Goal: Task Accomplishment & Management: Use online tool/utility

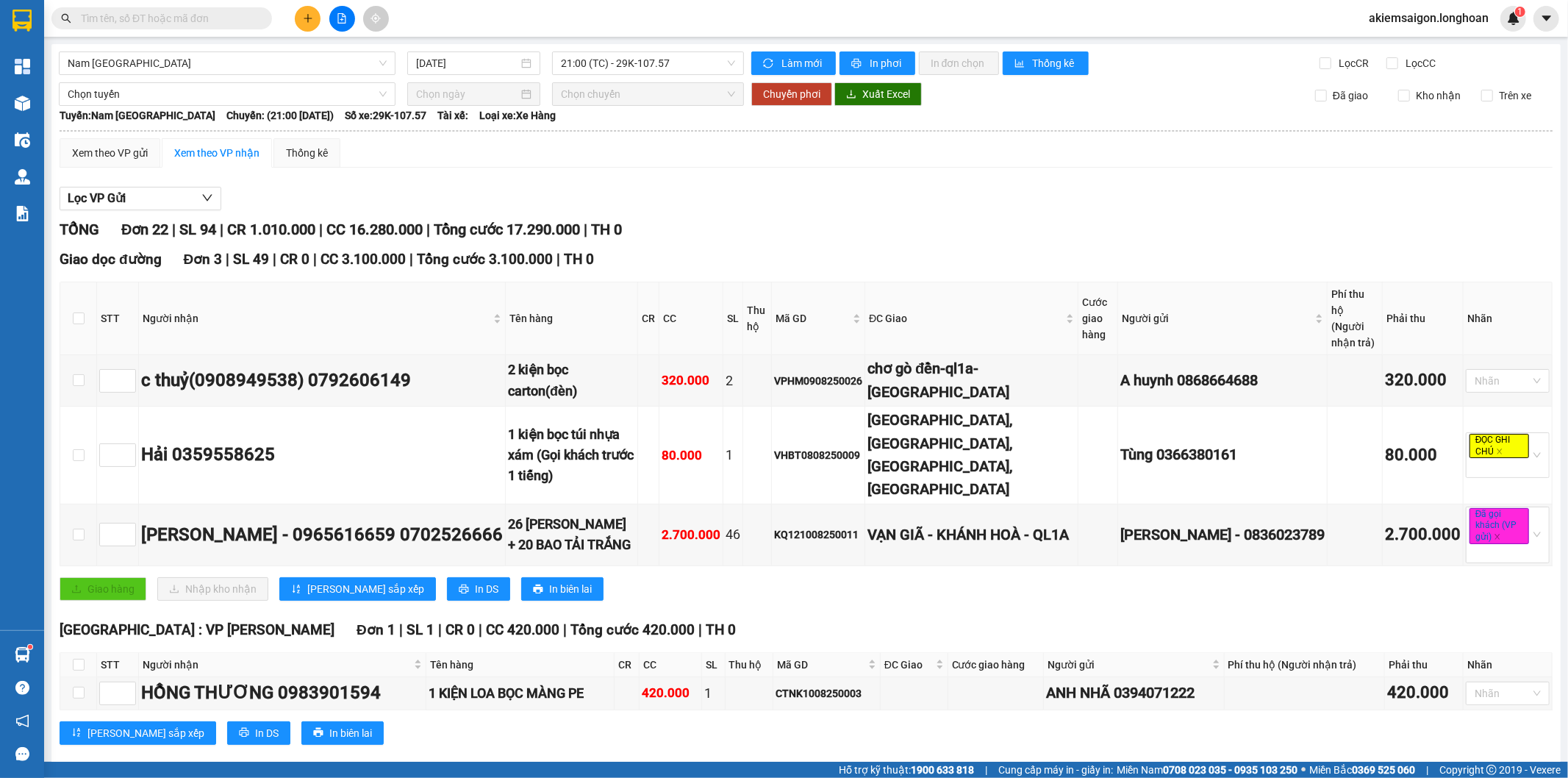
scroll to position [1016, 0]
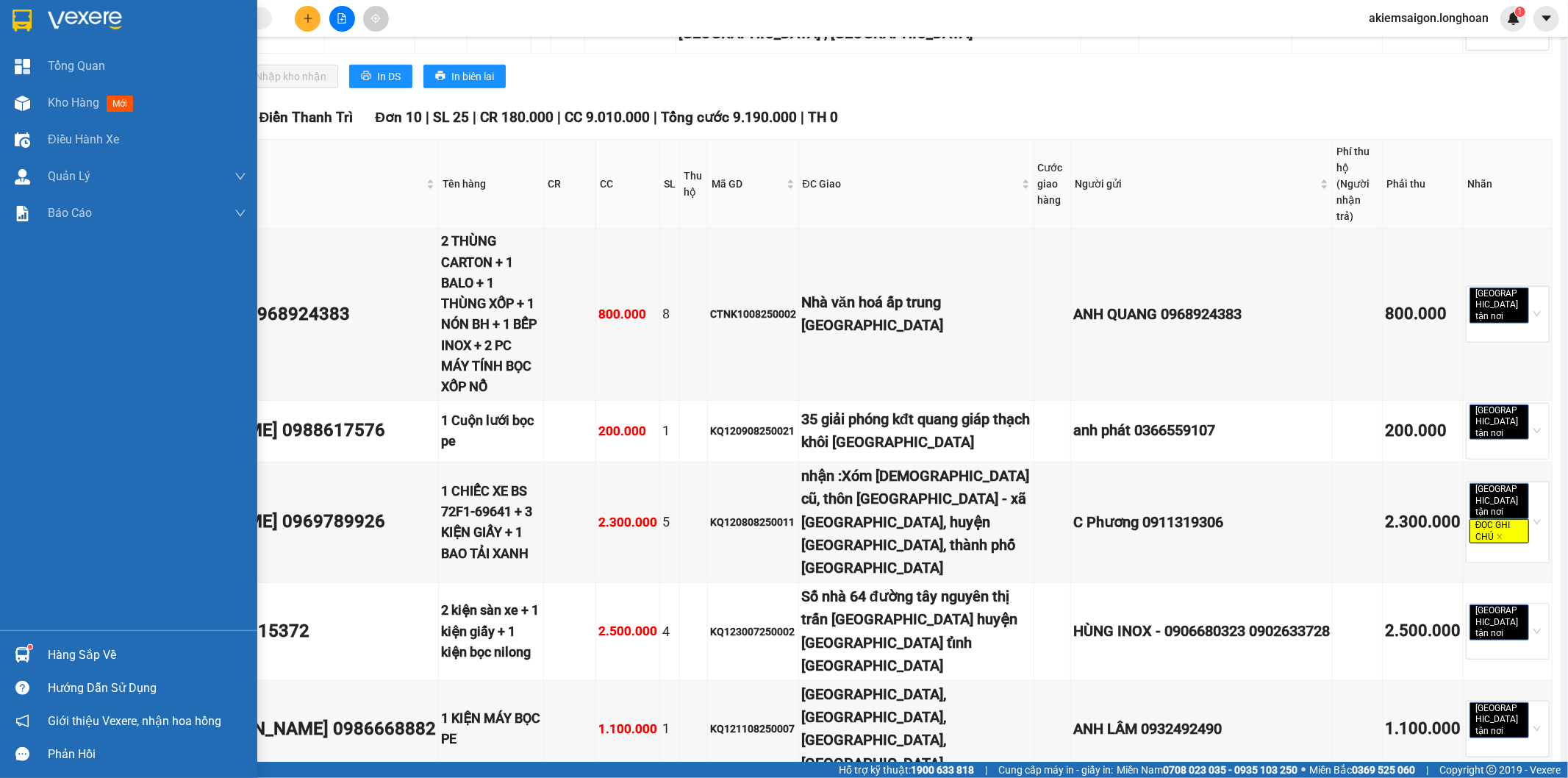
click at [18, 23] on img at bounding box center [22, 20] width 19 height 22
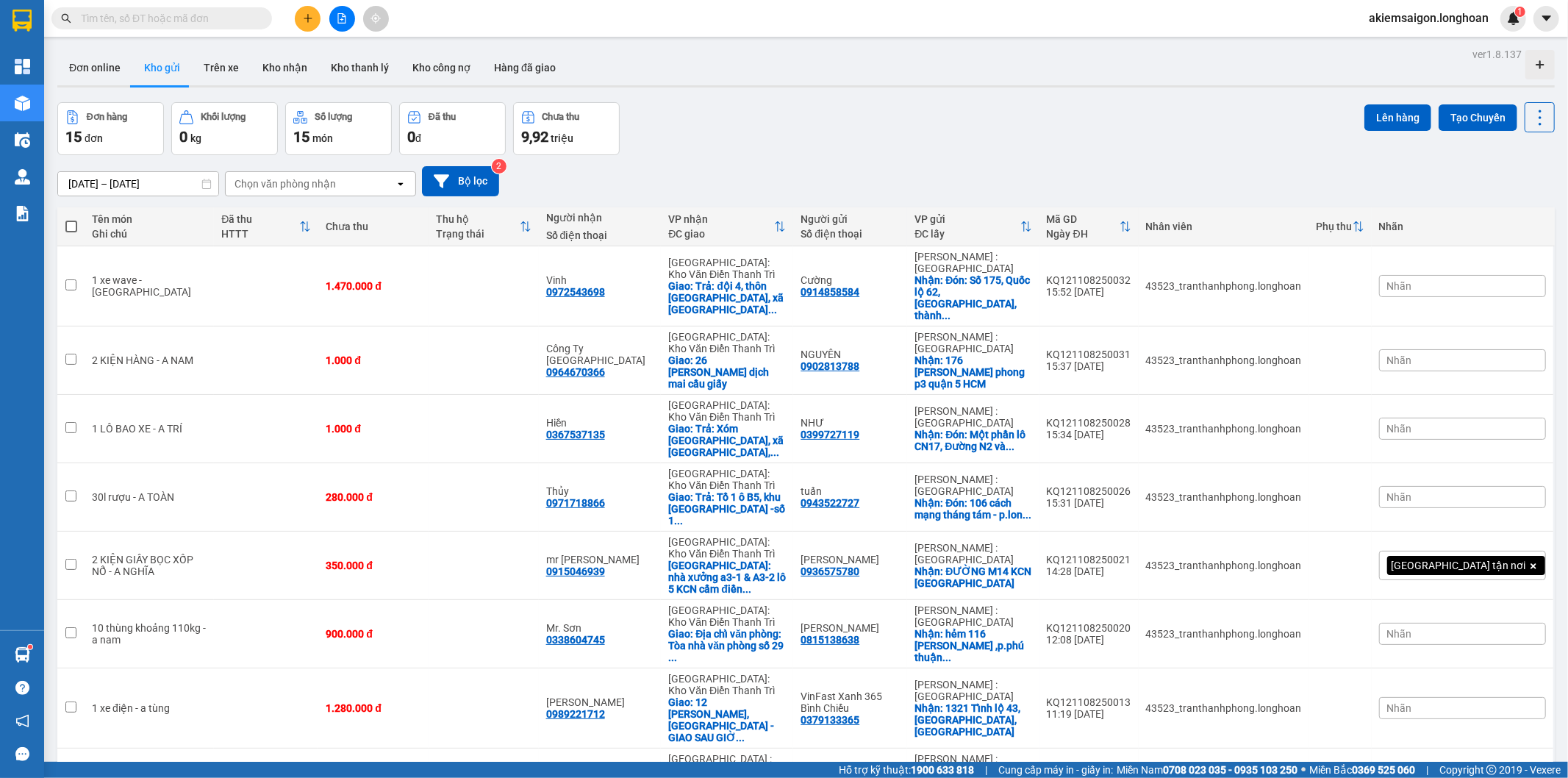
click at [802, 100] on div "ver 1.8.137 Đơn online Kho gửi Trên xe Kho nhận Kho thanh lý Kho công nợ Hàng đ…" at bounding box center [806, 531] width 1509 height 974
click at [803, 141] on div "Đơn hàng 15 đơn Khối lượng 0 kg Số lượng 15 món Đã thu 0 đ Chưa thu 9,92 triệu …" at bounding box center [806, 128] width 1497 height 53
click at [816, 135] on div "Đơn hàng 15 đơn Khối lượng 0 kg Số lượng 15 món Đã thu 0 đ Chưa thu 9,92 triệu …" at bounding box center [806, 128] width 1497 height 53
click at [337, 14] on icon "file-add" at bounding box center [342, 19] width 10 height 10
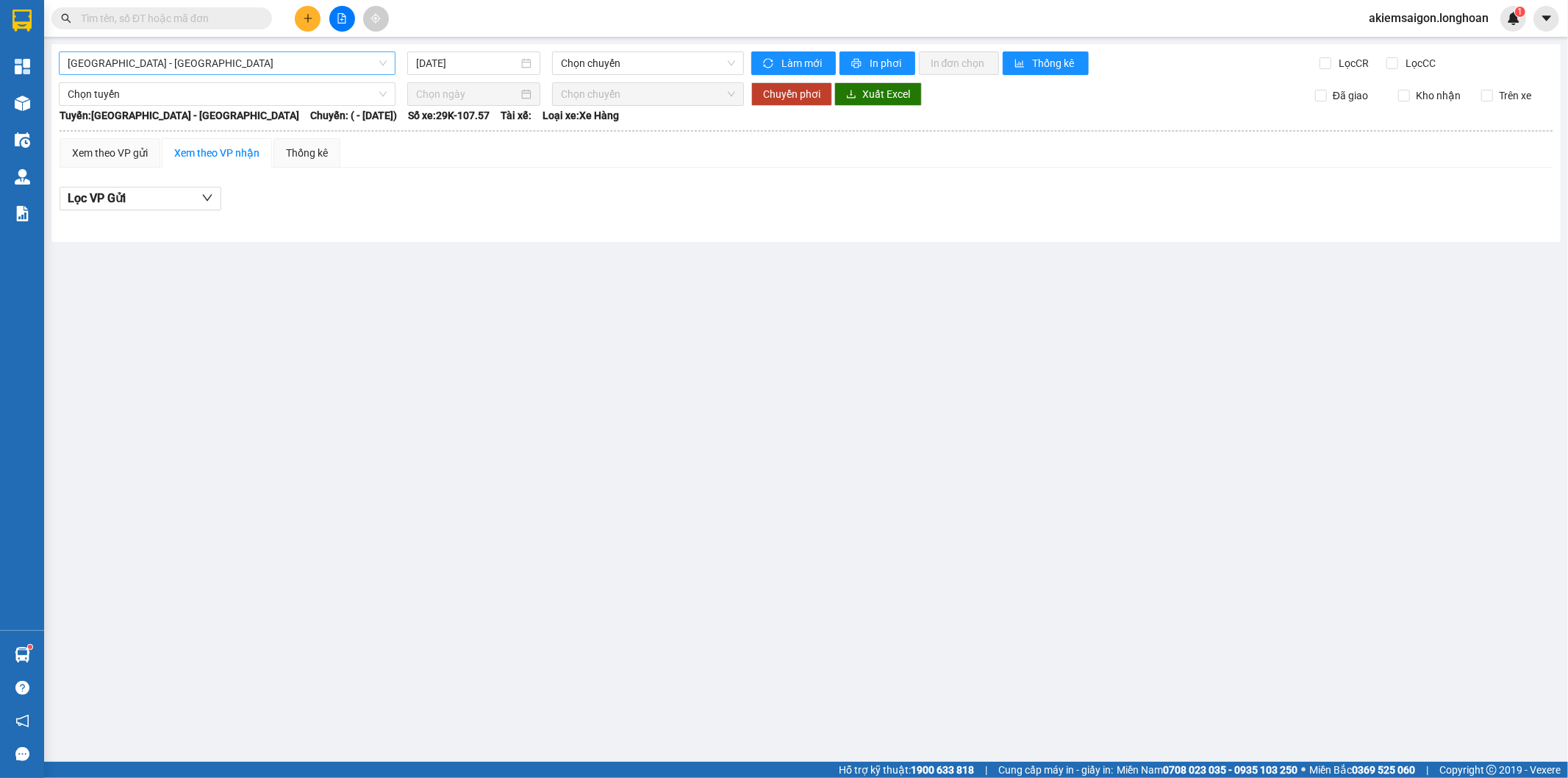
click at [268, 60] on span "[GEOGRAPHIC_DATA] - [GEOGRAPHIC_DATA]" at bounding box center [227, 63] width 319 height 22
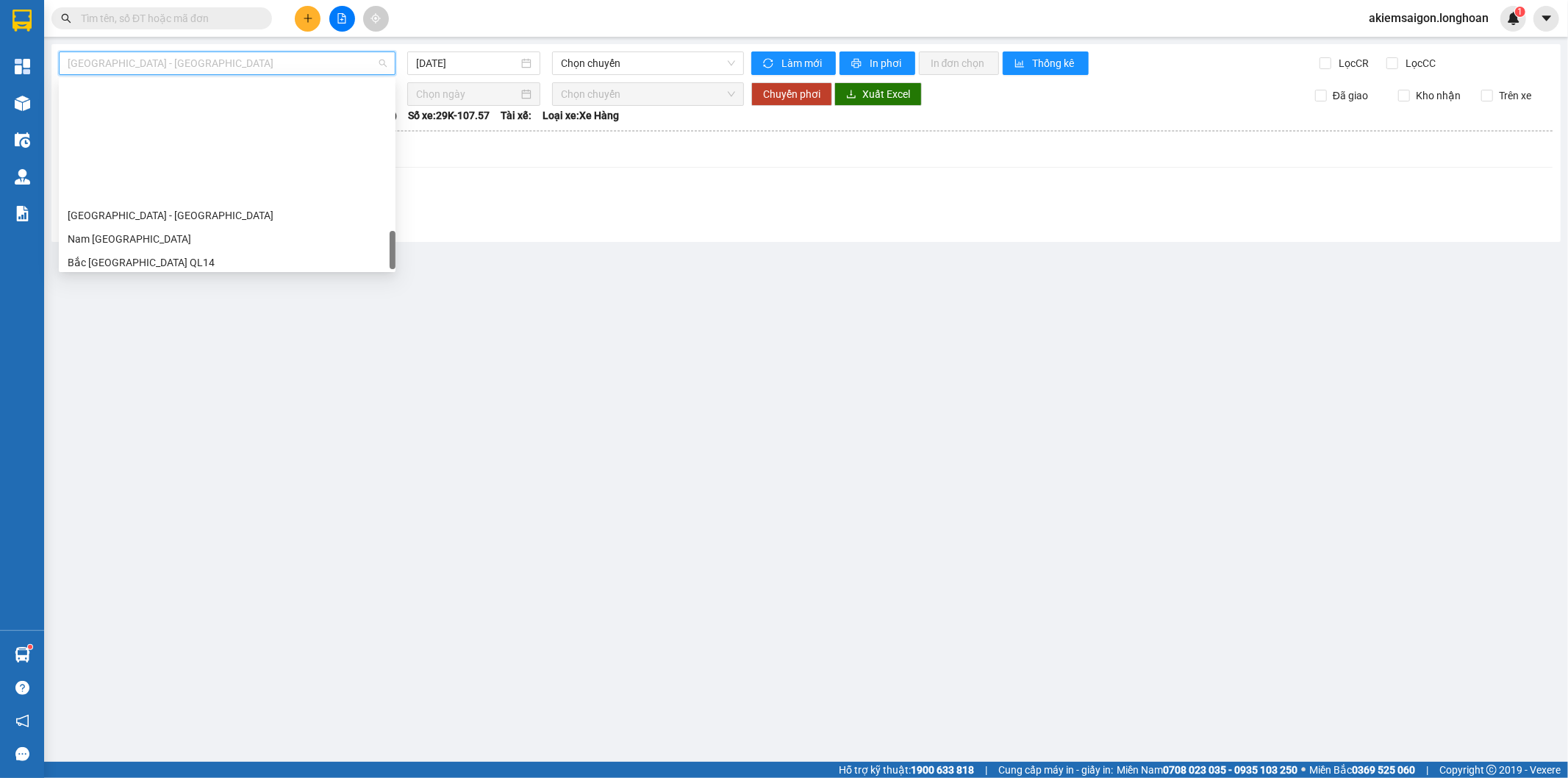
scroll to position [964, 0]
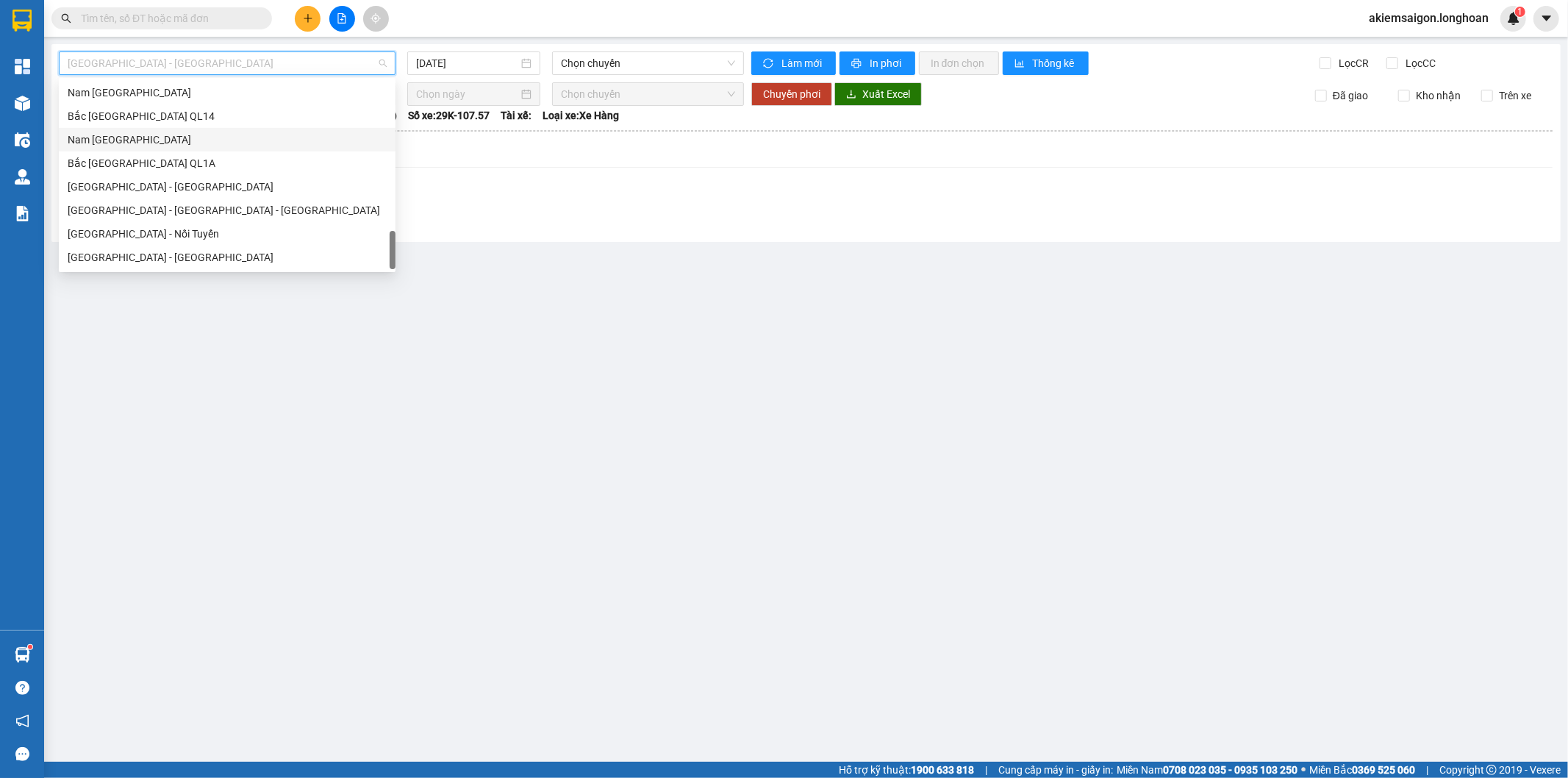
click at [197, 138] on div "Nam [GEOGRAPHIC_DATA]" at bounding box center [227, 139] width 319 height 16
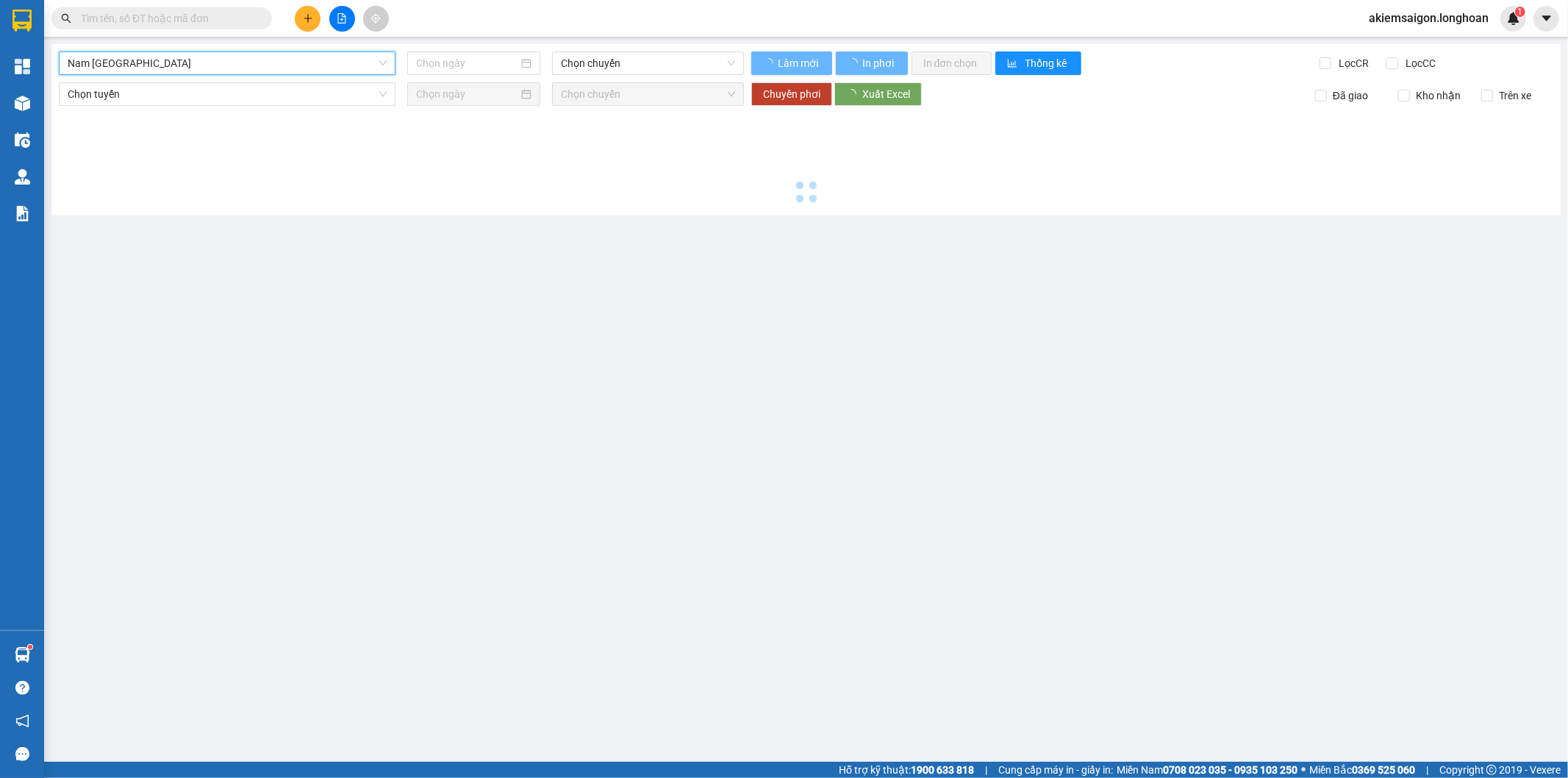
type input "[DATE]"
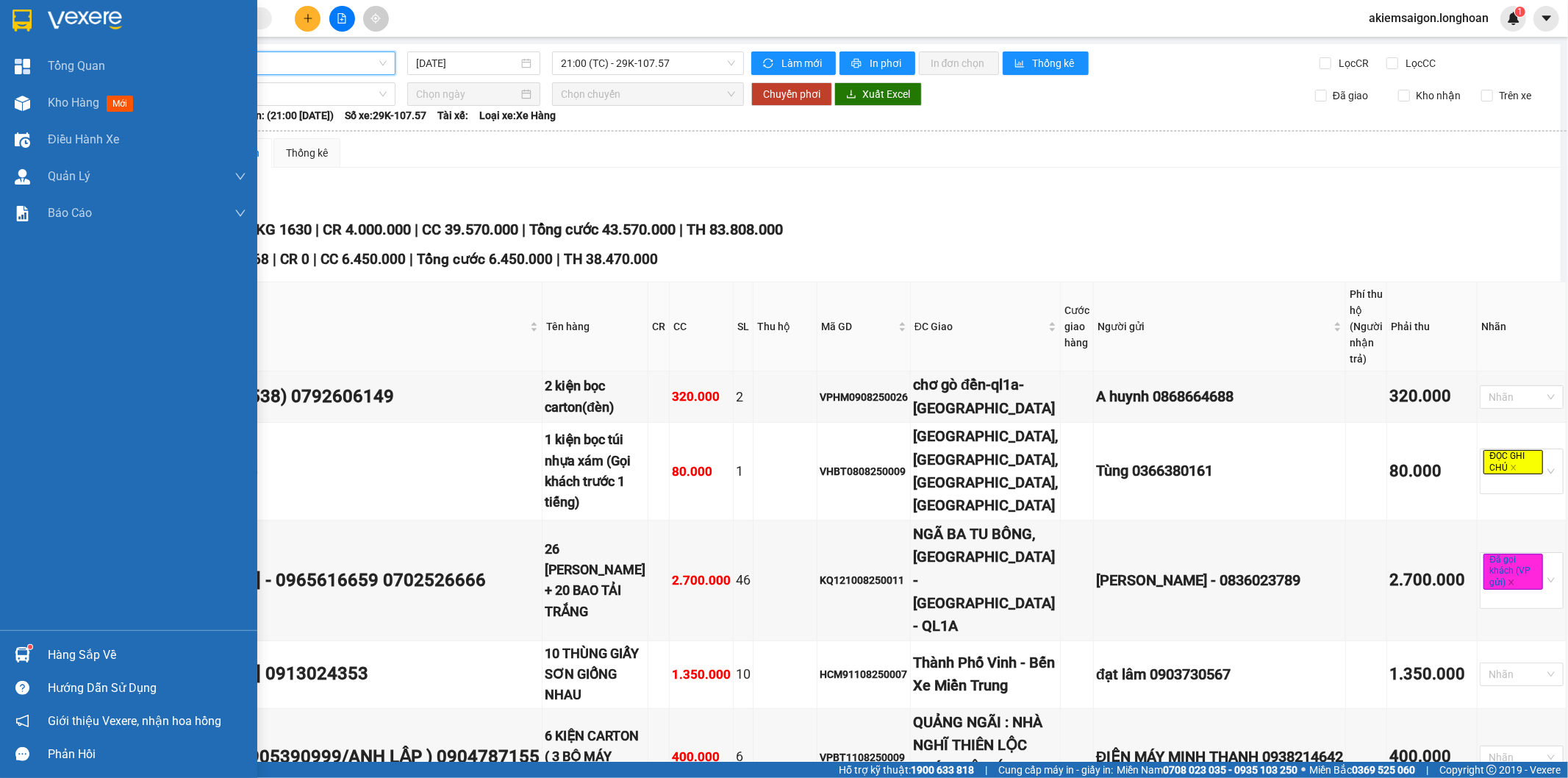
click at [20, 14] on img at bounding box center [22, 20] width 19 height 22
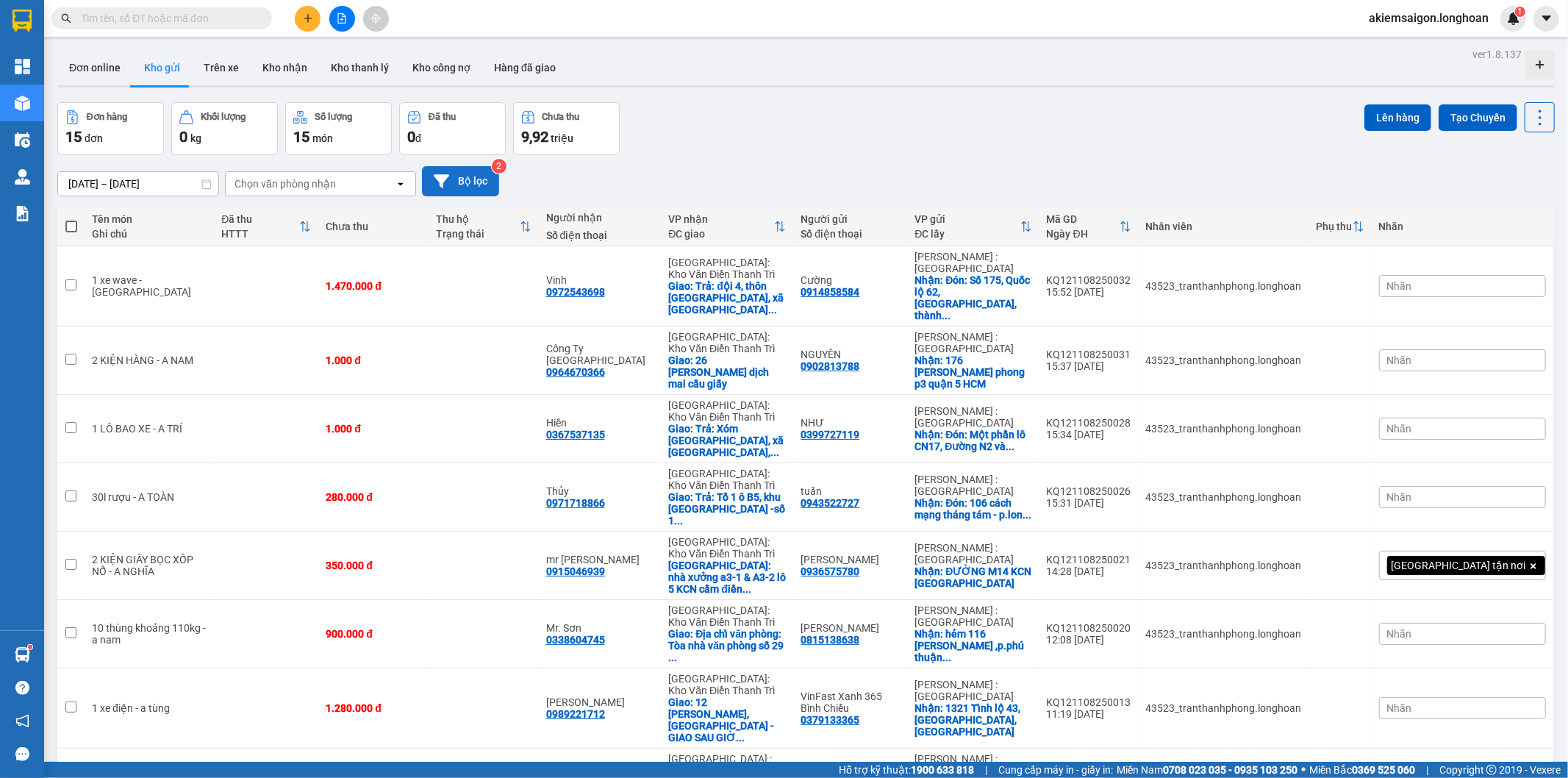
click at [482, 186] on button "Bộ lọc" at bounding box center [460, 181] width 77 height 30
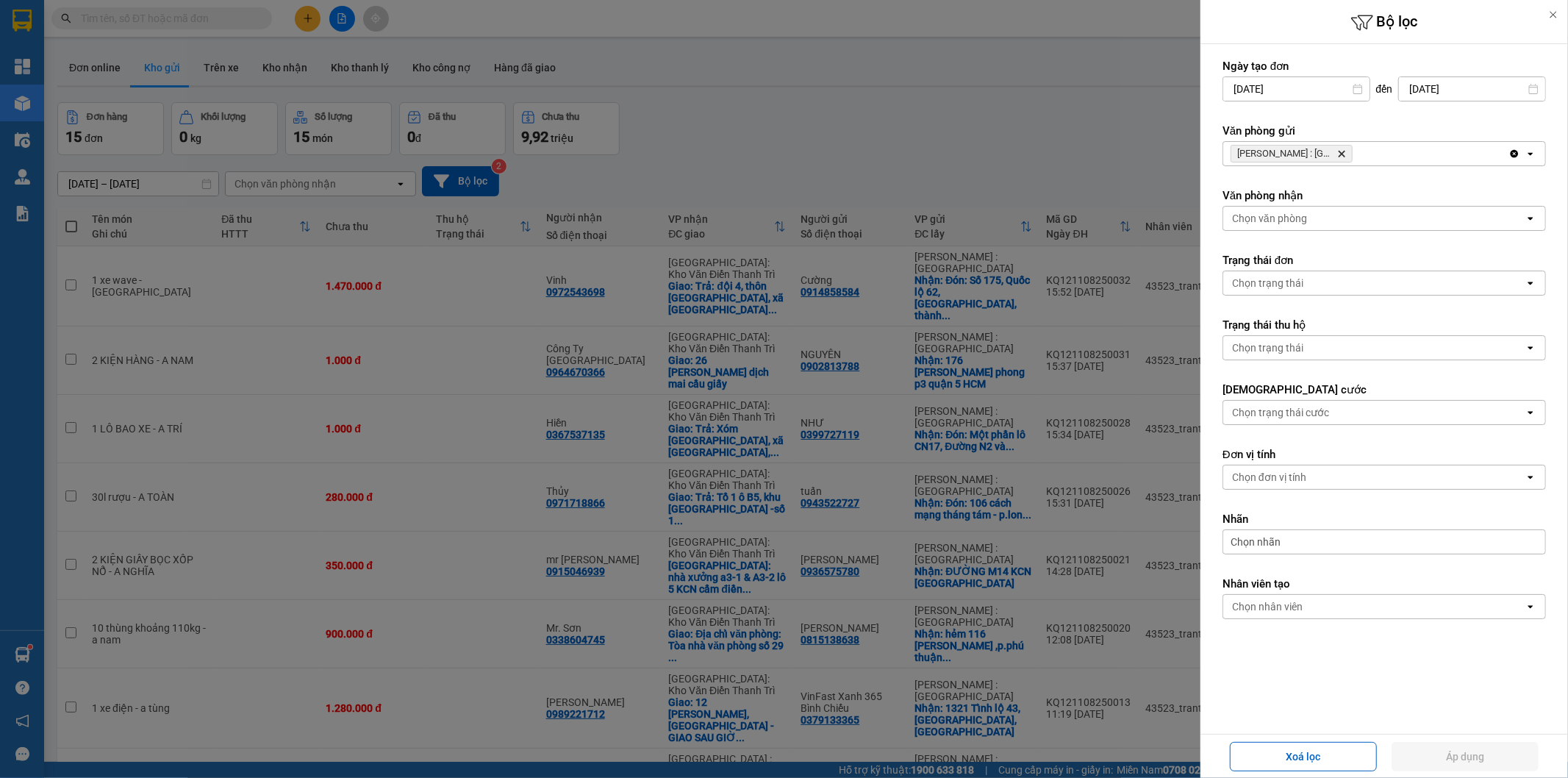
click at [1344, 151] on icon "Hồ Chí Minh : Kho Quận 12, close by backspace" at bounding box center [1342, 154] width 7 height 7
click at [1344, 151] on div "Chọn văn phòng" at bounding box center [1373, 154] width 301 height 24
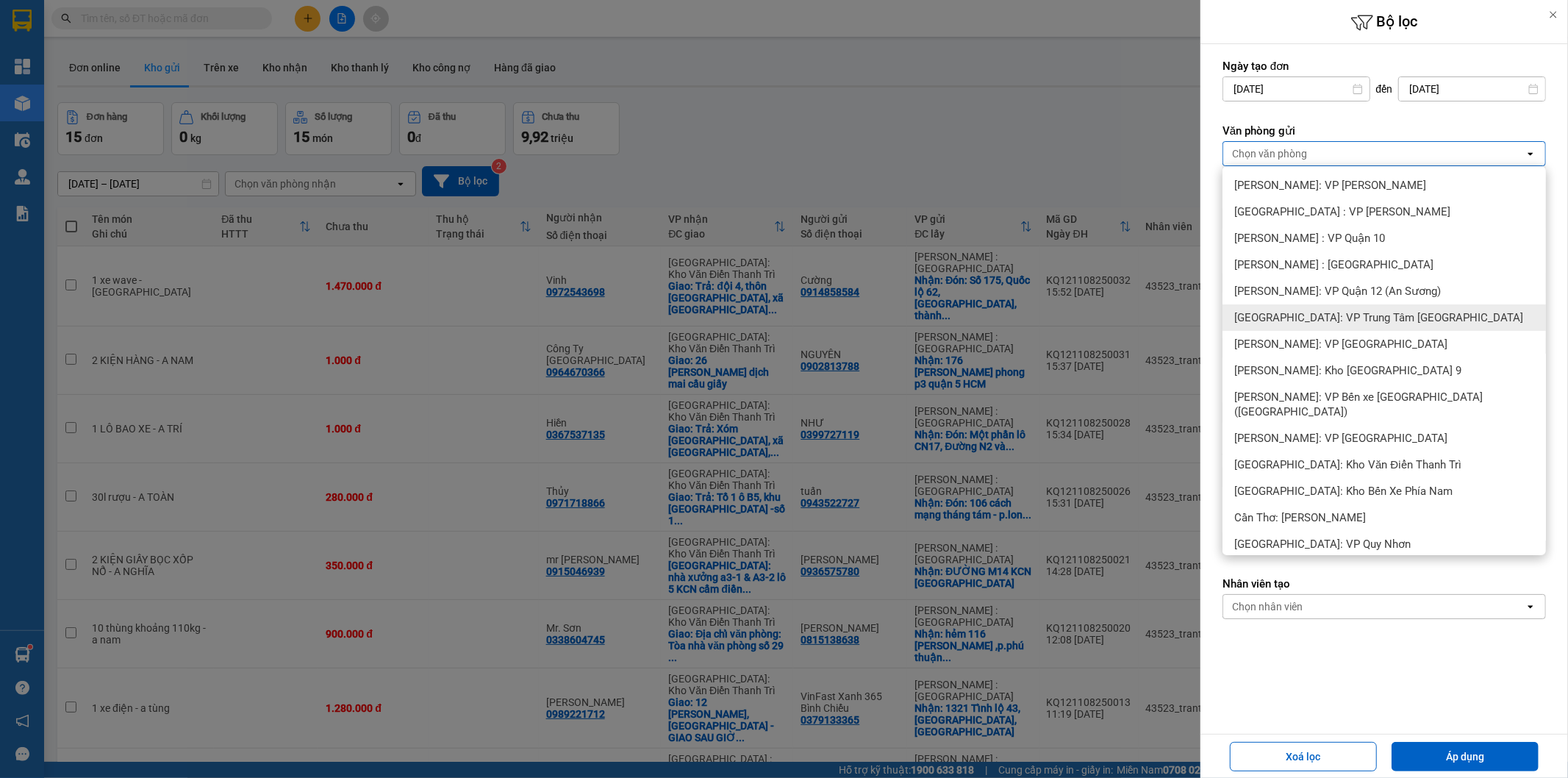
click at [1395, 313] on span "[GEOGRAPHIC_DATA]: VP Trung Tâm [GEOGRAPHIC_DATA]" at bounding box center [1379, 317] width 289 height 14
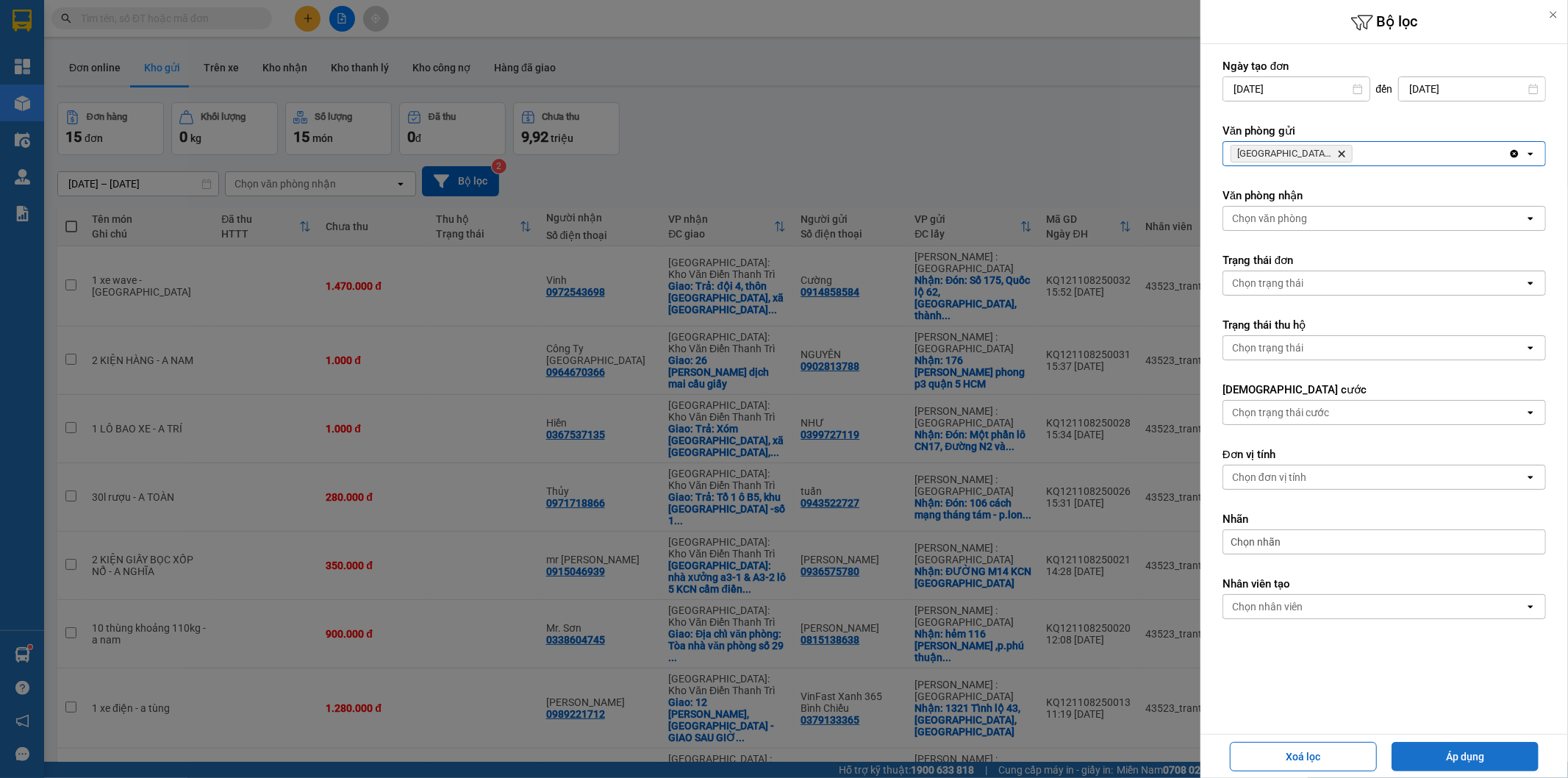
click at [1456, 765] on button "Áp dụng" at bounding box center [1465, 756] width 147 height 30
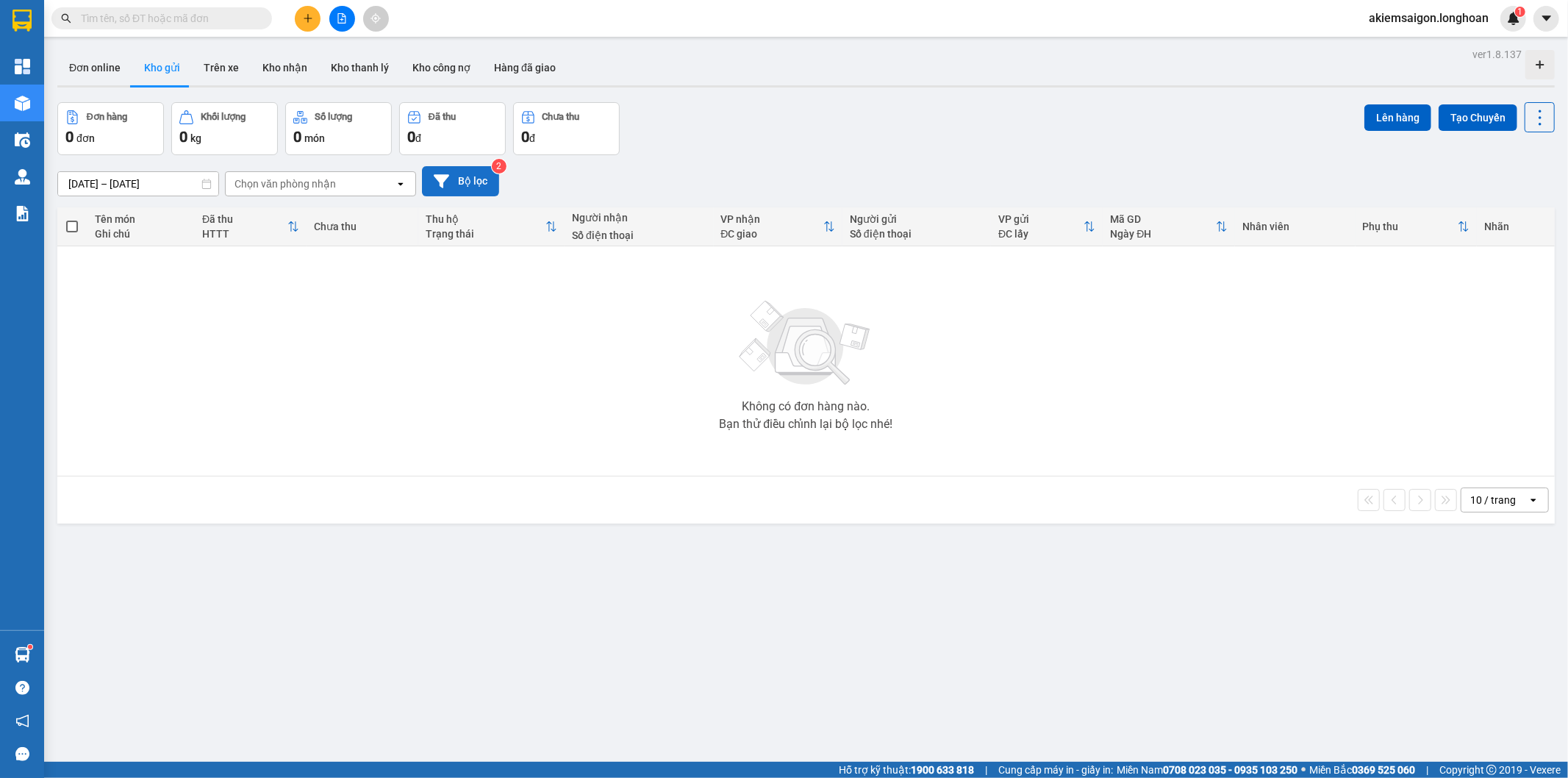
click at [466, 185] on button "Bộ lọc" at bounding box center [460, 181] width 77 height 30
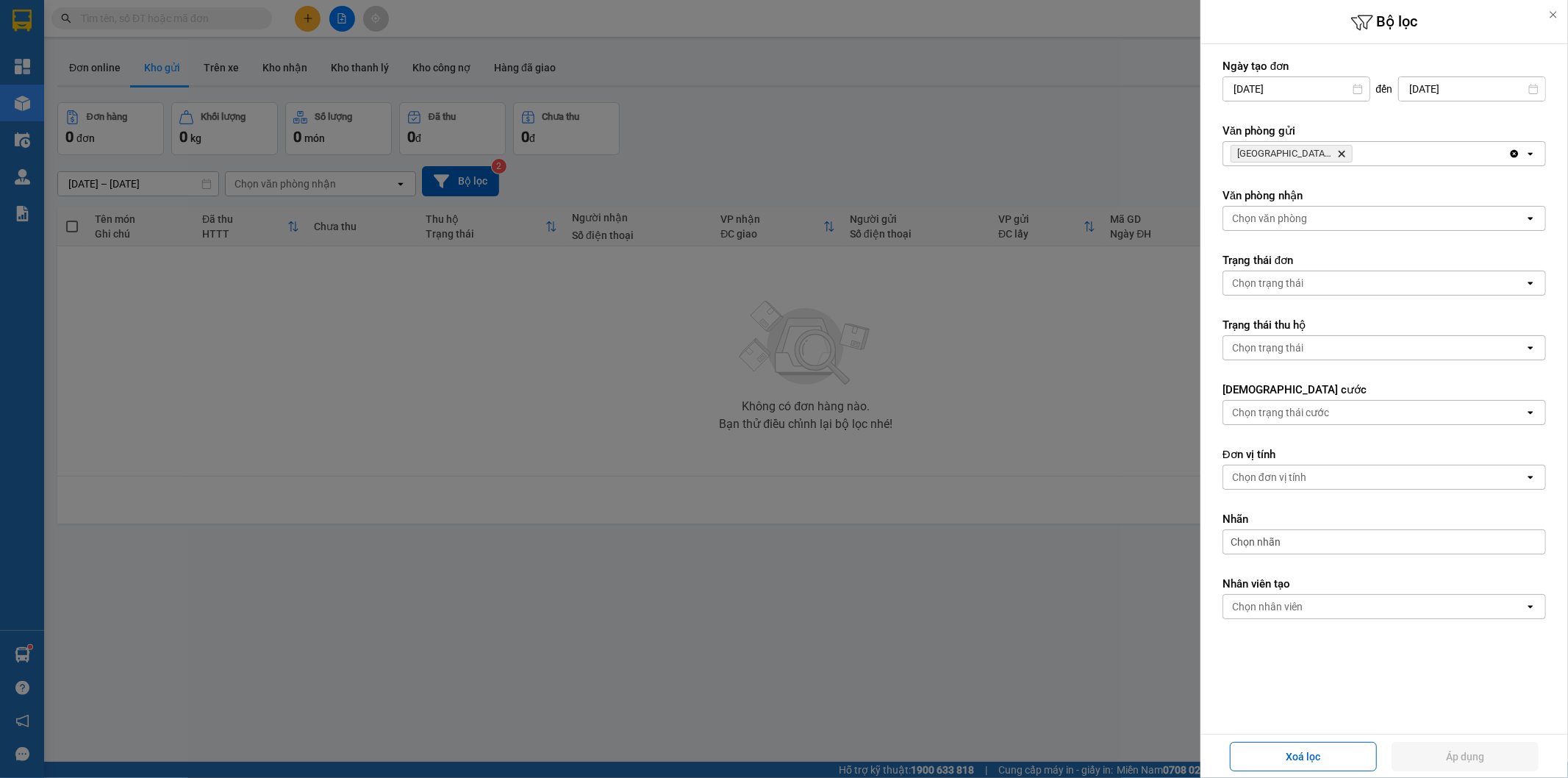
click at [1341, 151] on icon "Delete" at bounding box center [1341, 154] width 8 height 8
click at [1341, 151] on div "[GEOGRAPHIC_DATA]: VP Trung Tâm [GEOGRAPHIC_DATA] Delete" at bounding box center [1365, 154] width 285 height 24
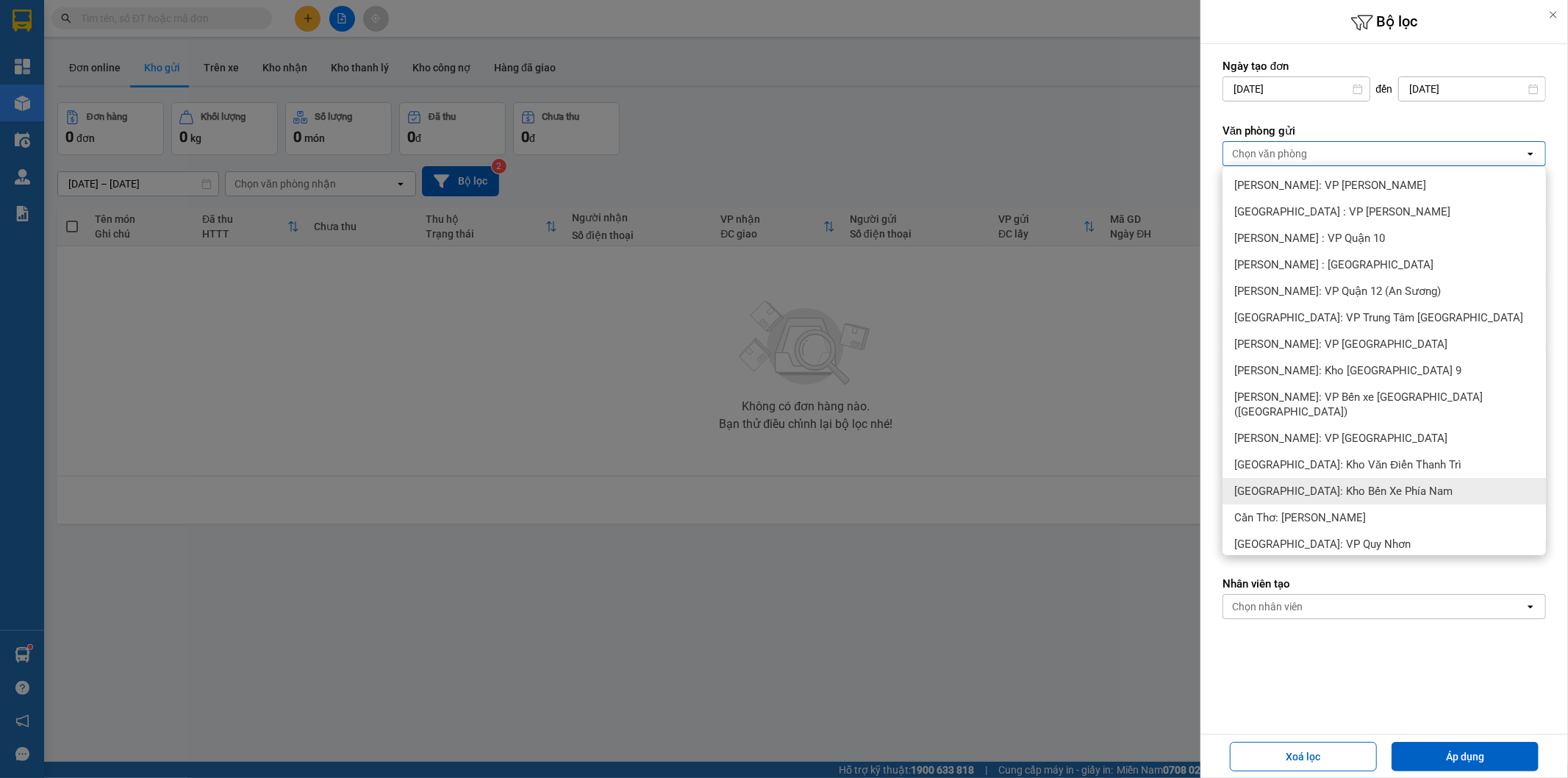
click at [1371, 484] on span "[GEOGRAPHIC_DATA]: Kho Bến Xe Phía Nam" at bounding box center [1344, 490] width 219 height 14
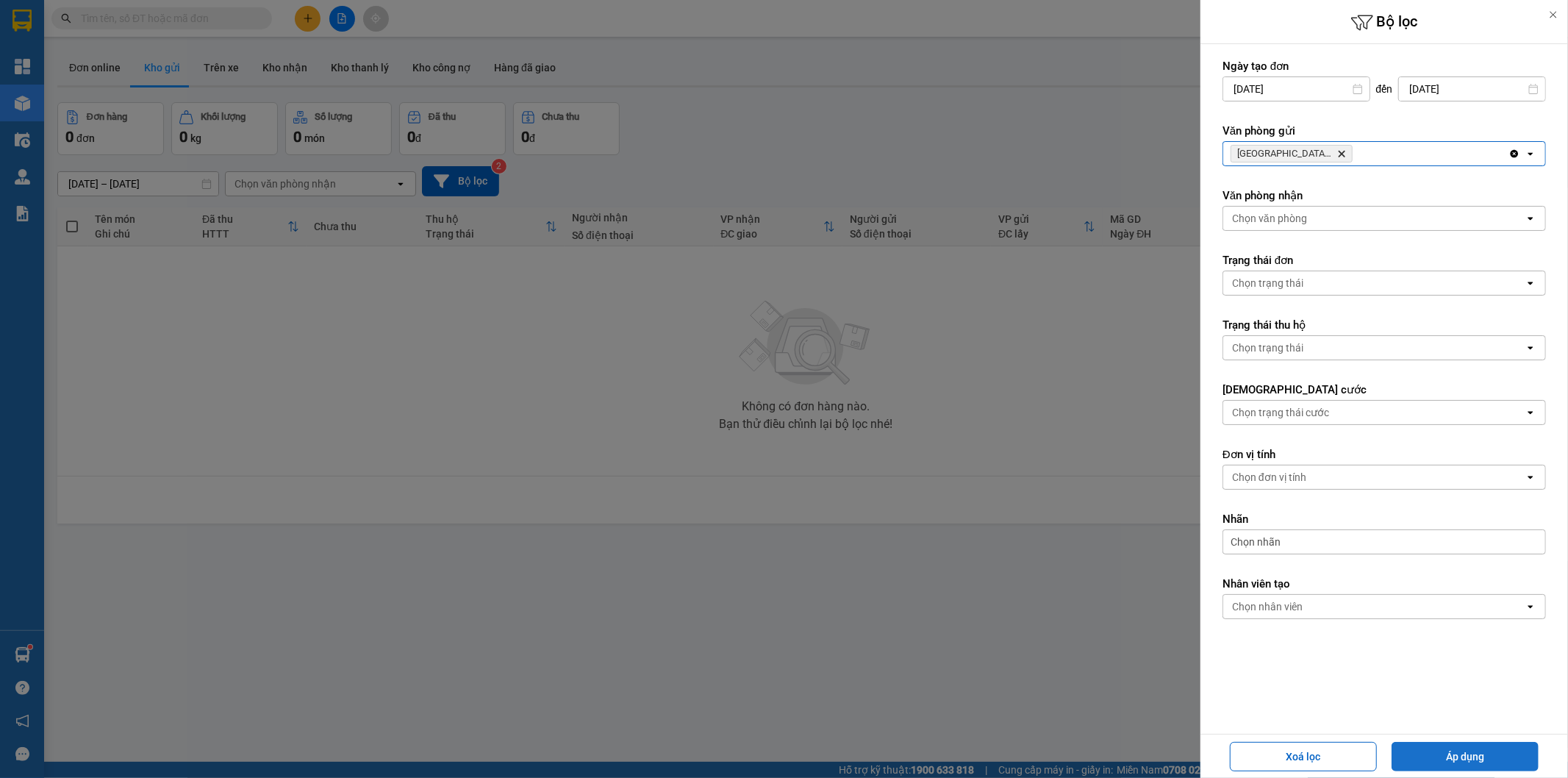
click at [1454, 752] on button "Áp dụng" at bounding box center [1465, 756] width 147 height 30
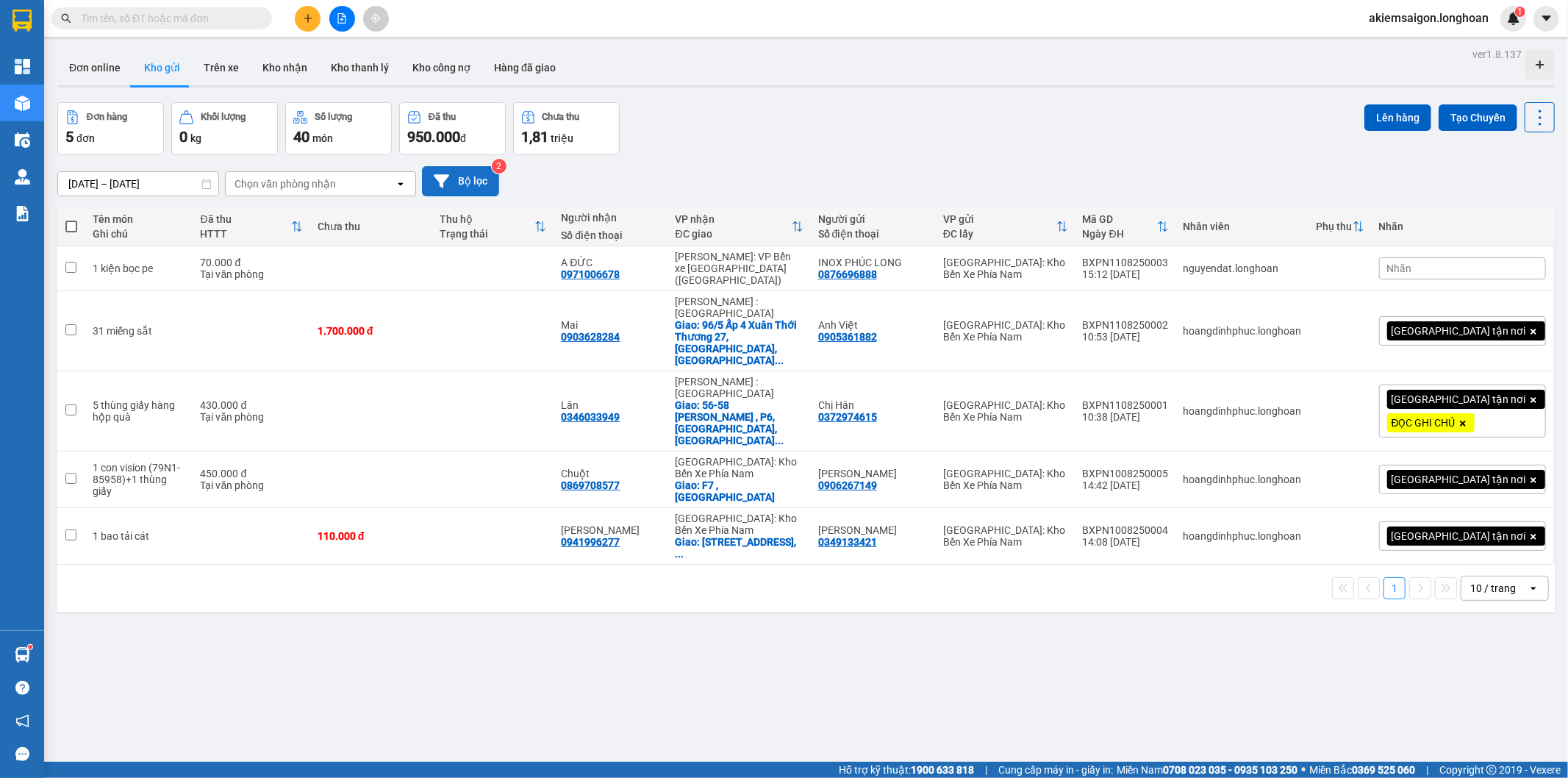
click at [465, 174] on button "Bộ lọc" at bounding box center [460, 181] width 77 height 30
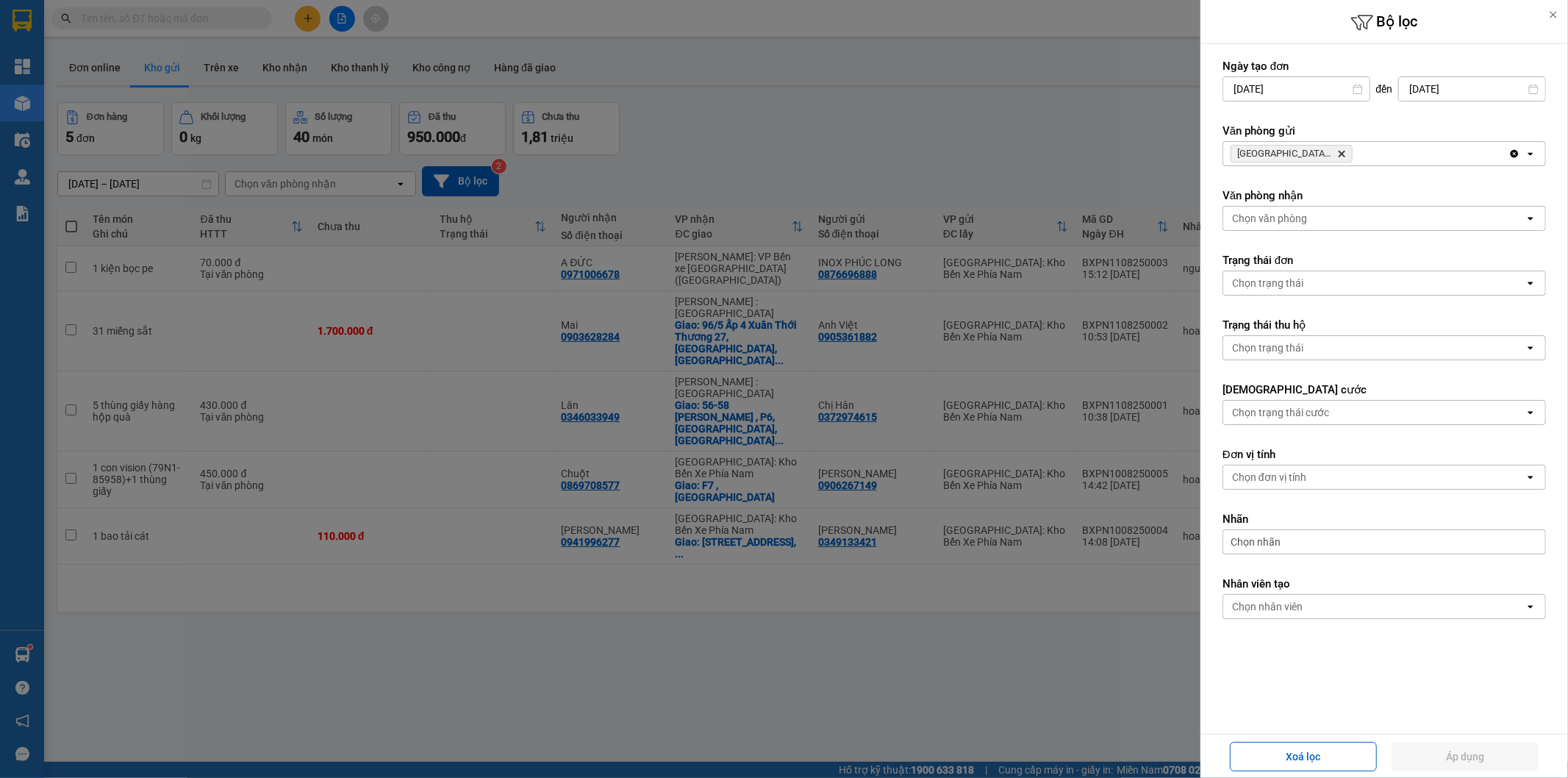
click at [1343, 154] on icon "Delete" at bounding box center [1341, 154] width 8 height 8
click at [1343, 154] on div "Chọn văn phòng" at bounding box center [1373, 154] width 301 height 24
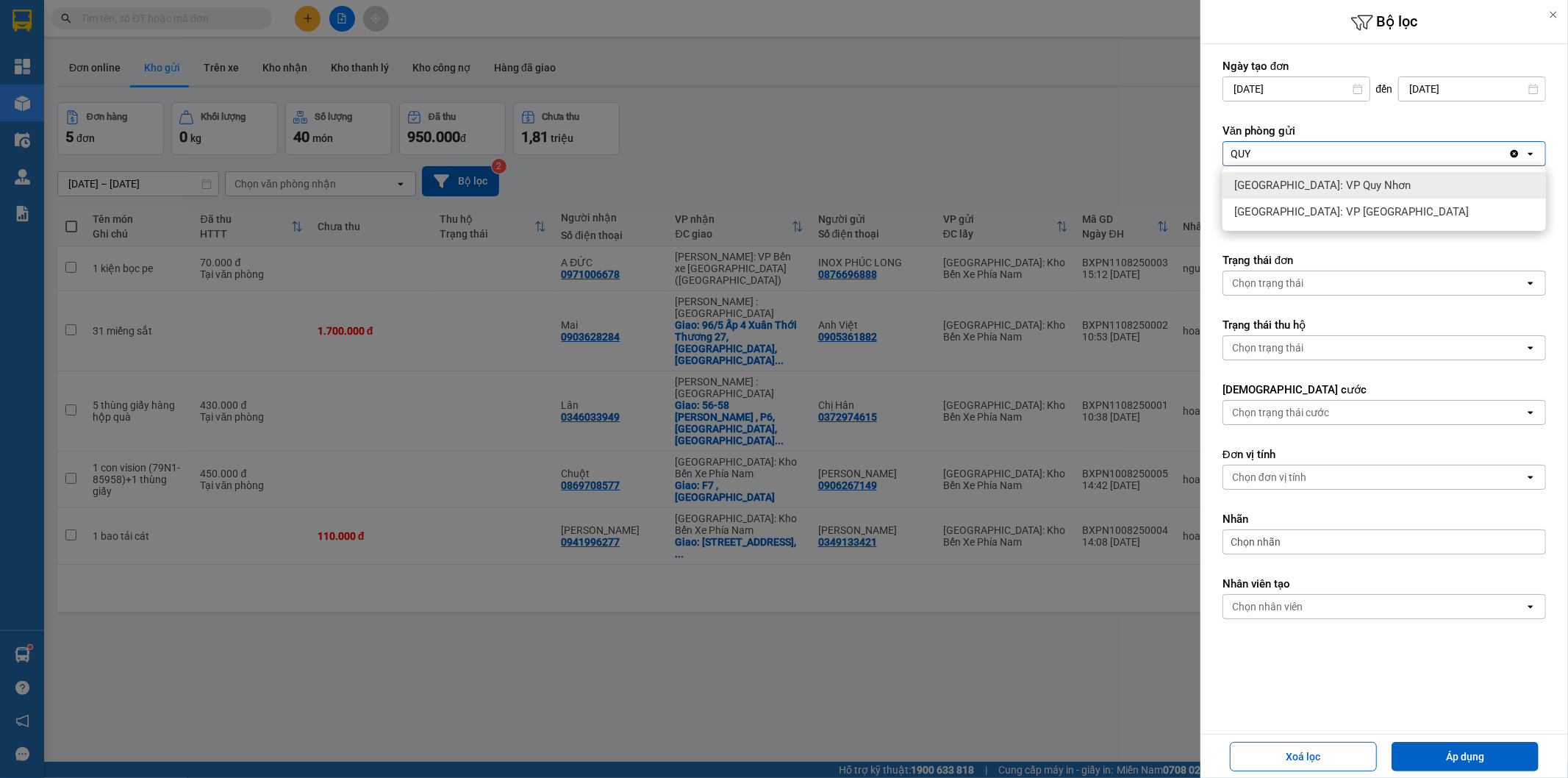
type input "QUY"
click at [1353, 192] on div "[GEOGRAPHIC_DATA]: VP Quy Nhơn" at bounding box center [1384, 185] width 323 height 26
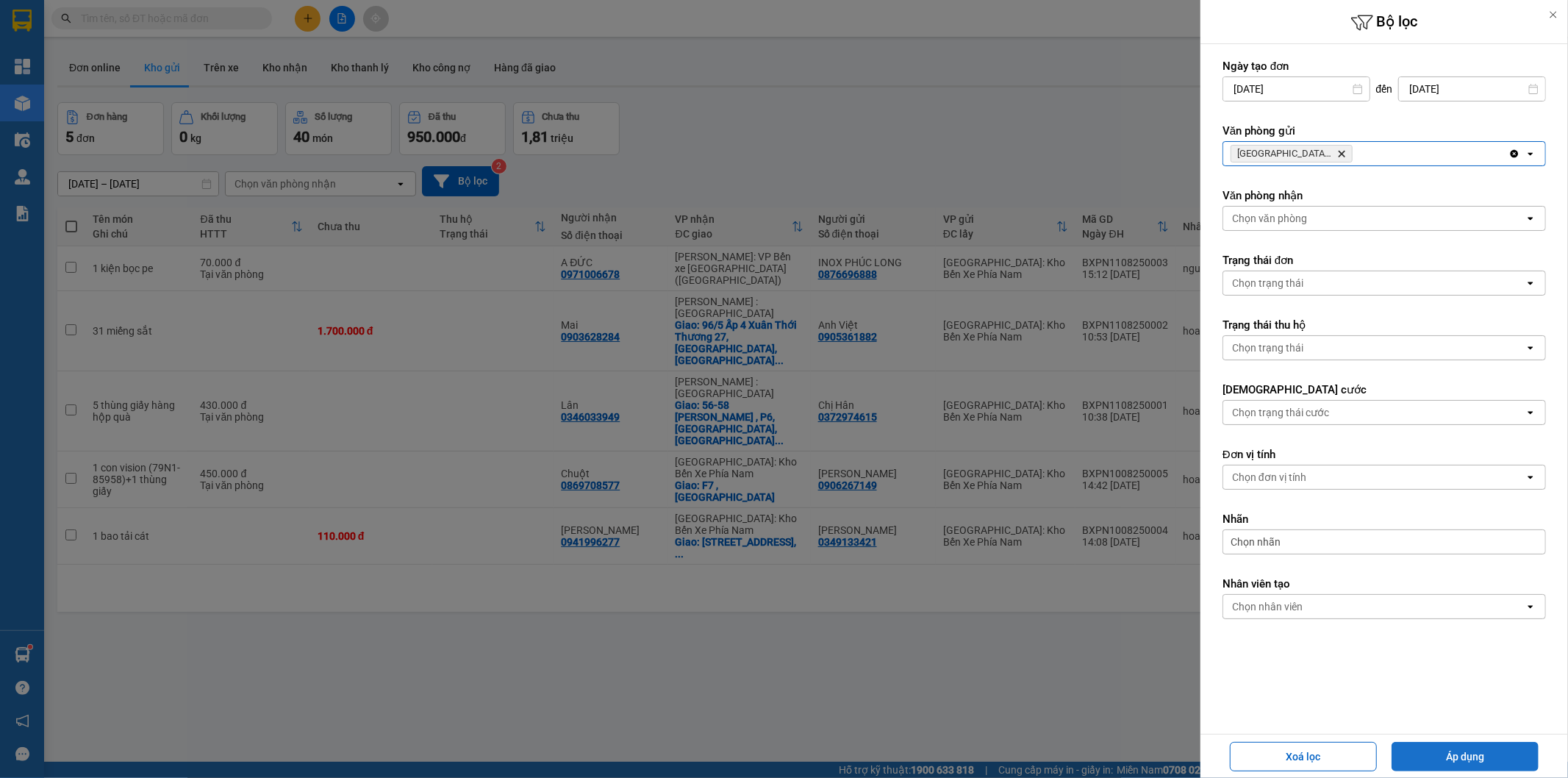
drag, startPoint x: 1480, startPoint y: 749, endPoint x: 888, endPoint y: 562, distance: 620.8
click at [1479, 749] on button "Áp dụng" at bounding box center [1465, 756] width 147 height 30
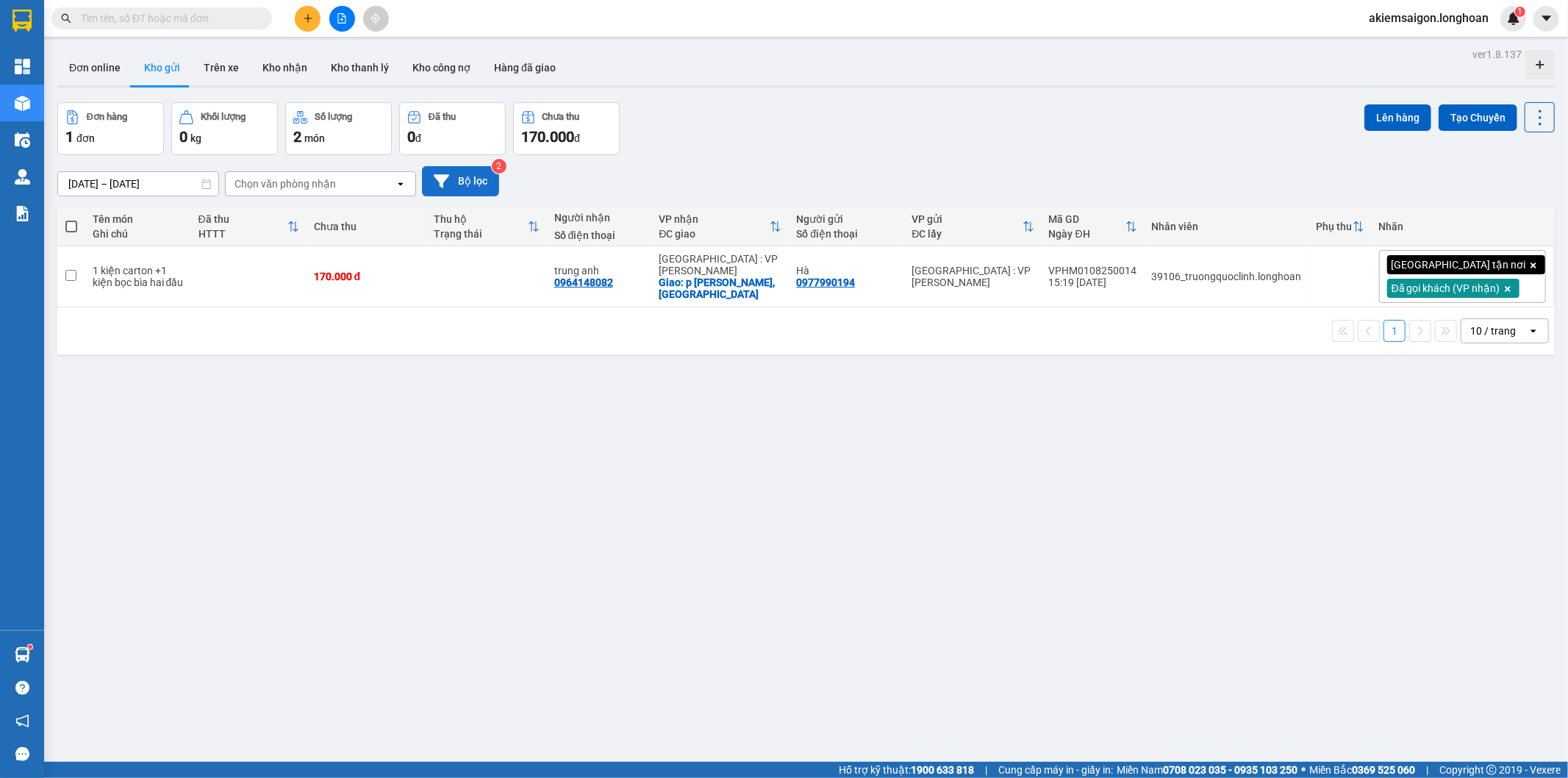
click at [467, 180] on button "Bộ lọc" at bounding box center [460, 181] width 77 height 30
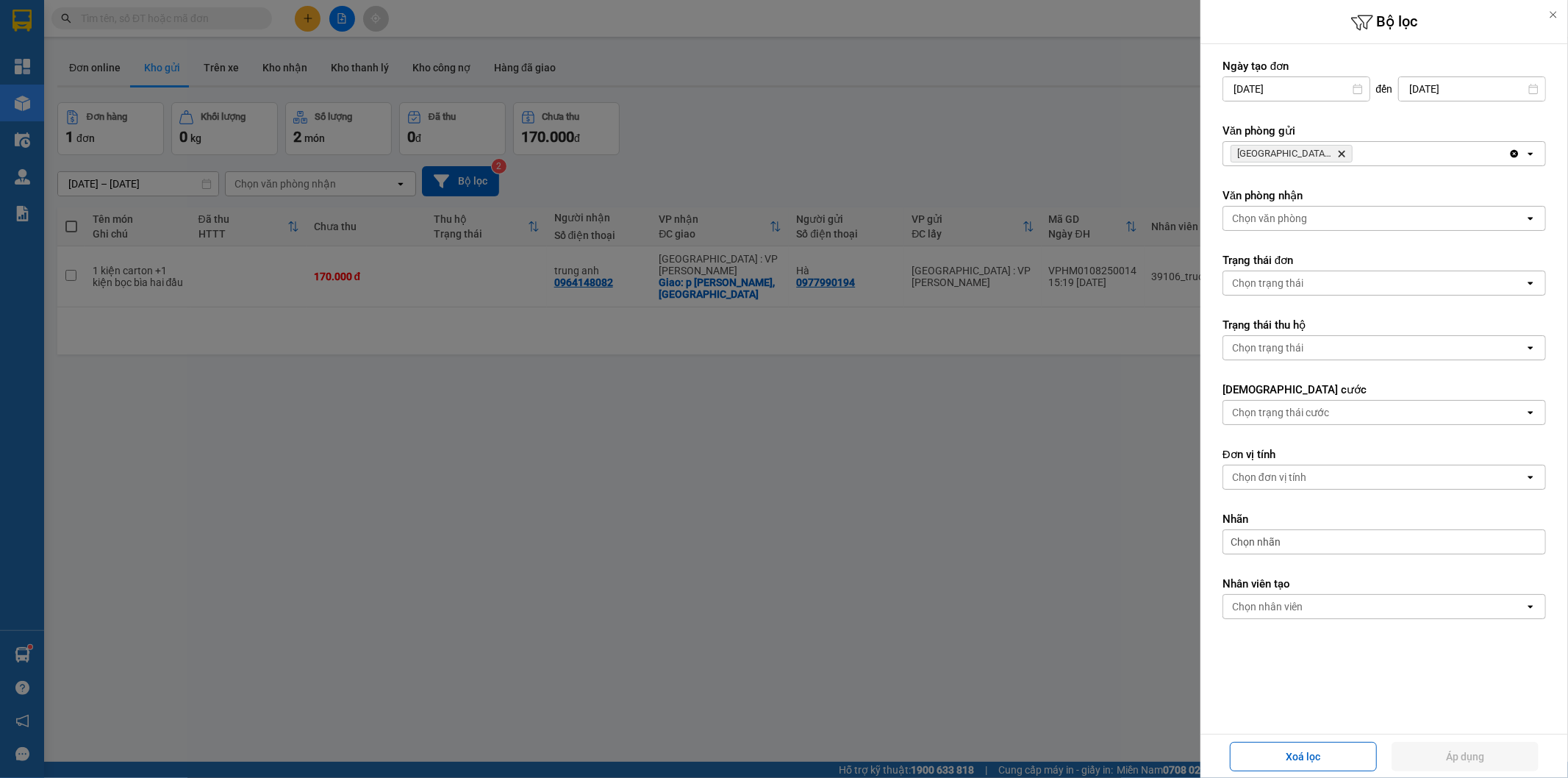
click at [804, 445] on div at bounding box center [784, 389] width 1568 height 778
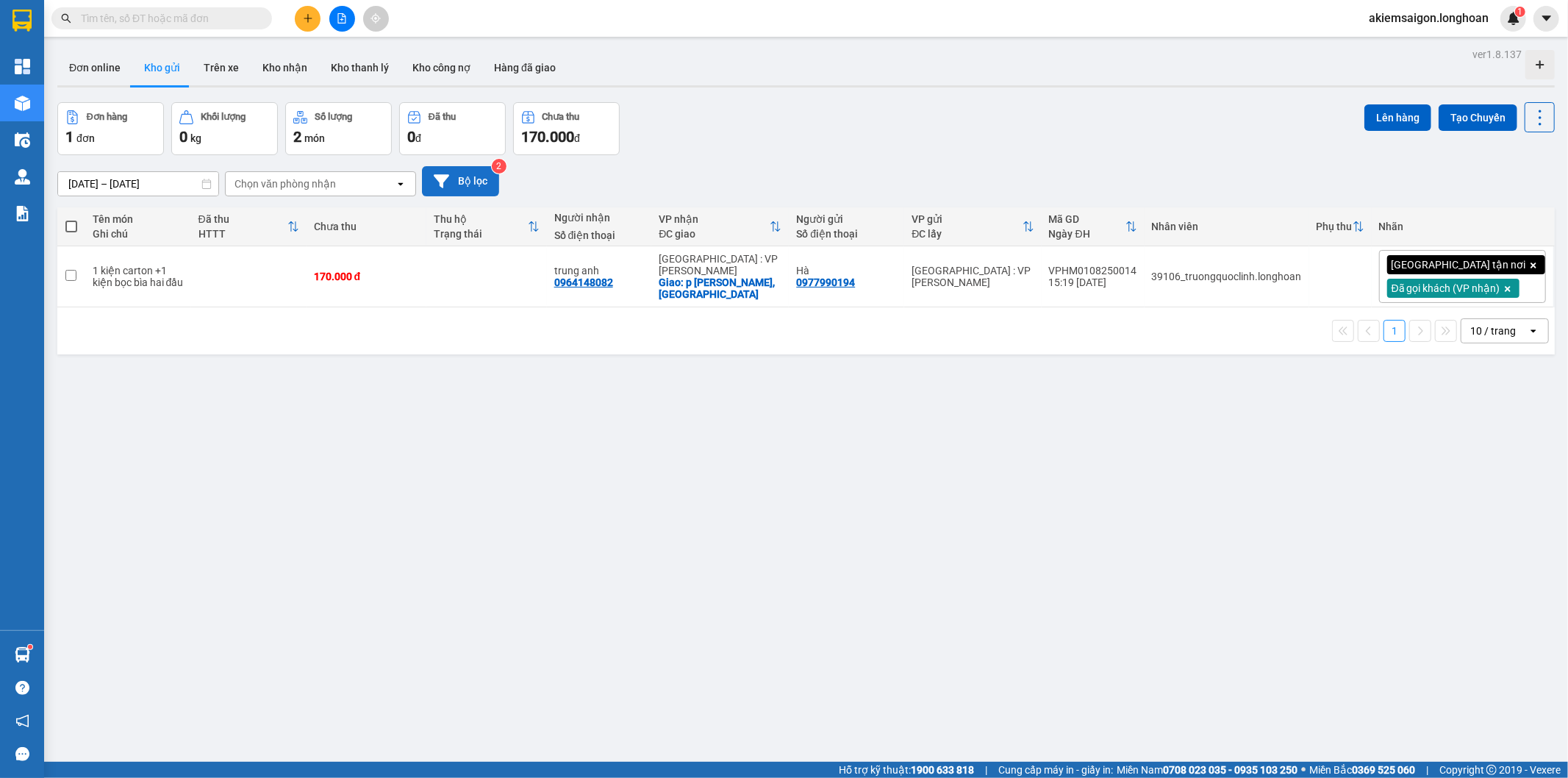
click at [479, 184] on button "Bộ lọc" at bounding box center [460, 181] width 77 height 30
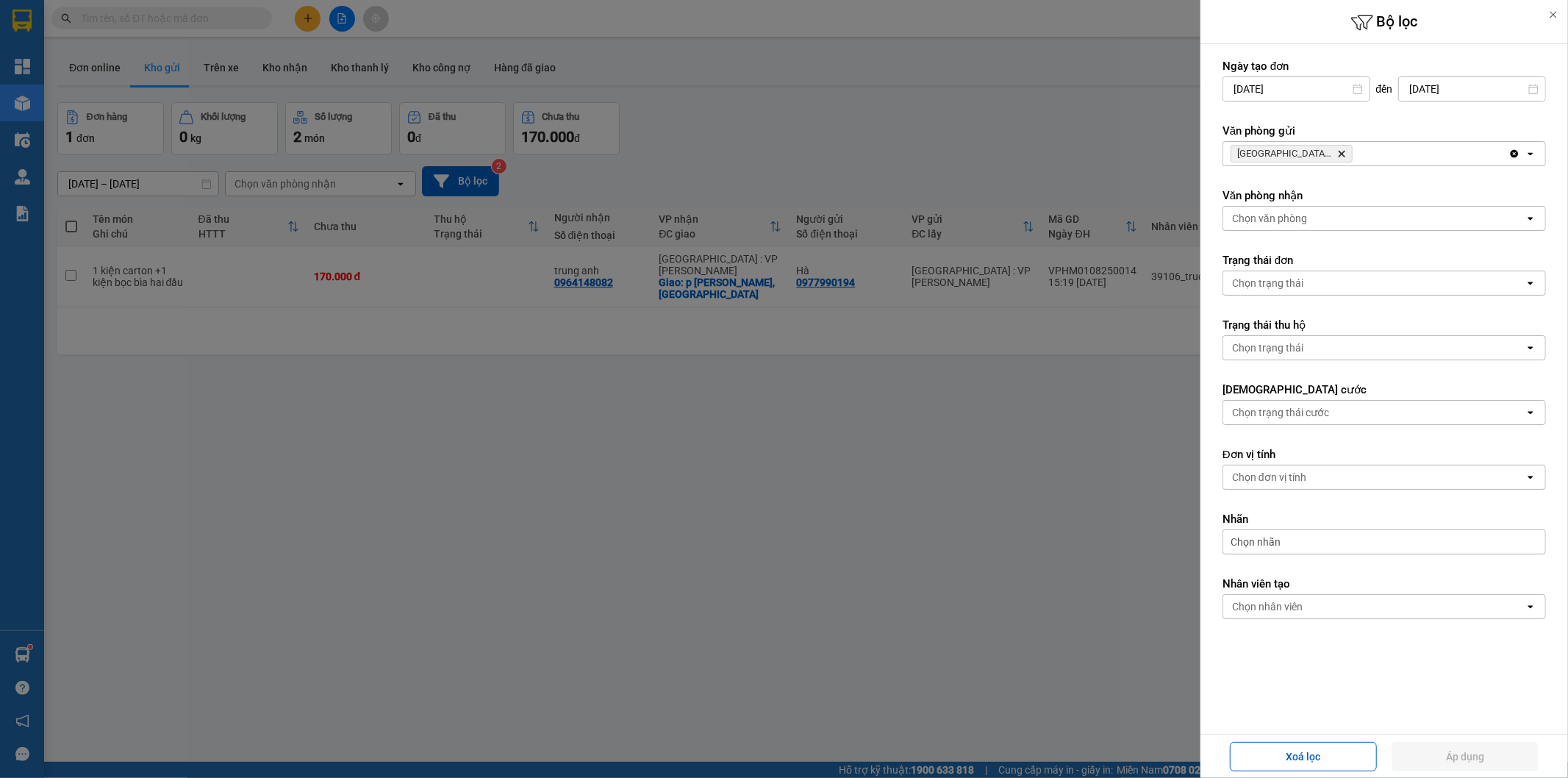
click at [1341, 151] on icon "Delete" at bounding box center [1341, 154] width 8 height 8
click at [1342, 151] on div "Chọn văn phòng" at bounding box center [1373, 154] width 301 height 24
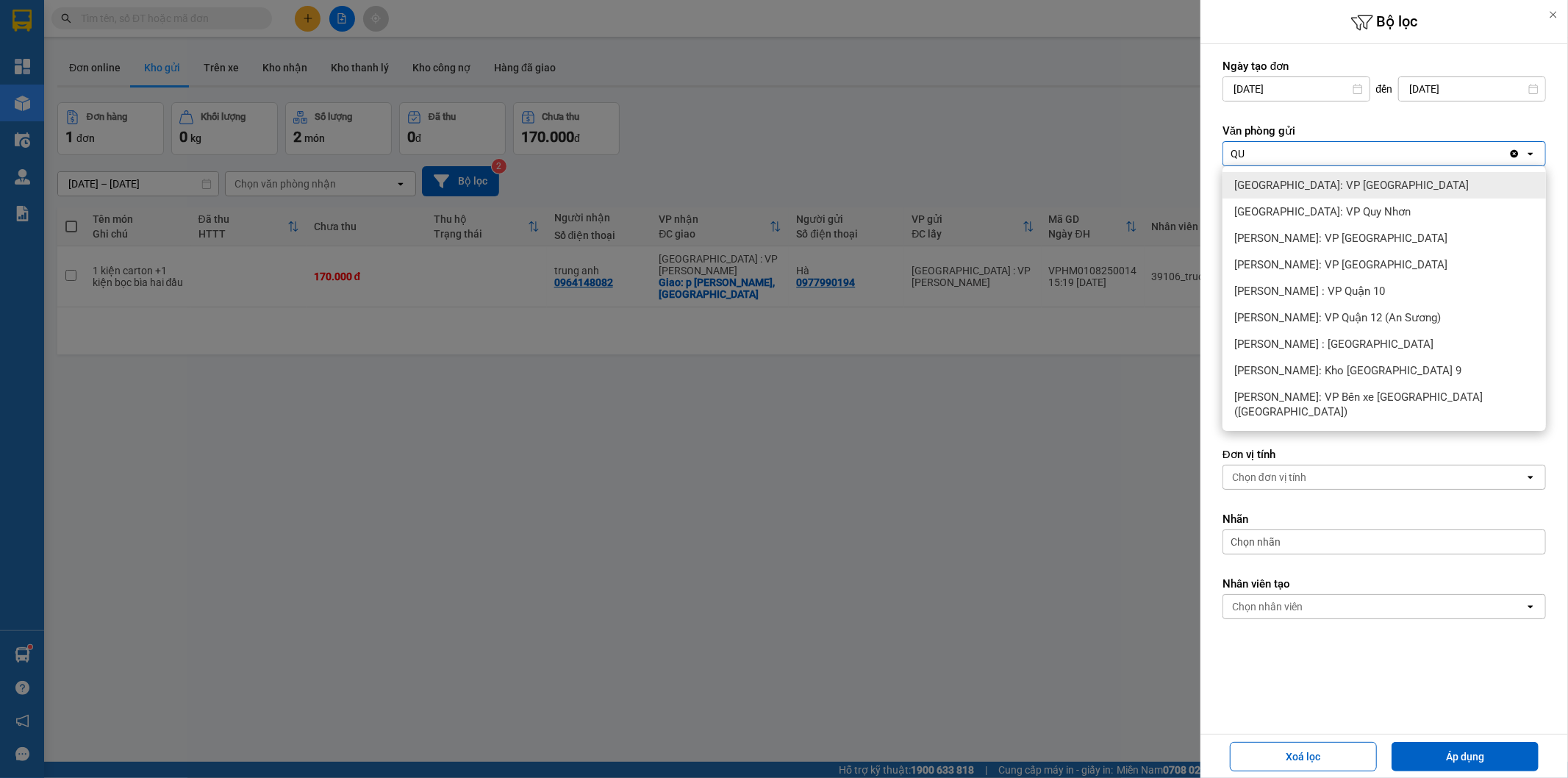
type input "QU"
click at [1357, 181] on span "[GEOGRAPHIC_DATA]: VP [GEOGRAPHIC_DATA]" at bounding box center [1352, 185] width 235 height 14
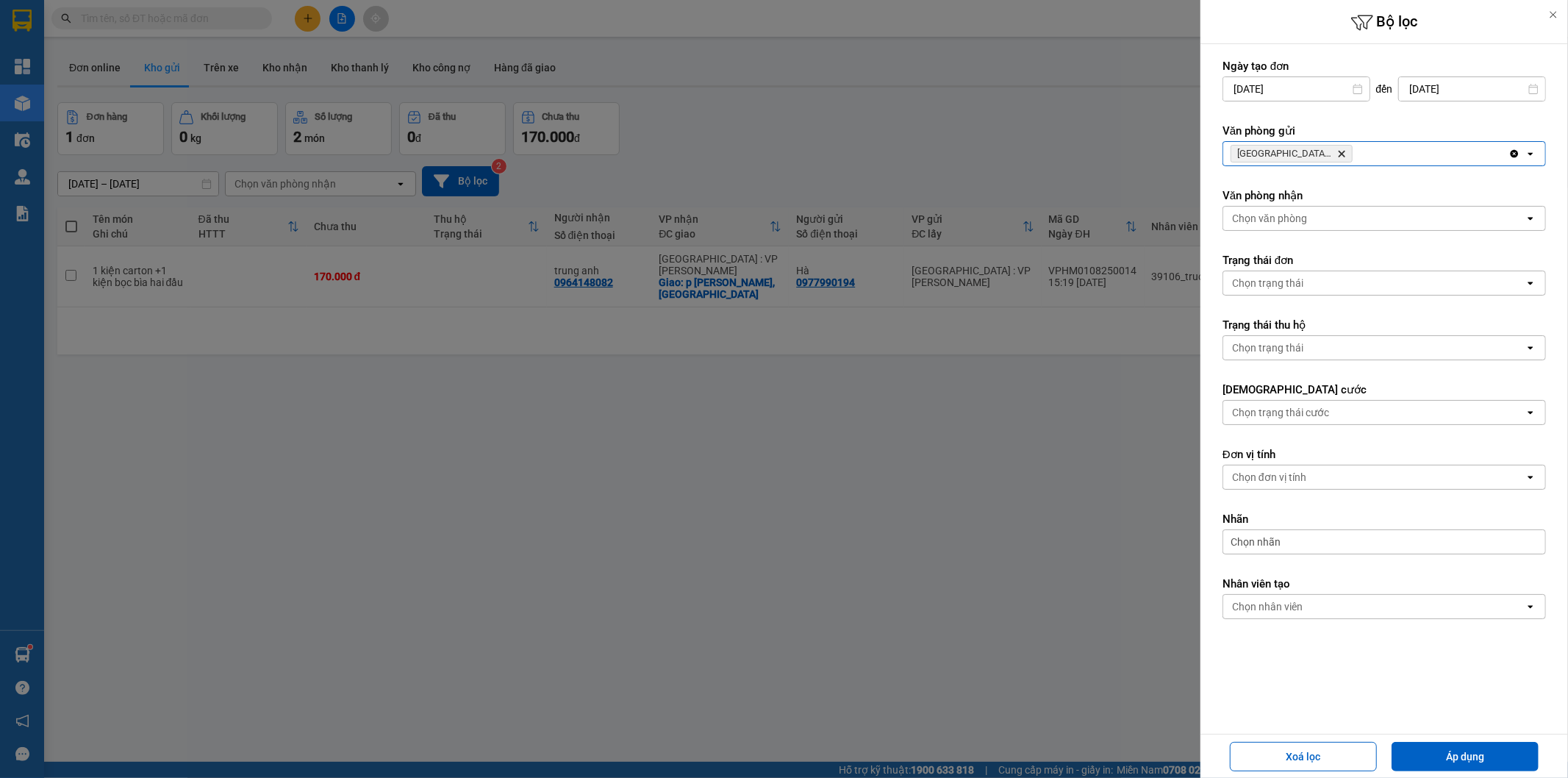
click at [1478, 755] on button "Áp dụng" at bounding box center [1465, 756] width 147 height 30
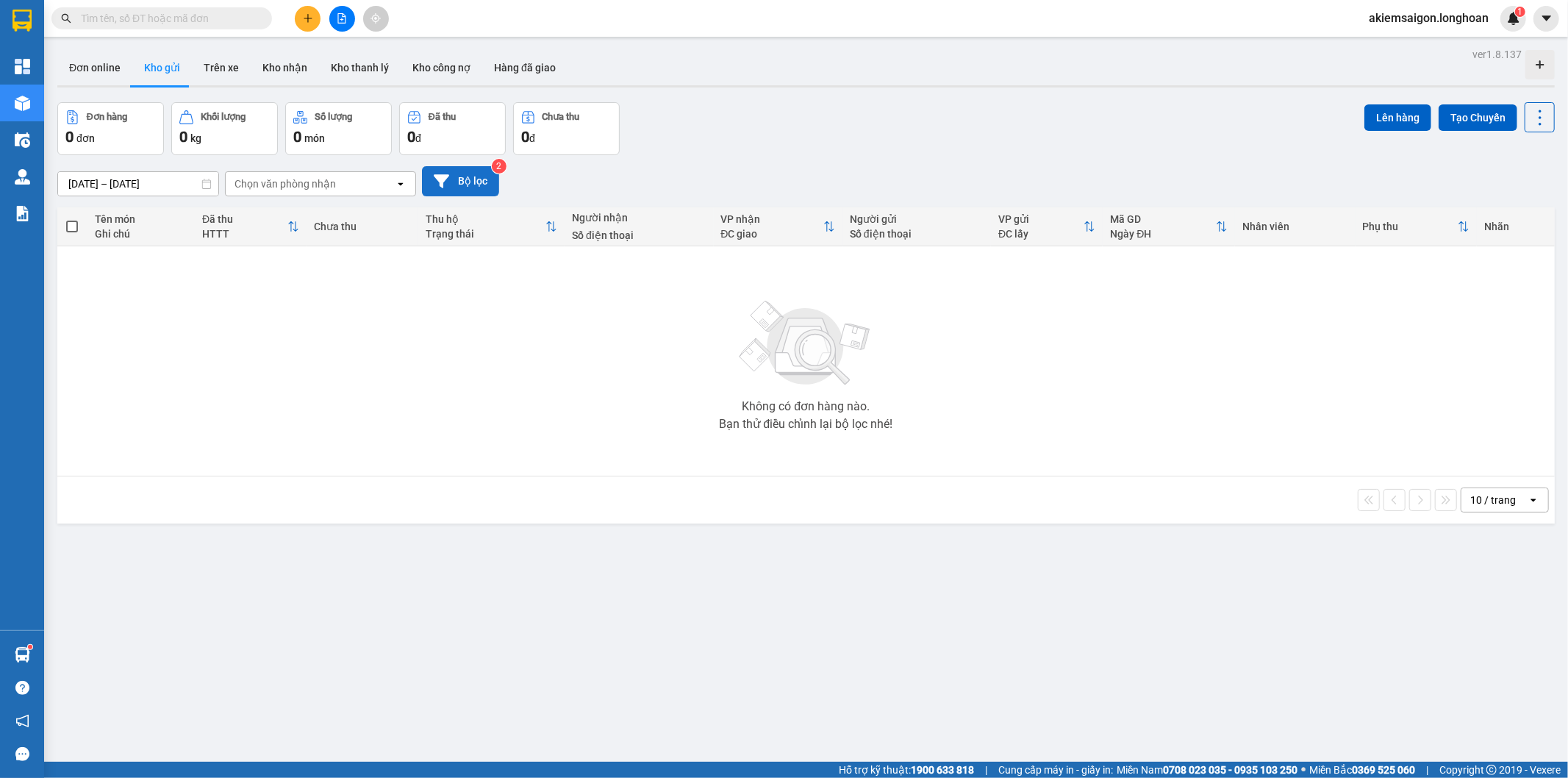
click at [473, 188] on button "Bộ lọc" at bounding box center [460, 181] width 77 height 30
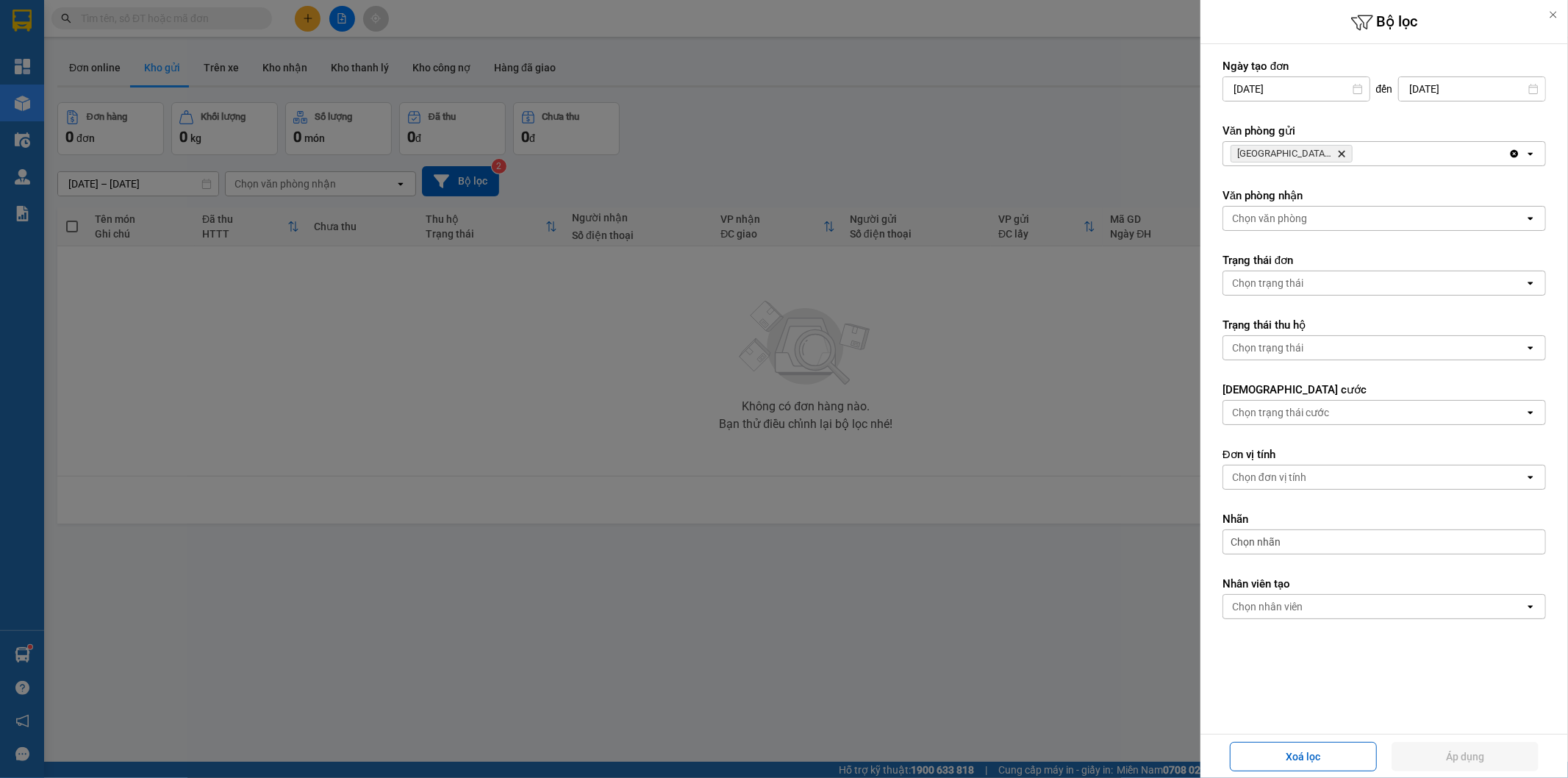
click at [1346, 155] on icon "Delete" at bounding box center [1341, 154] width 8 height 8
click at [1346, 155] on div "Chọn văn phòng" at bounding box center [1373, 154] width 301 height 24
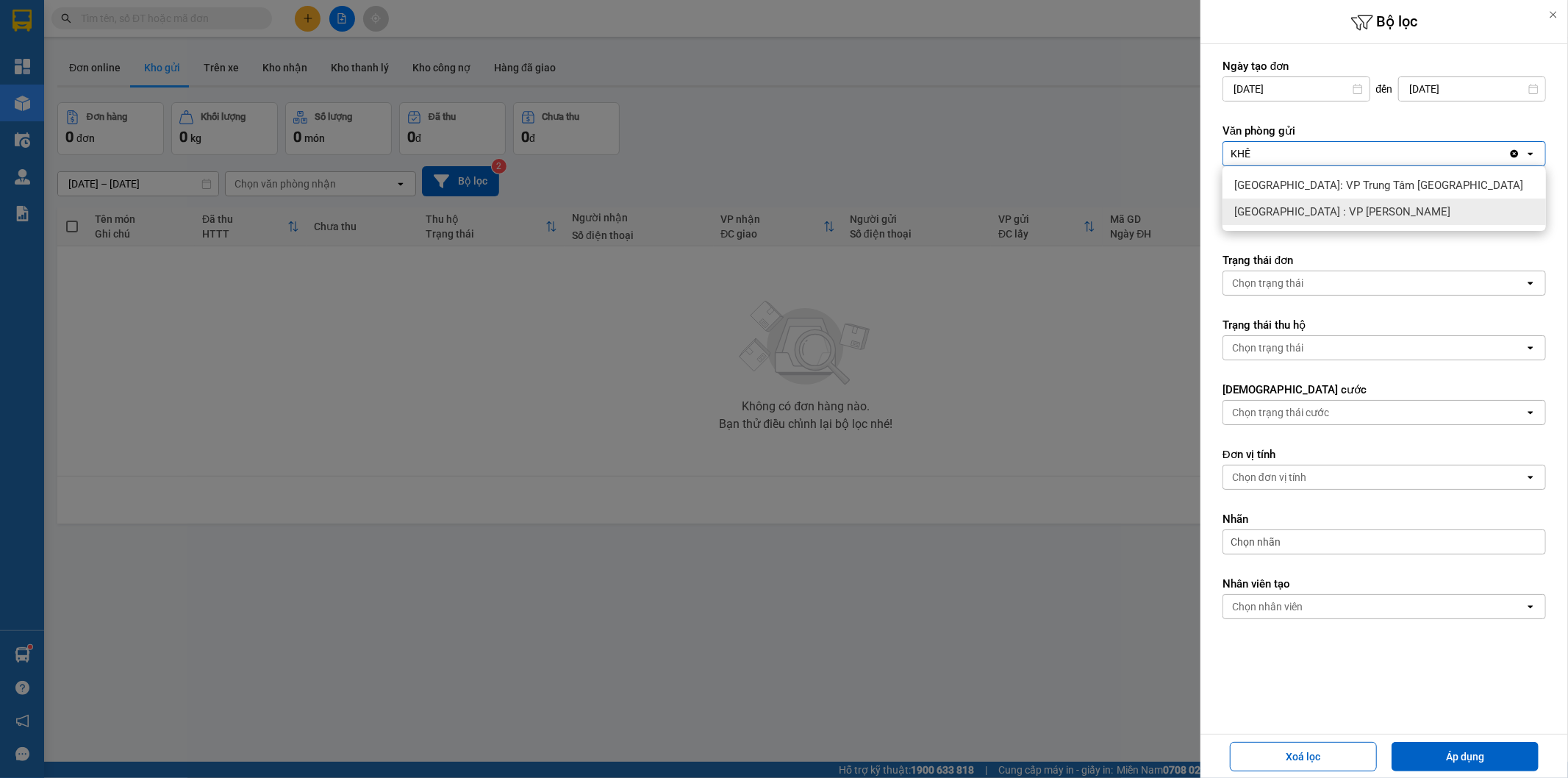
type input "KHÊ"
click at [1307, 214] on span "[GEOGRAPHIC_DATA] : VP [PERSON_NAME]" at bounding box center [1343, 211] width 216 height 14
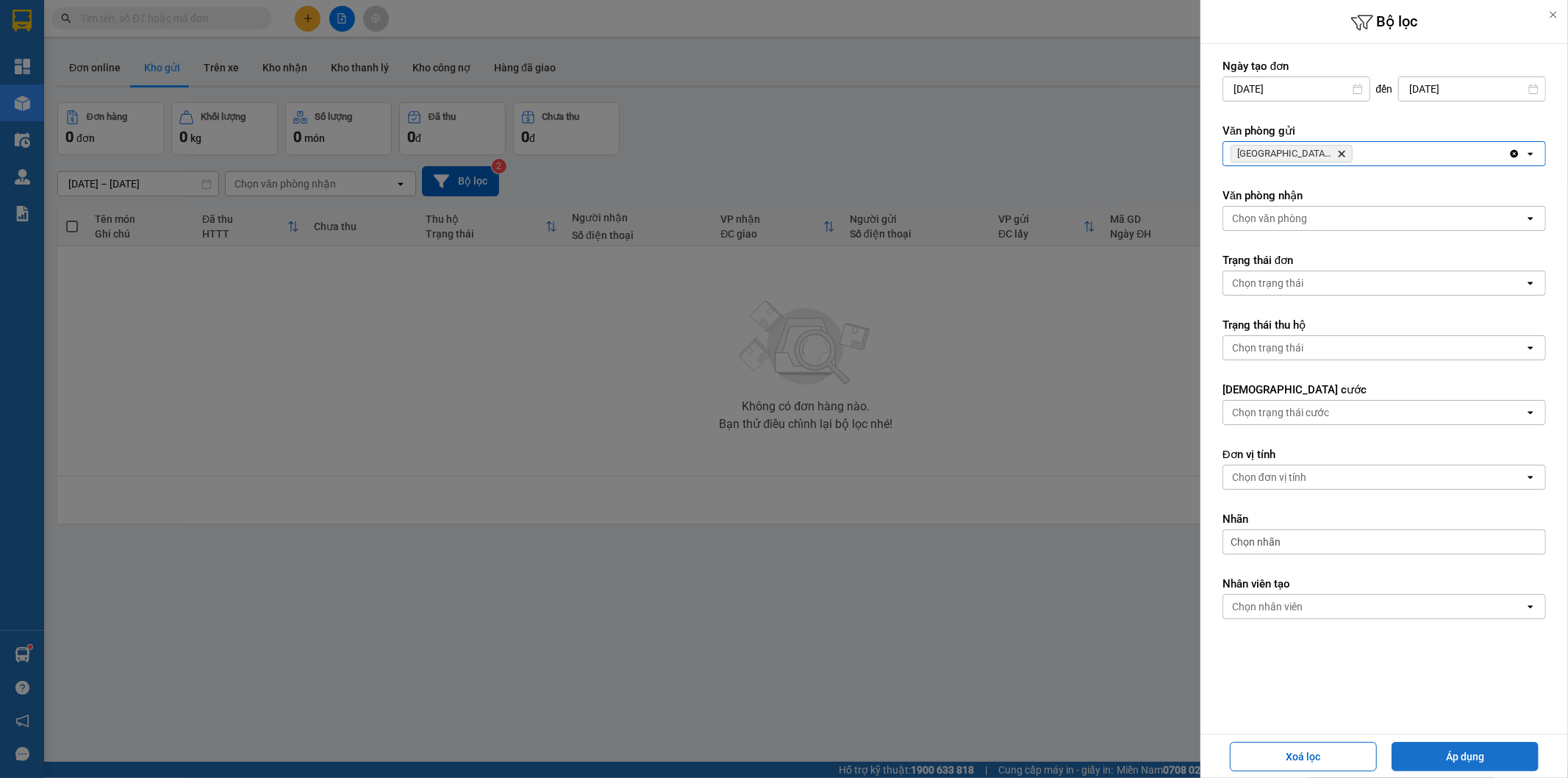
click at [1465, 754] on button "Áp dụng" at bounding box center [1465, 756] width 147 height 30
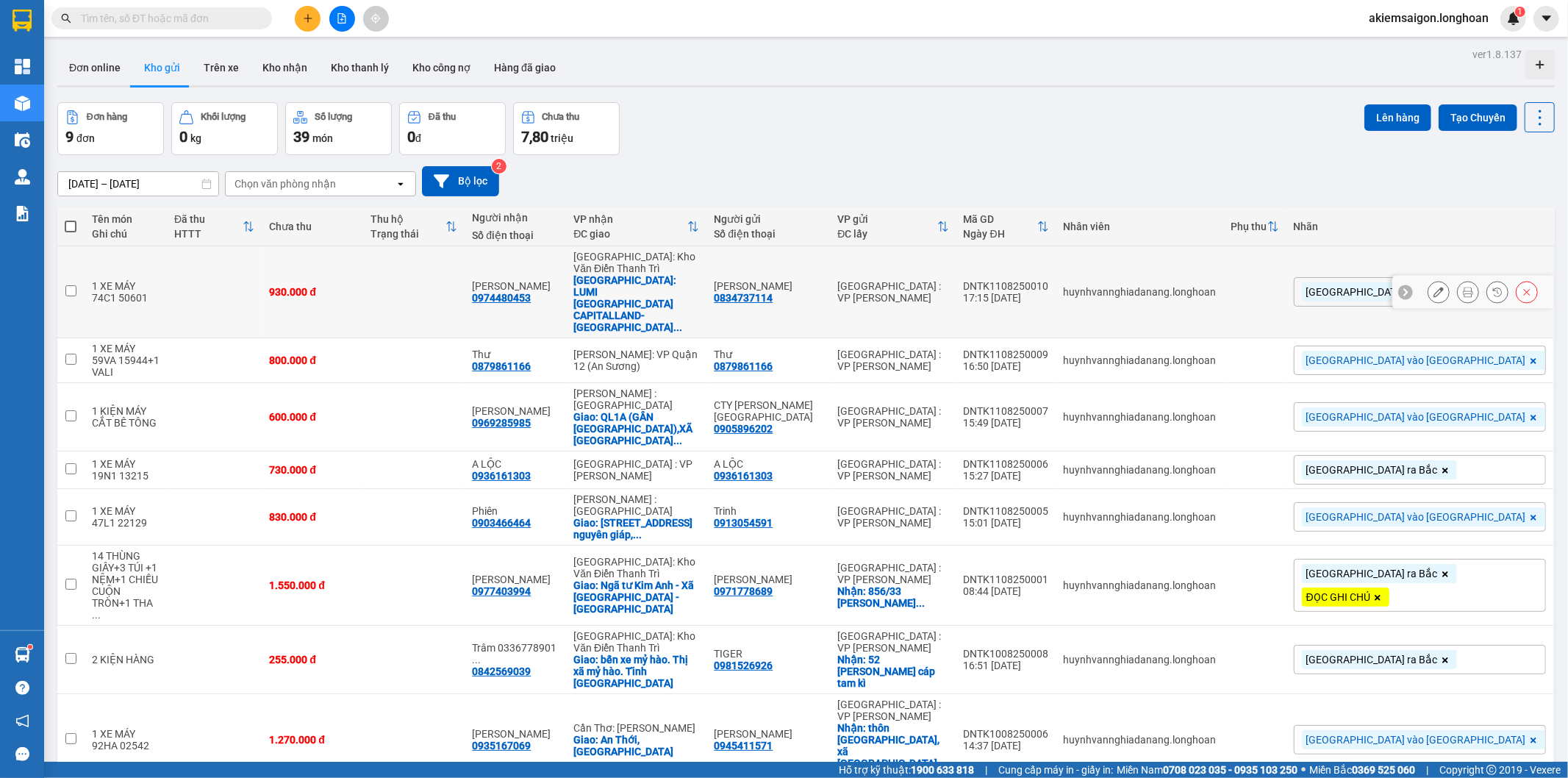
click at [699, 293] on div "[GEOGRAPHIC_DATA]: LUMI [GEOGRAPHIC_DATA] CAPITALLAND-[GEOGRAPHIC_DATA] ..." at bounding box center [635, 304] width 126 height 59
checkbox input "true"
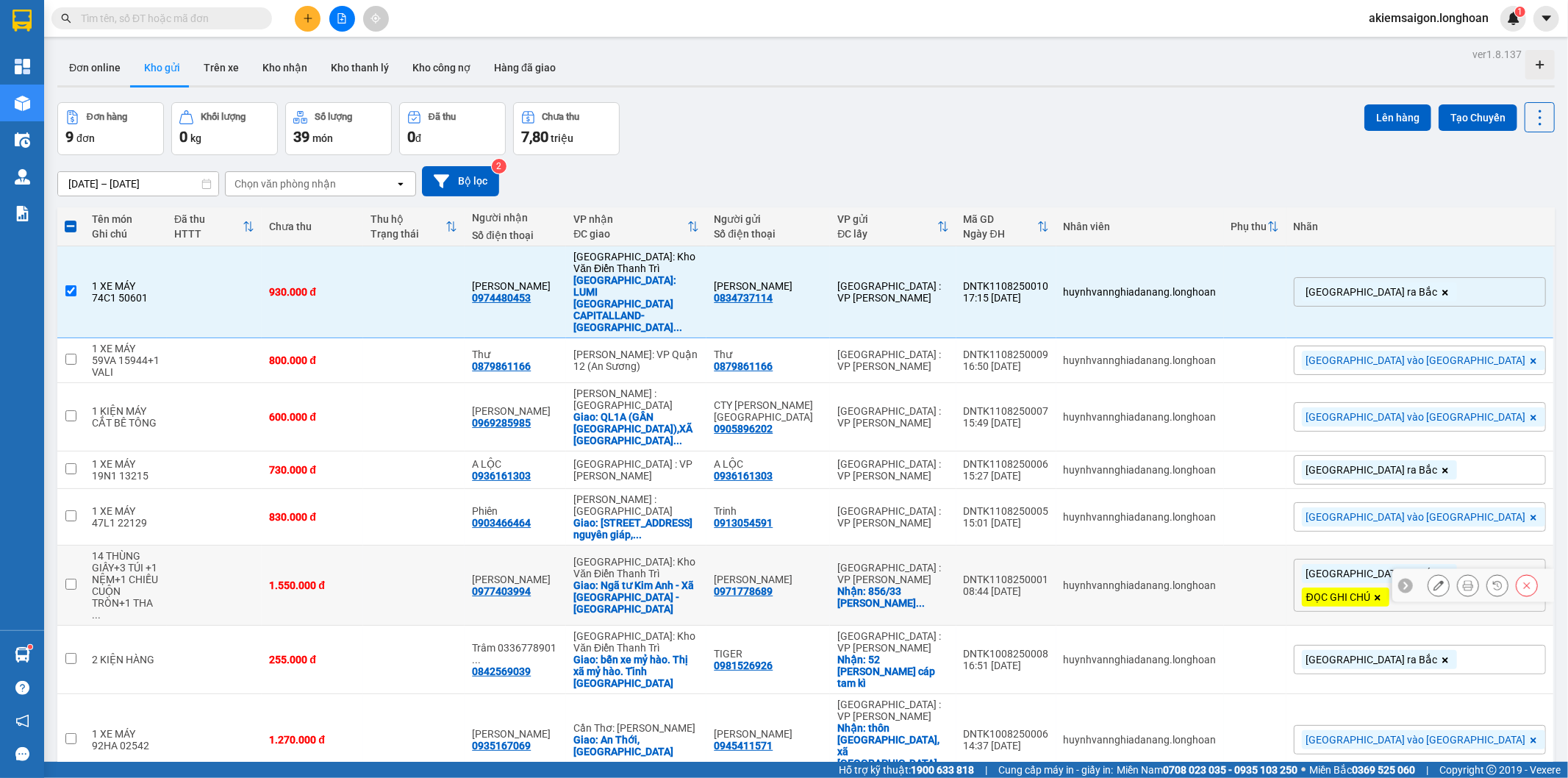
click at [699, 579] on div "Giao: Ngã tư Kim Anh - Xã [GEOGRAPHIC_DATA] - [GEOGRAPHIC_DATA]" at bounding box center [635, 597] width 126 height 35
checkbox input "true"
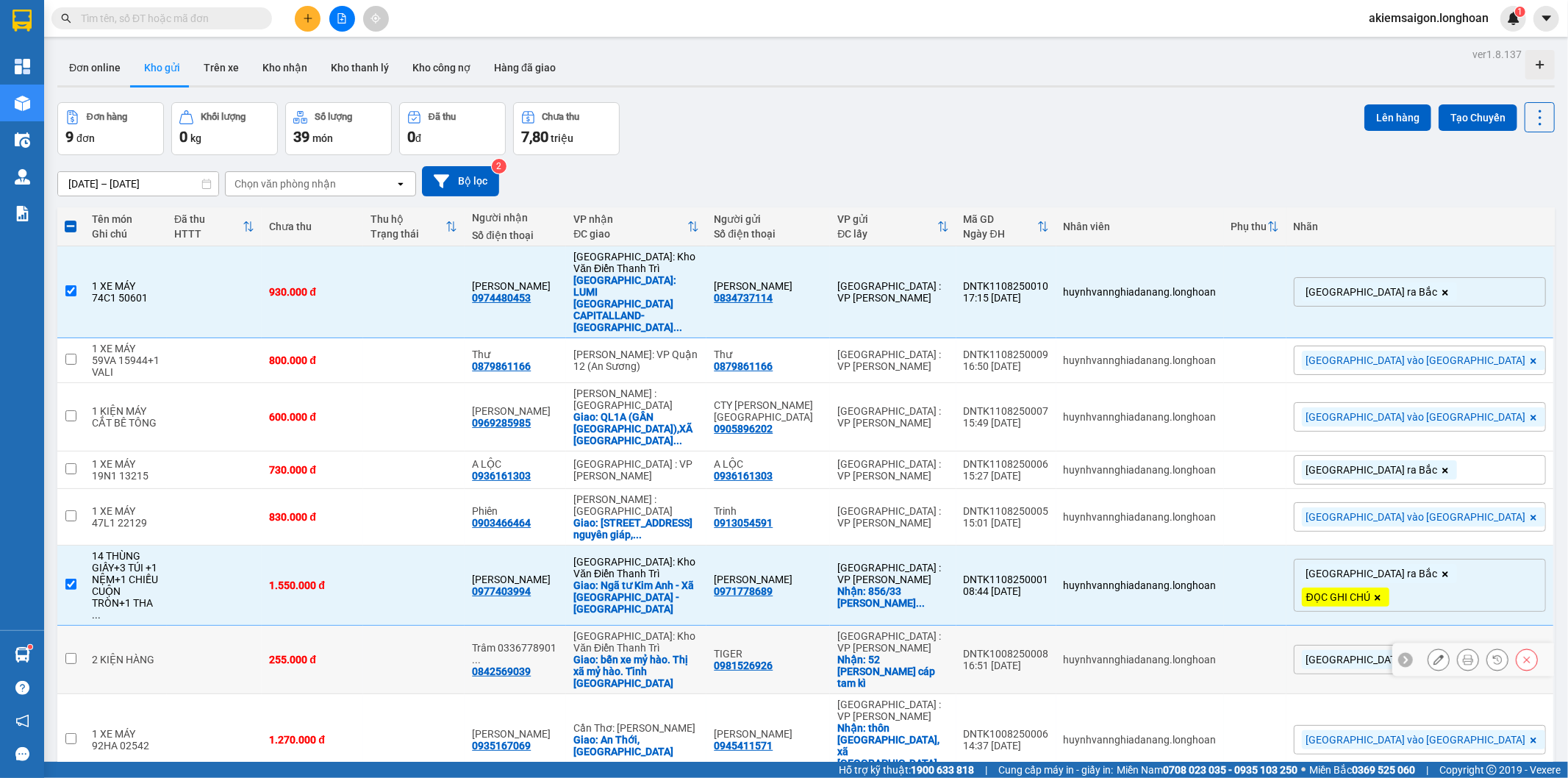
click at [699, 653] on div "Giao: bến xe mỷ hào. Thị xã mỷ hào. Tĩnh [GEOGRAPHIC_DATA]" at bounding box center [635, 671] width 126 height 35
checkbox input "true"
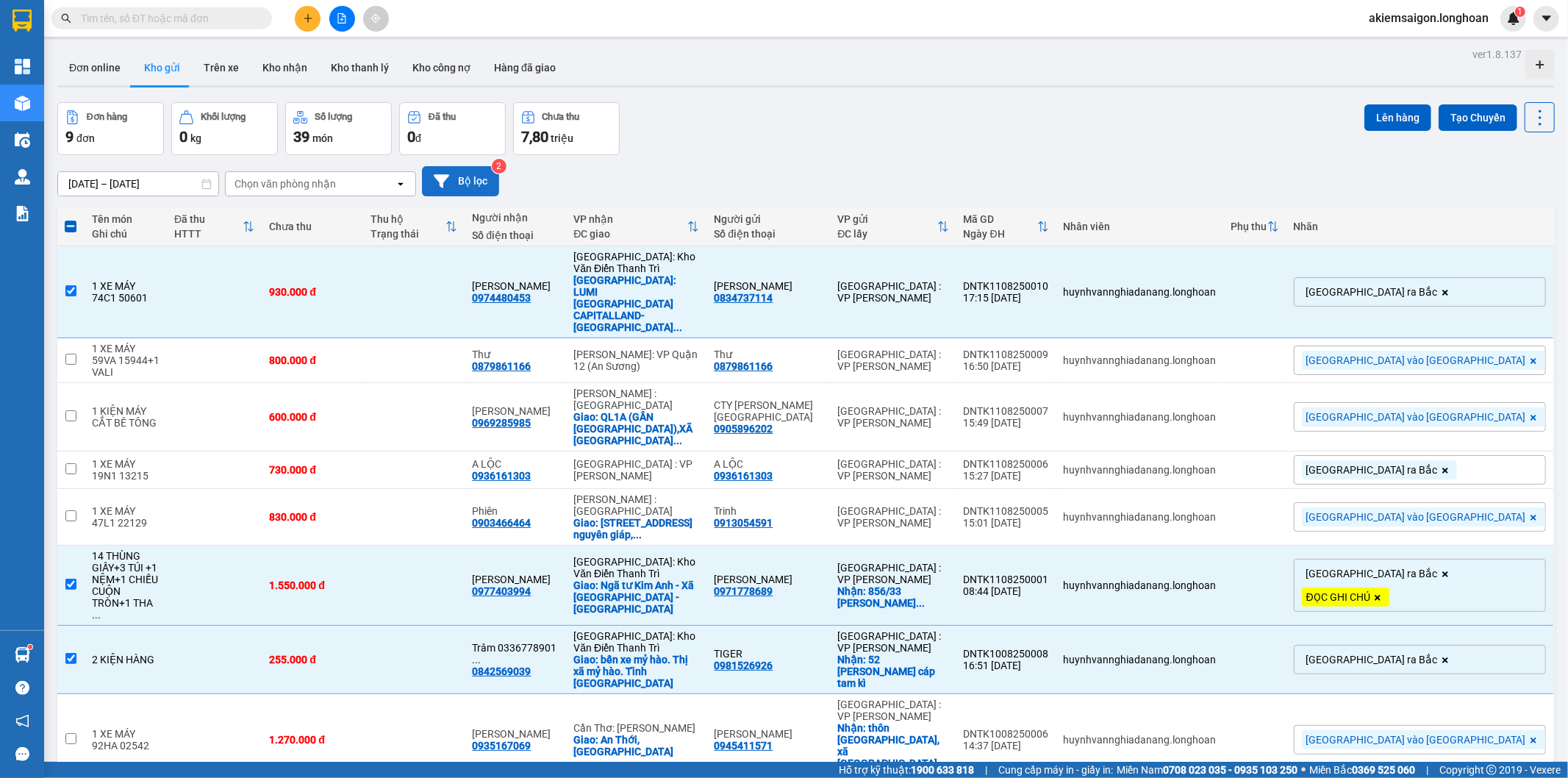
click at [457, 181] on button "Bộ lọc" at bounding box center [460, 181] width 77 height 30
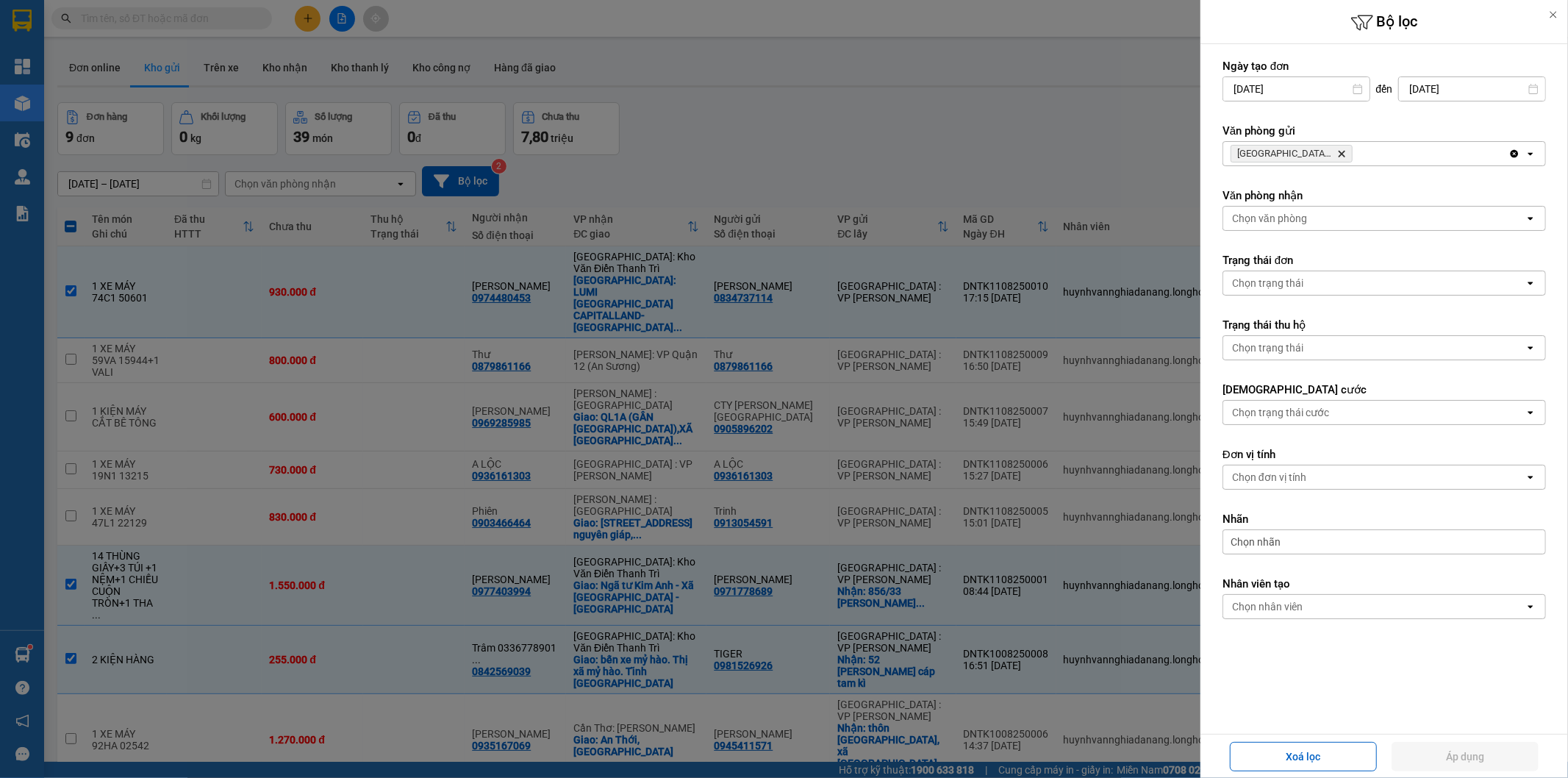
click at [1344, 149] on icon "Delete" at bounding box center [1341, 154] width 8 height 8
click at [1344, 149] on div "[GEOGRAPHIC_DATA] : VP [PERSON_NAME]" at bounding box center [1365, 154] width 285 height 24
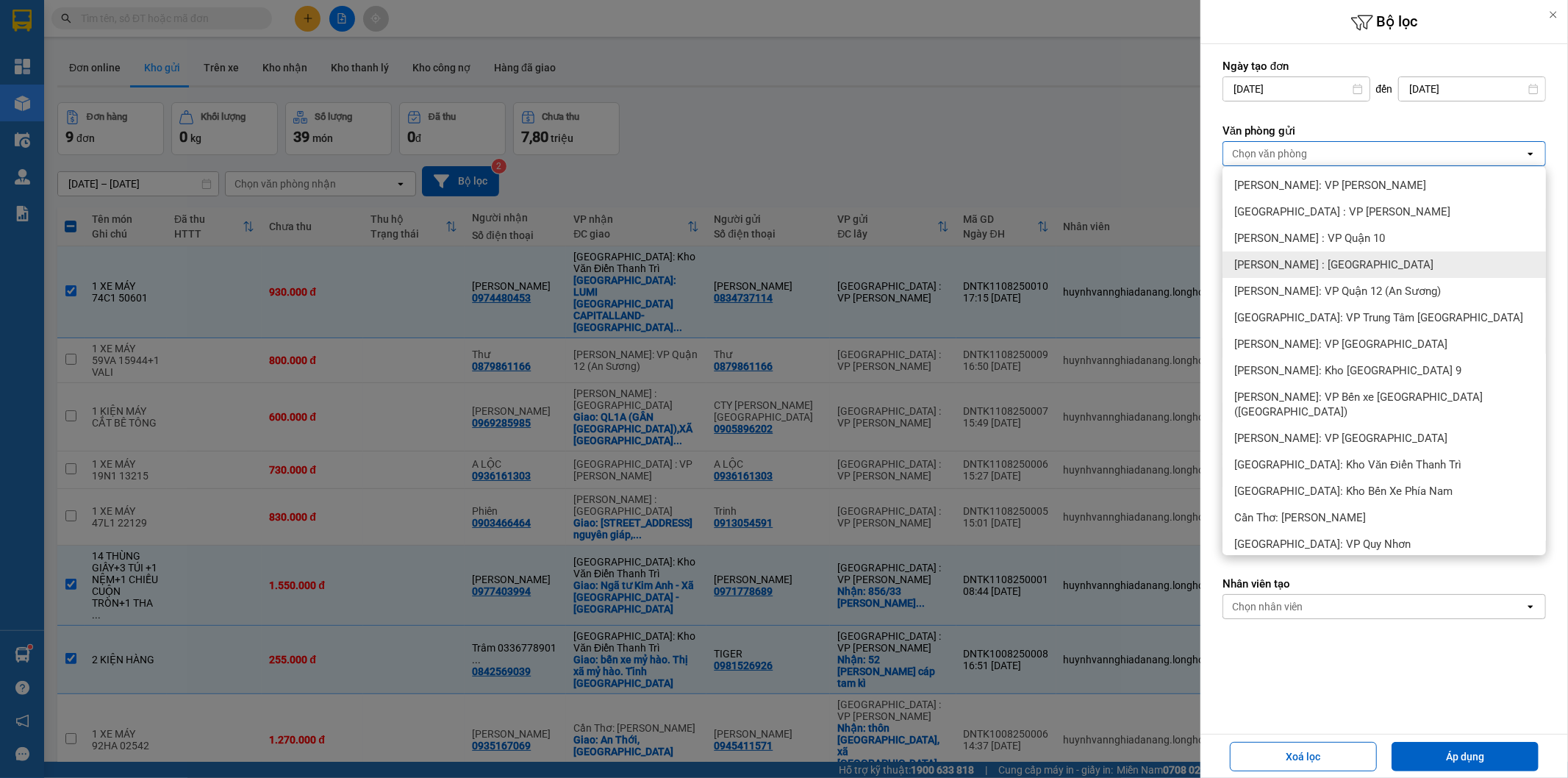
click at [1382, 260] on div "[PERSON_NAME] : [GEOGRAPHIC_DATA]" at bounding box center [1384, 264] width 323 height 26
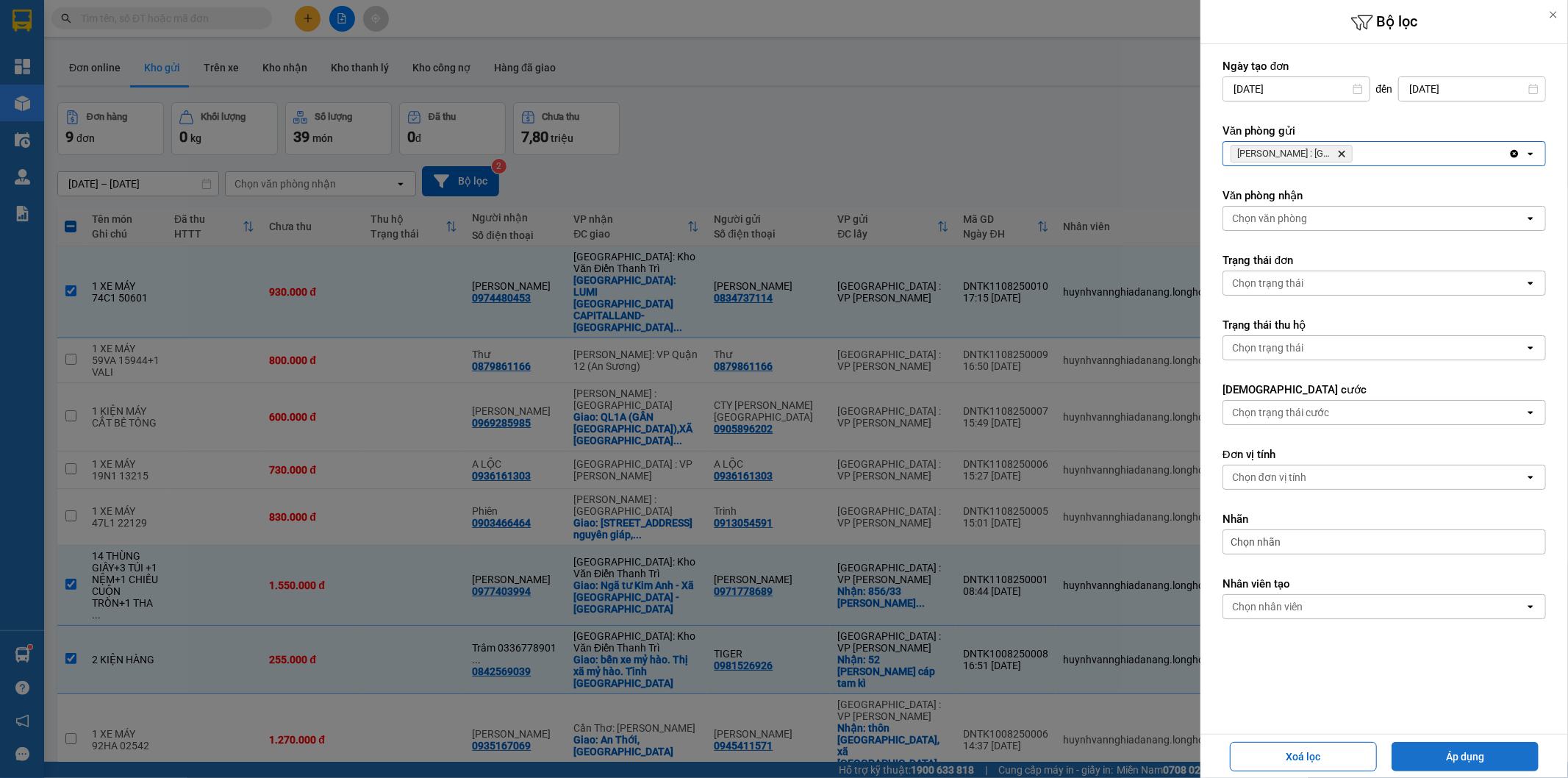
click at [1459, 760] on button "Áp dụng" at bounding box center [1465, 756] width 147 height 30
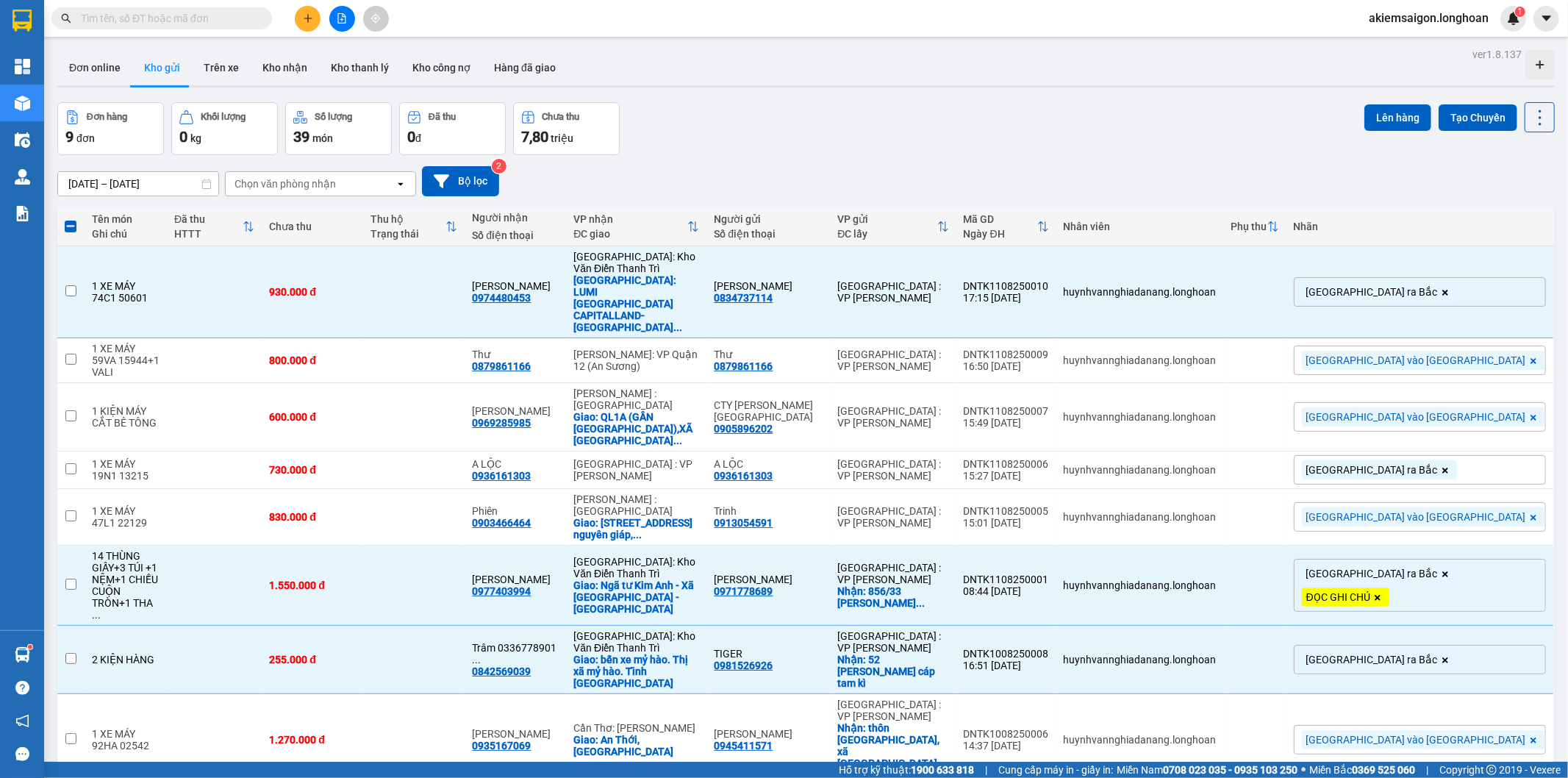
checkbox input "false"
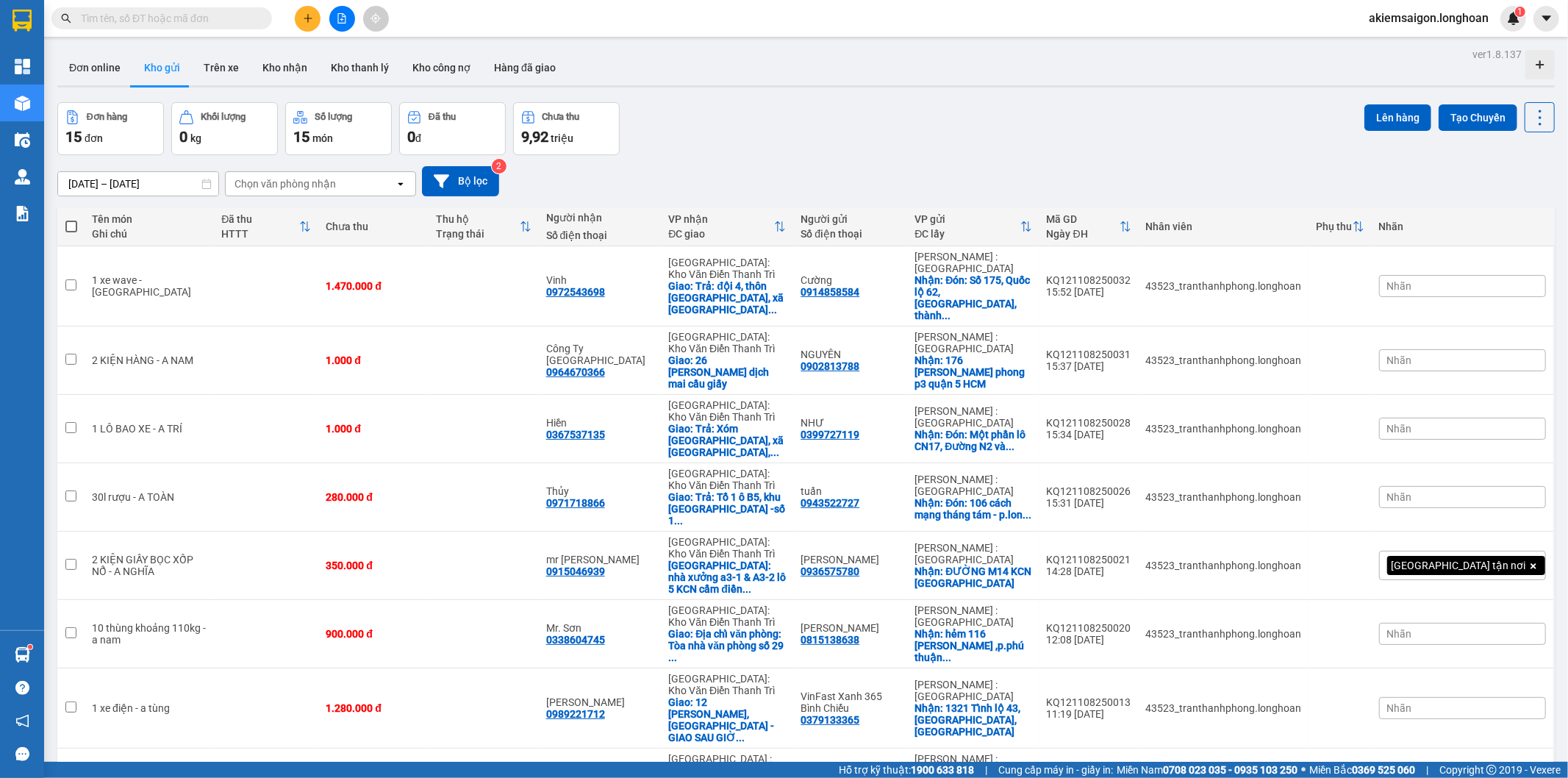
click at [736, 62] on div "Đơn online Kho gửi Trên xe Kho nhận Kho thanh lý Kho công nợ Hàng đã giao" at bounding box center [806, 69] width 1497 height 39
click at [467, 185] on button "Bộ lọc" at bounding box center [460, 181] width 77 height 30
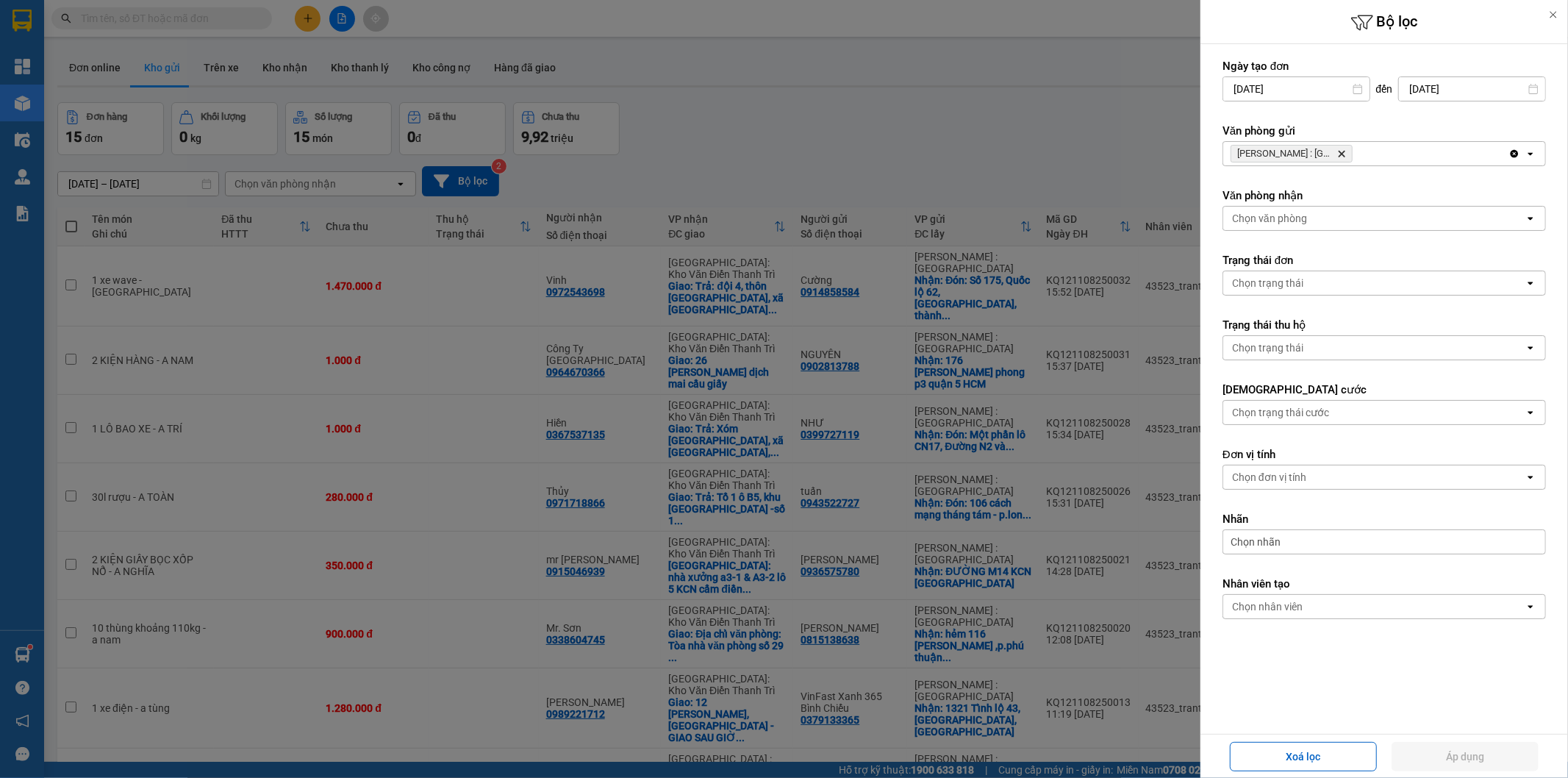
click at [1348, 148] on span "[PERSON_NAME] : Kho [GEOGRAPHIC_DATA]" at bounding box center [1291, 154] width 122 height 18
click at [1012, 111] on div at bounding box center [784, 389] width 1568 height 778
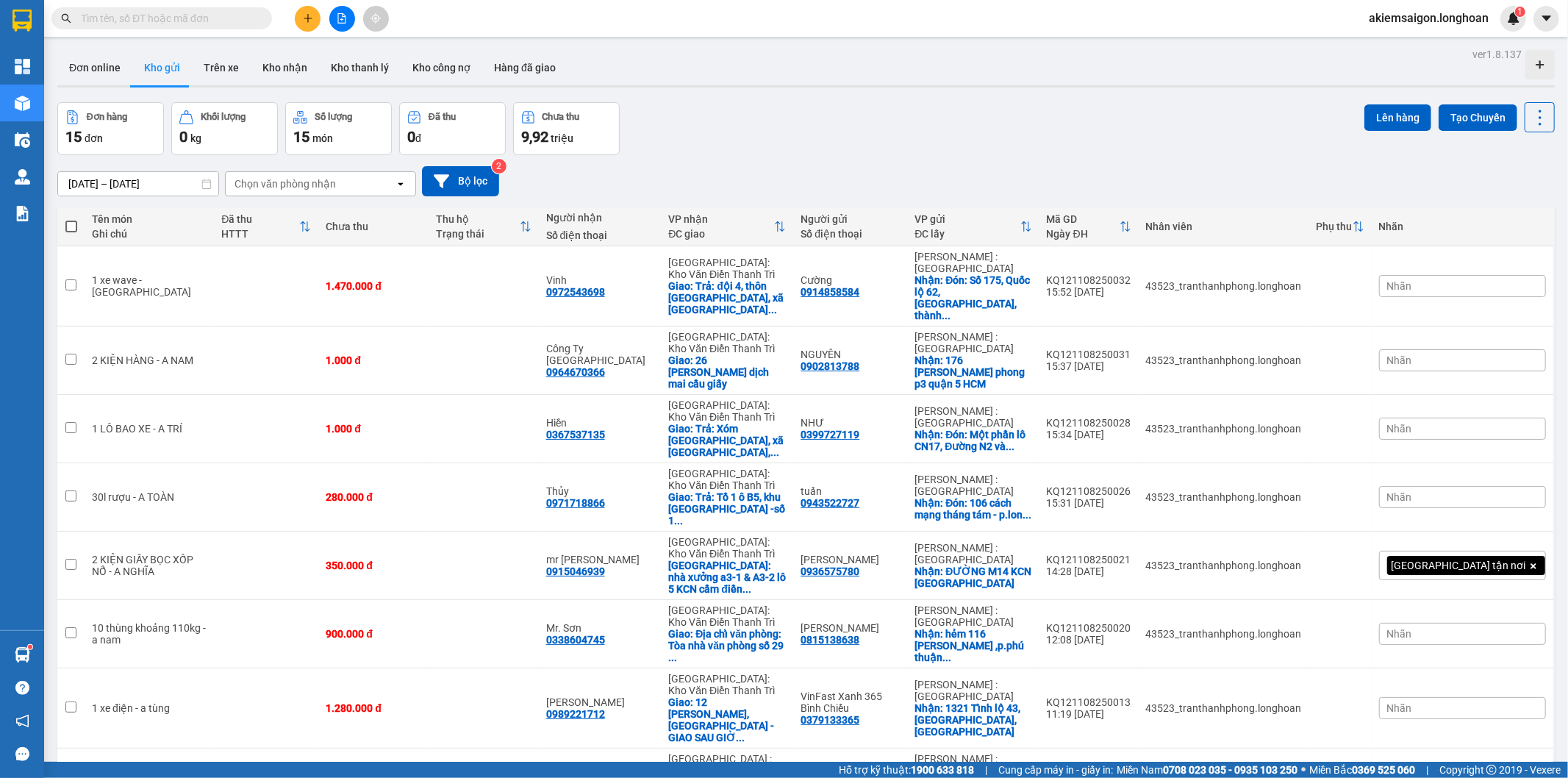
click at [334, 20] on button at bounding box center [342, 19] width 25 height 25
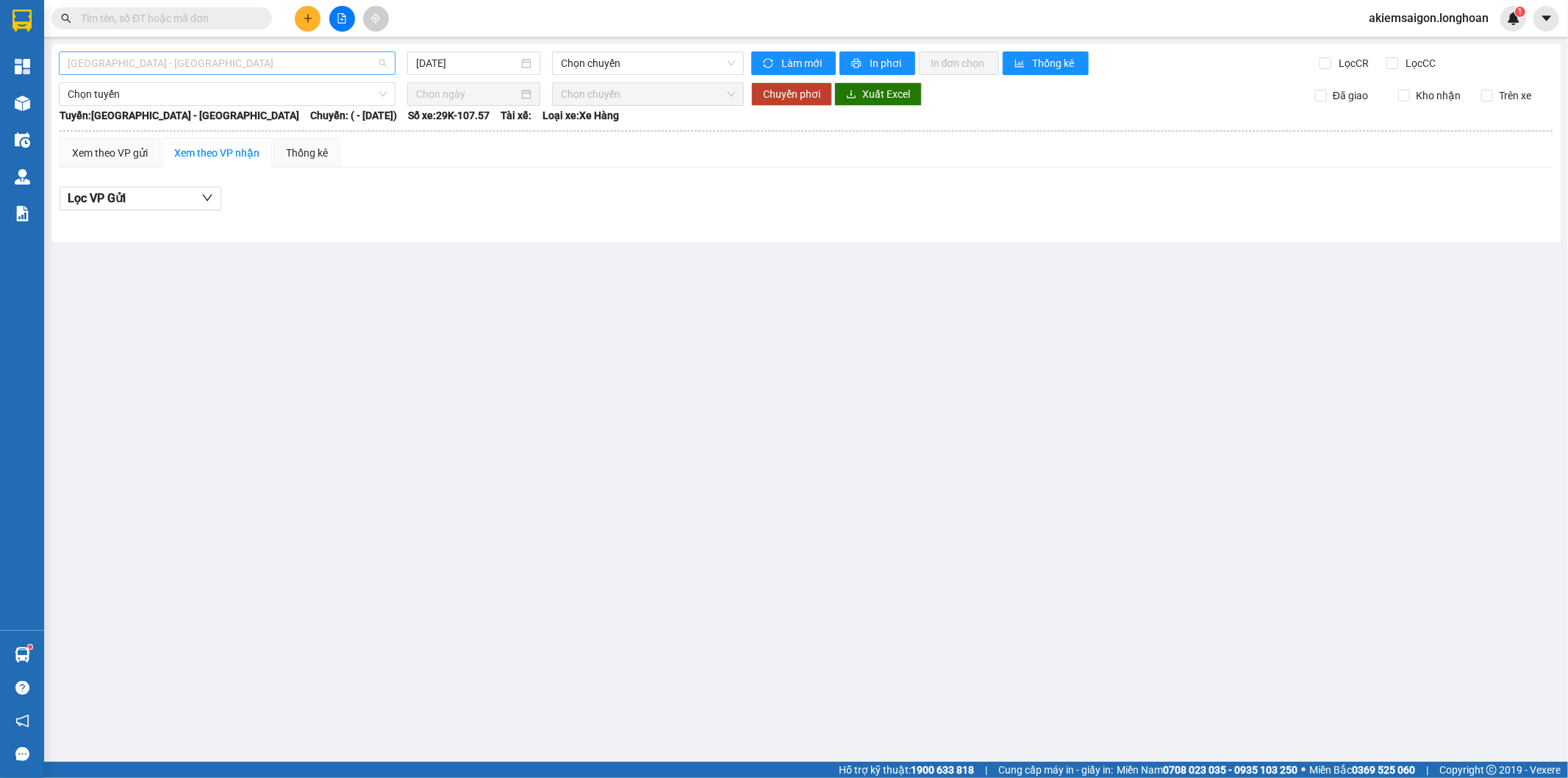
click at [202, 56] on span "[GEOGRAPHIC_DATA] - [GEOGRAPHIC_DATA]" at bounding box center [227, 63] width 319 height 22
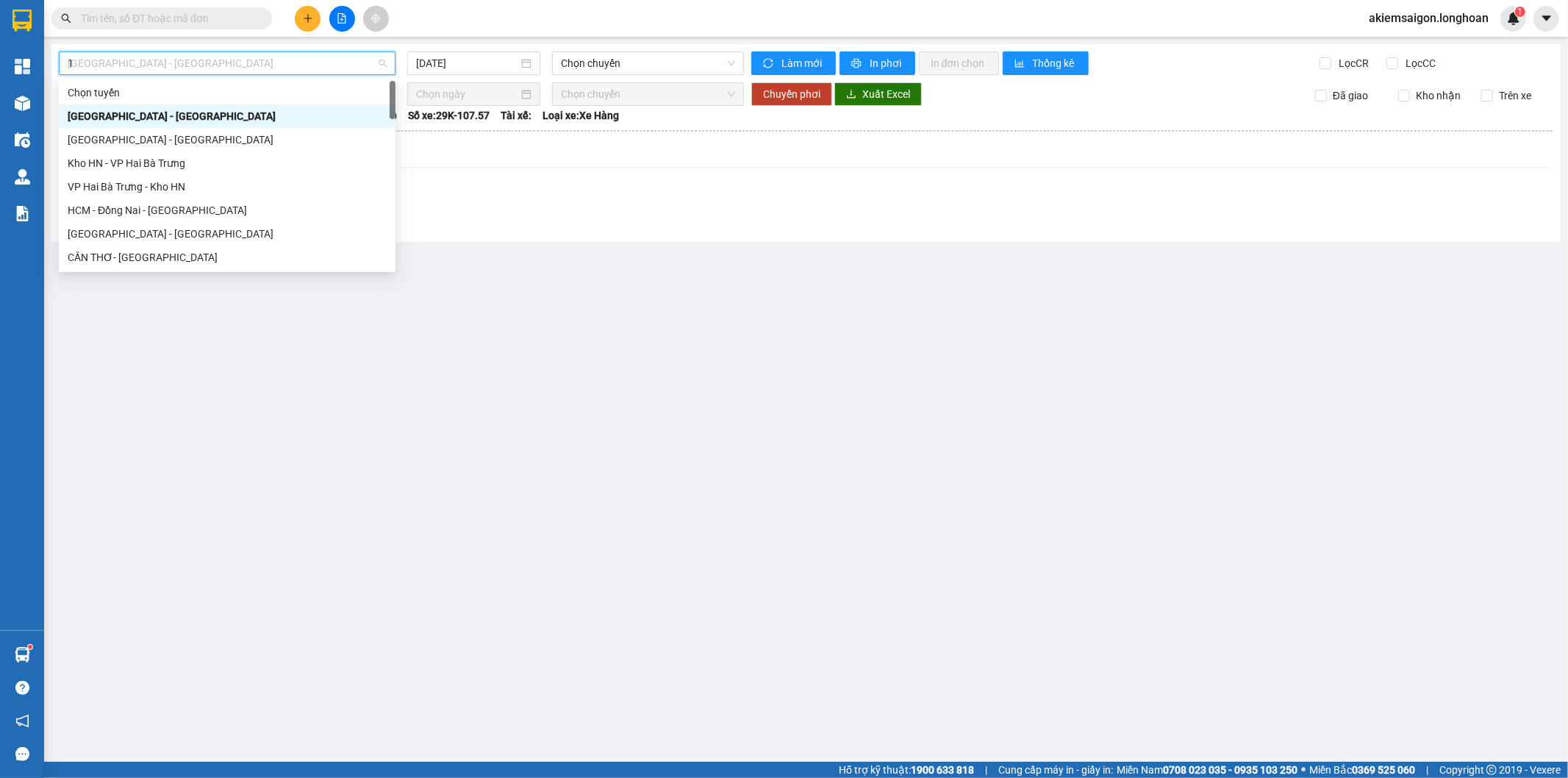
type input "10"
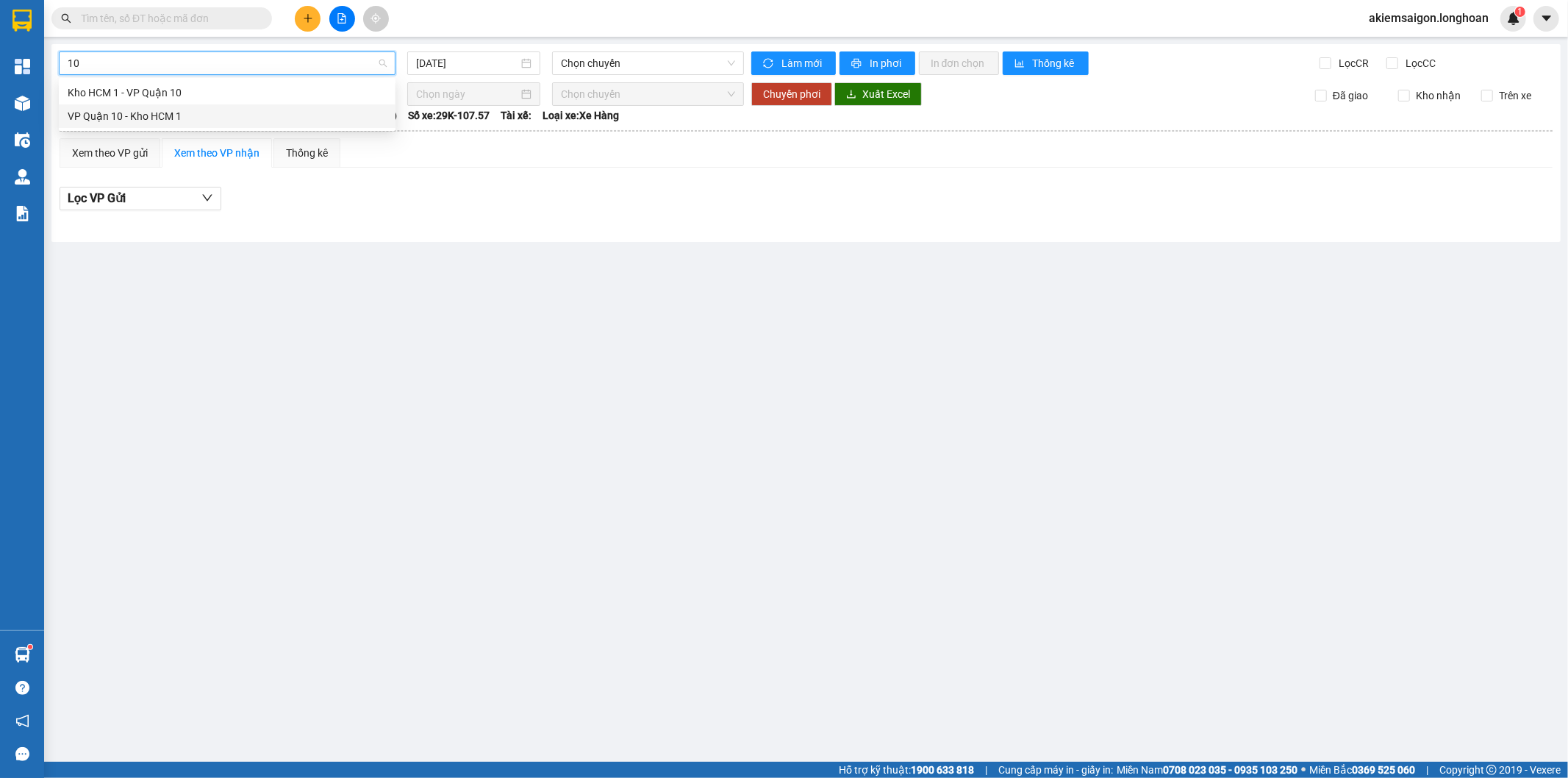
click at [140, 115] on div "VP Quận 10 - Kho HCM 1" at bounding box center [227, 116] width 319 height 16
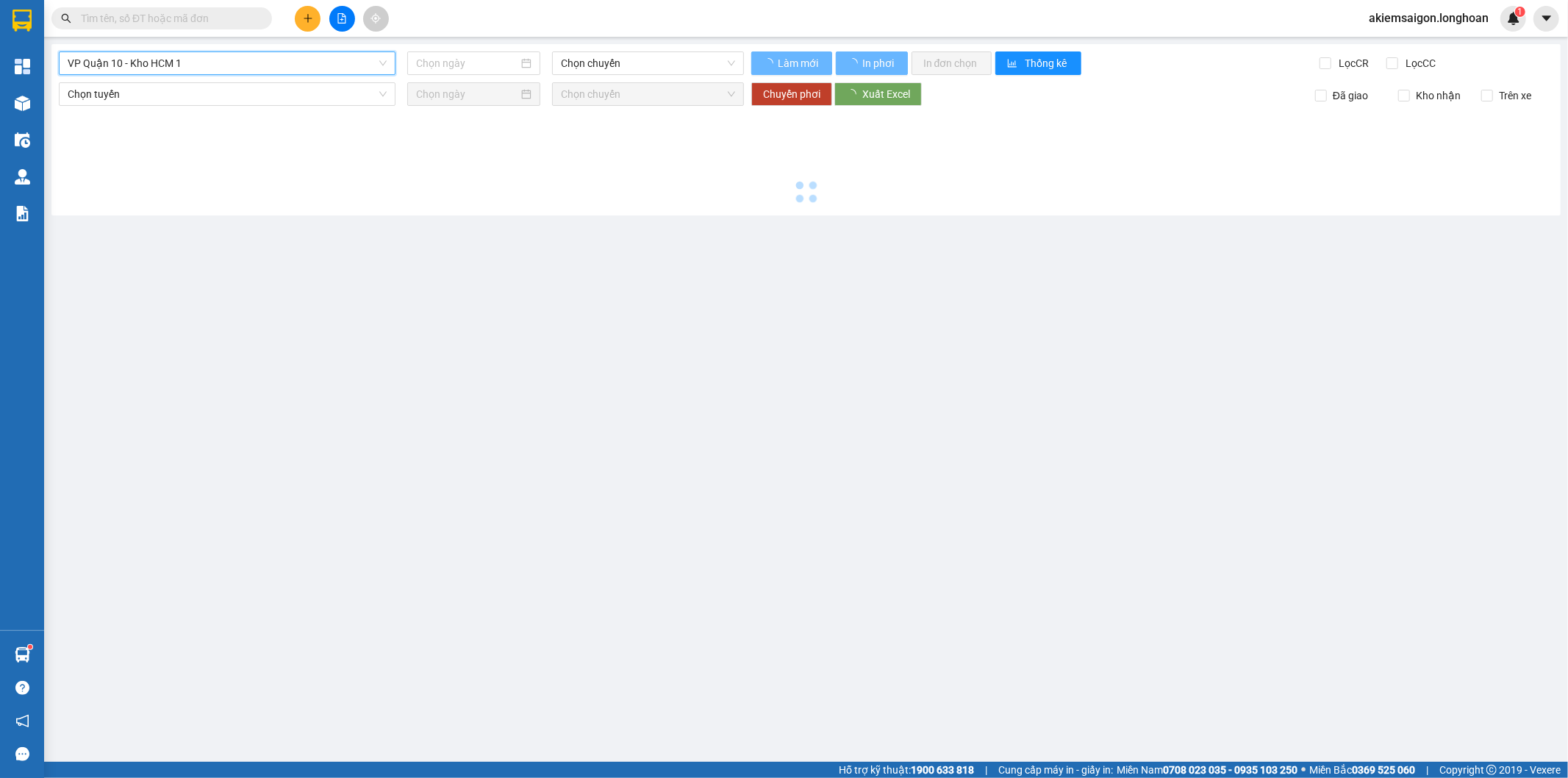
type input "[DATE]"
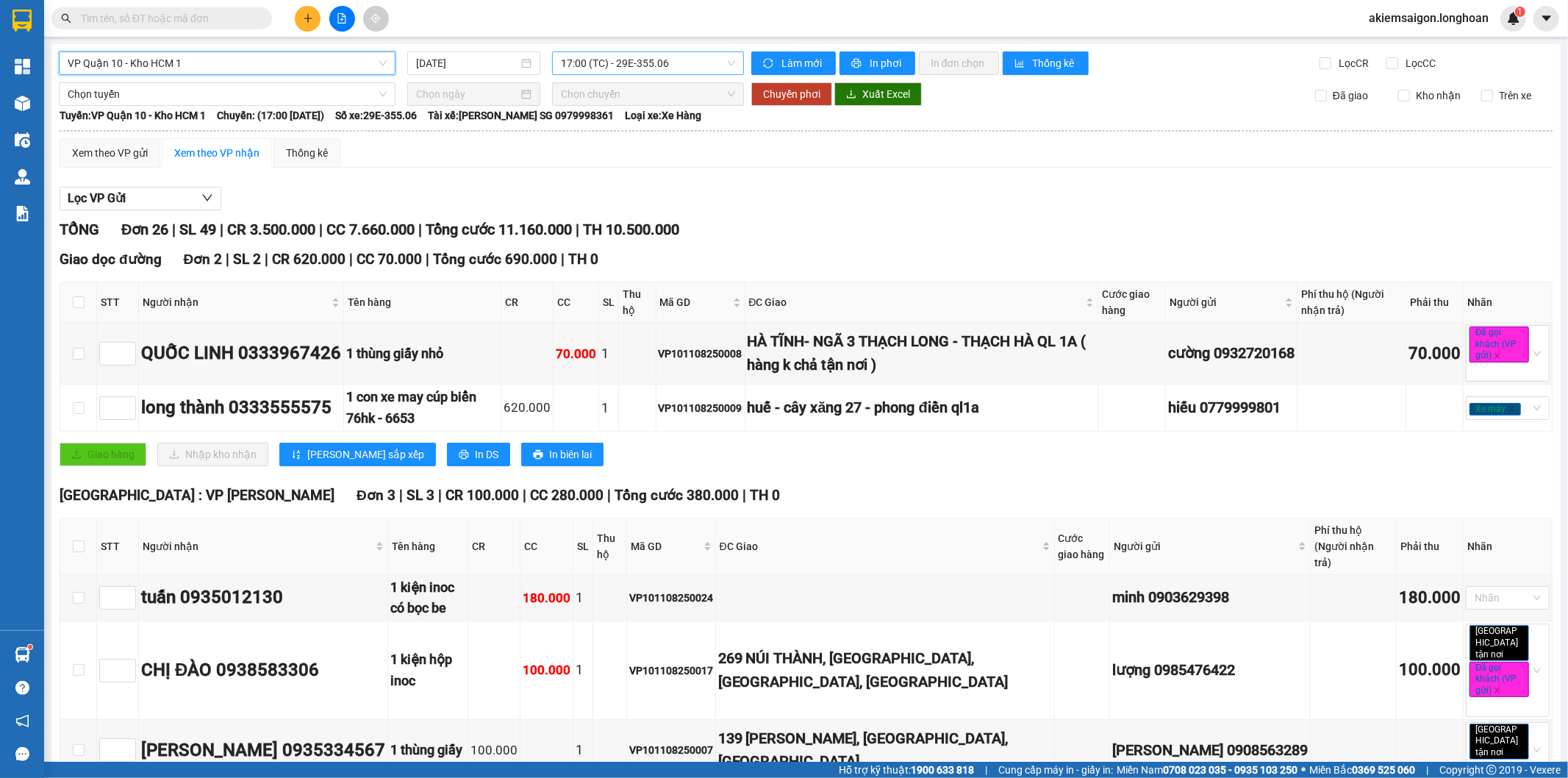
click at [689, 61] on span "17:00 (TC) - 29E-355.06" at bounding box center [648, 63] width 174 height 22
click at [765, 187] on div "Lọc VP Gửi" at bounding box center [806, 198] width 1493 height 24
click at [244, 60] on span "VP Quận 10 - Kho HCM 1" at bounding box center [227, 63] width 319 height 22
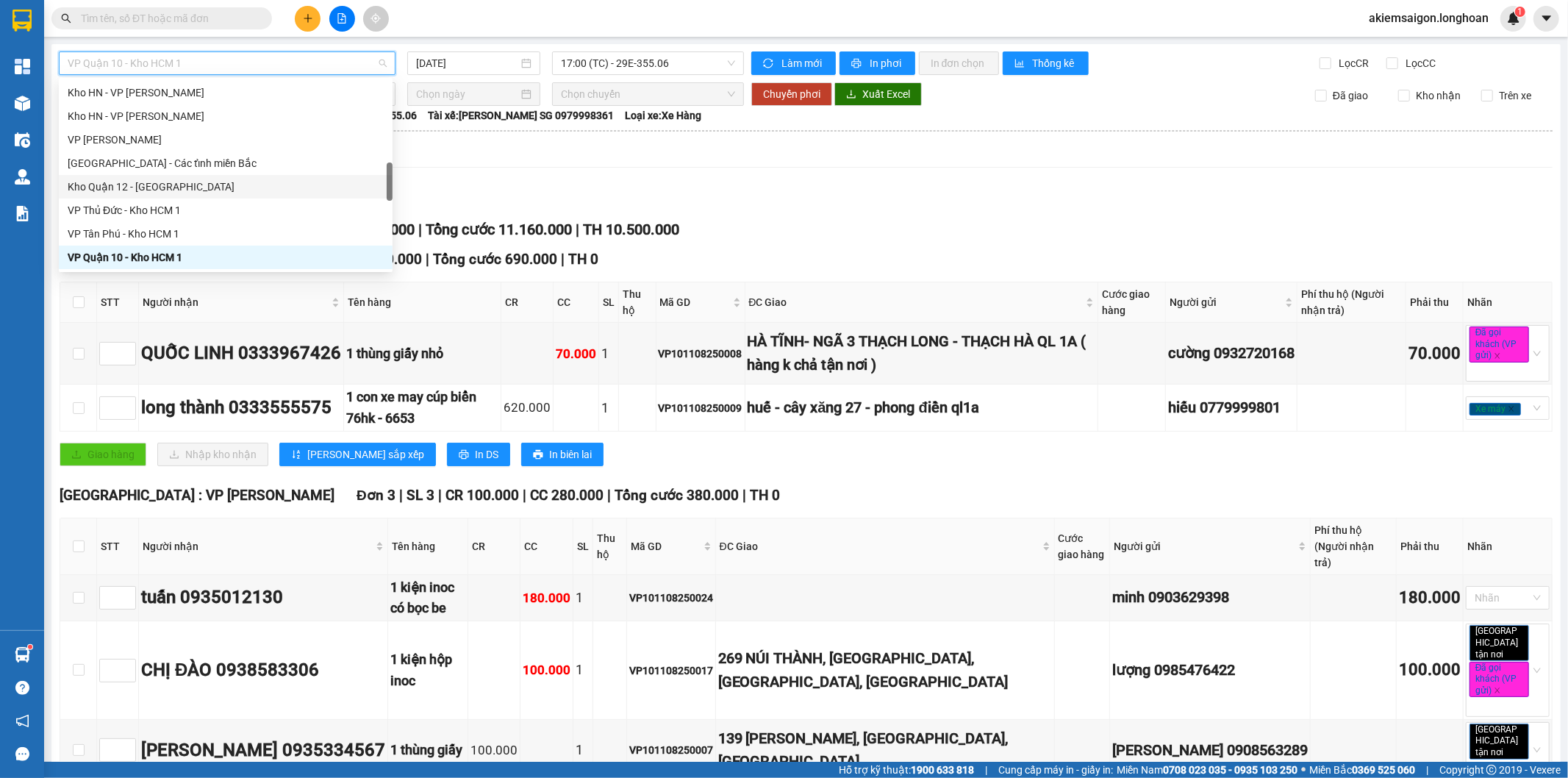
scroll to position [952, 0]
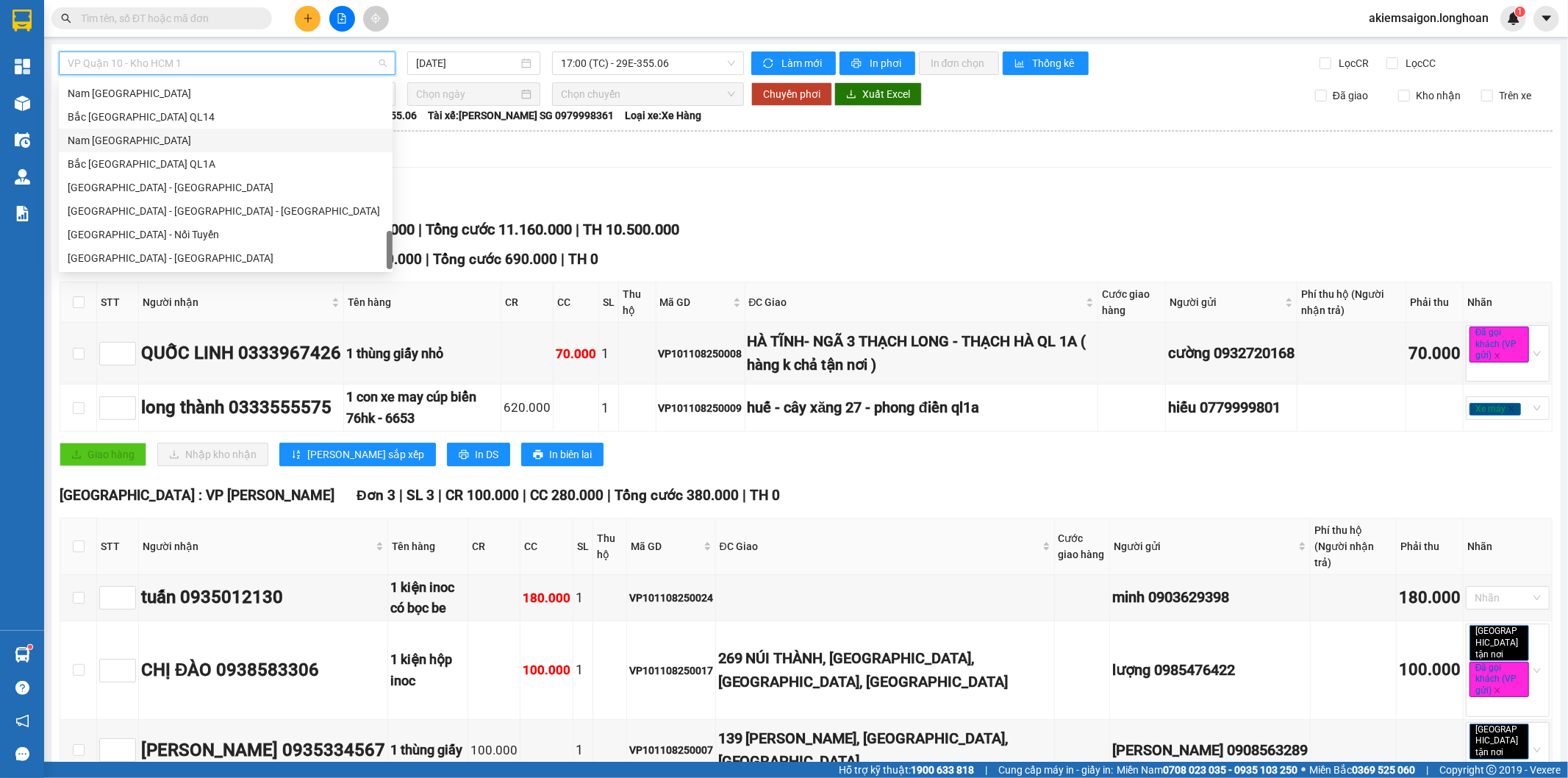
click at [199, 141] on div "Nam [GEOGRAPHIC_DATA]" at bounding box center [225, 140] width 316 height 16
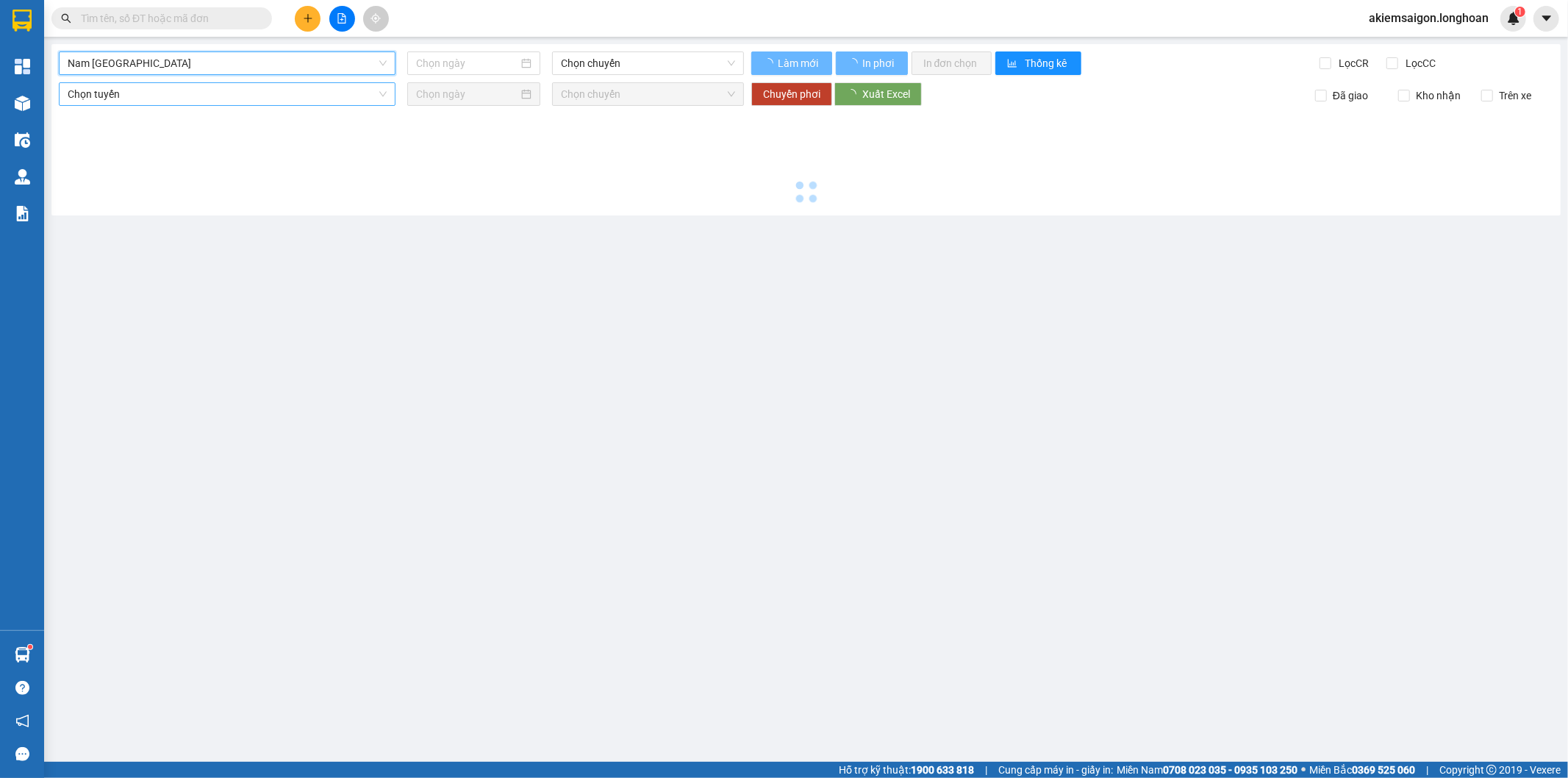
type input "[DATE]"
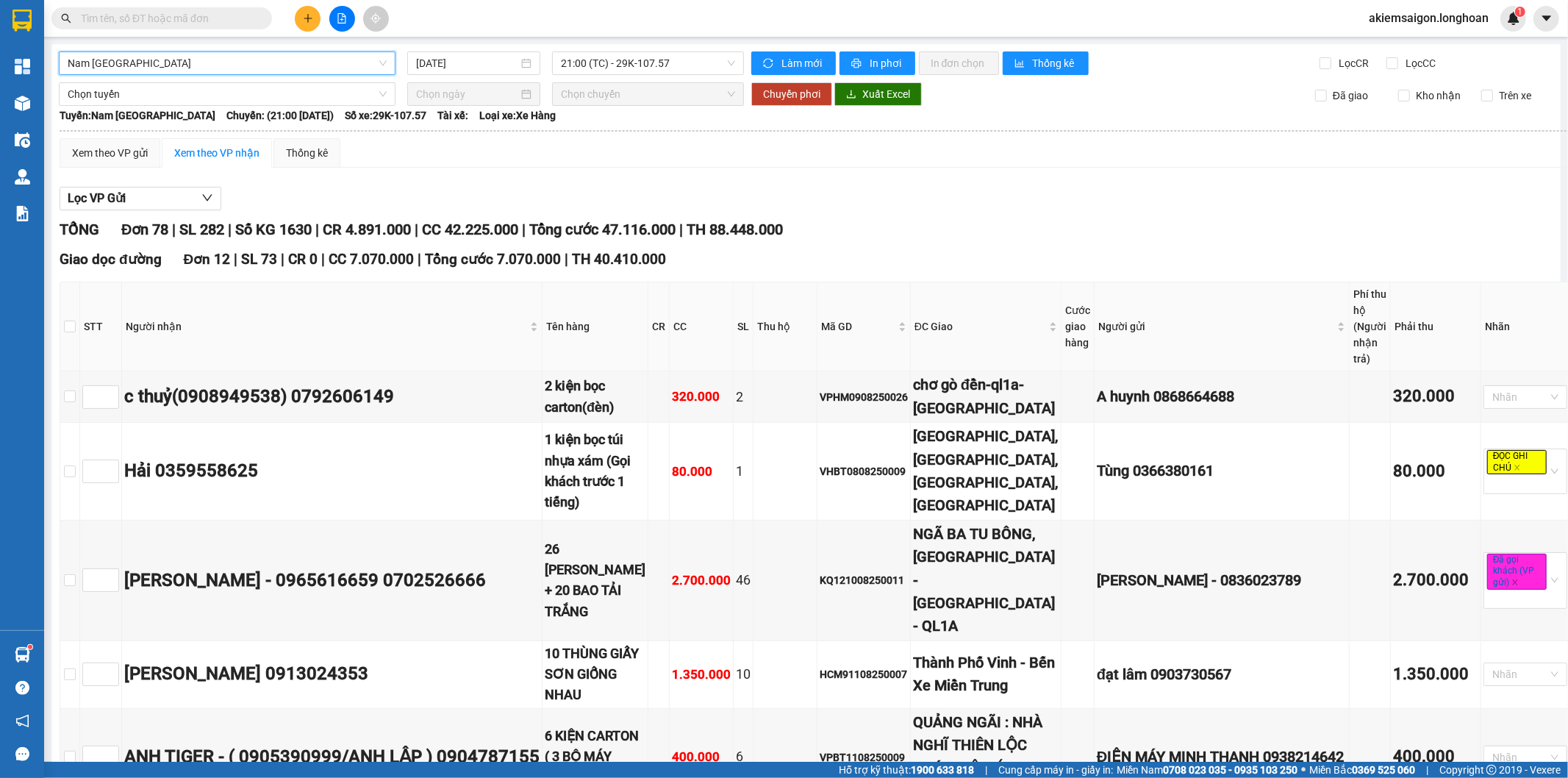
click at [203, 64] on span "Nam [GEOGRAPHIC_DATA]" at bounding box center [227, 63] width 319 height 22
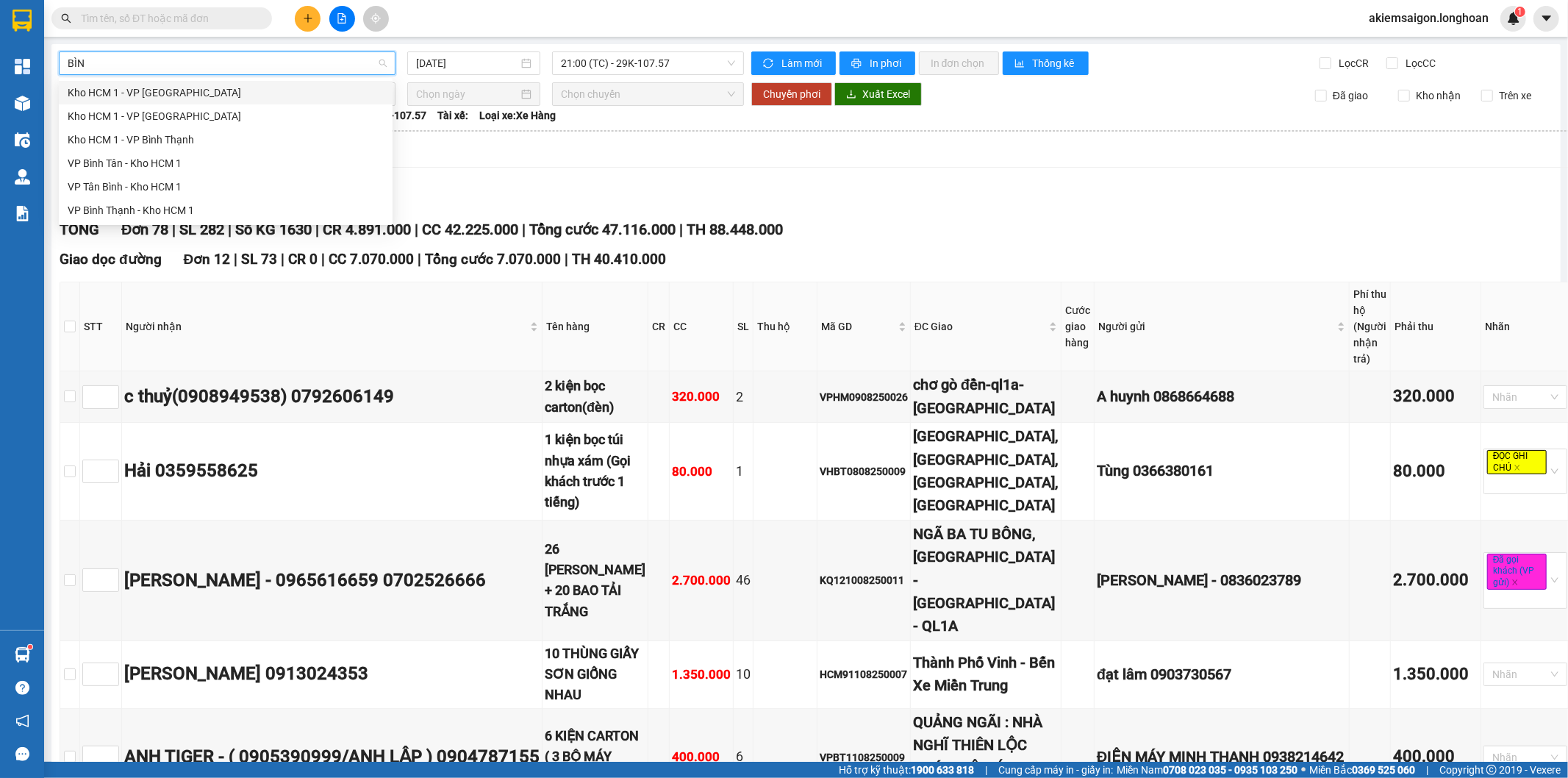
type input "BÌNH"
click at [138, 164] on div "VP Bình Tân - Kho HCM 1" at bounding box center [225, 163] width 316 height 16
type input "[DATE]"
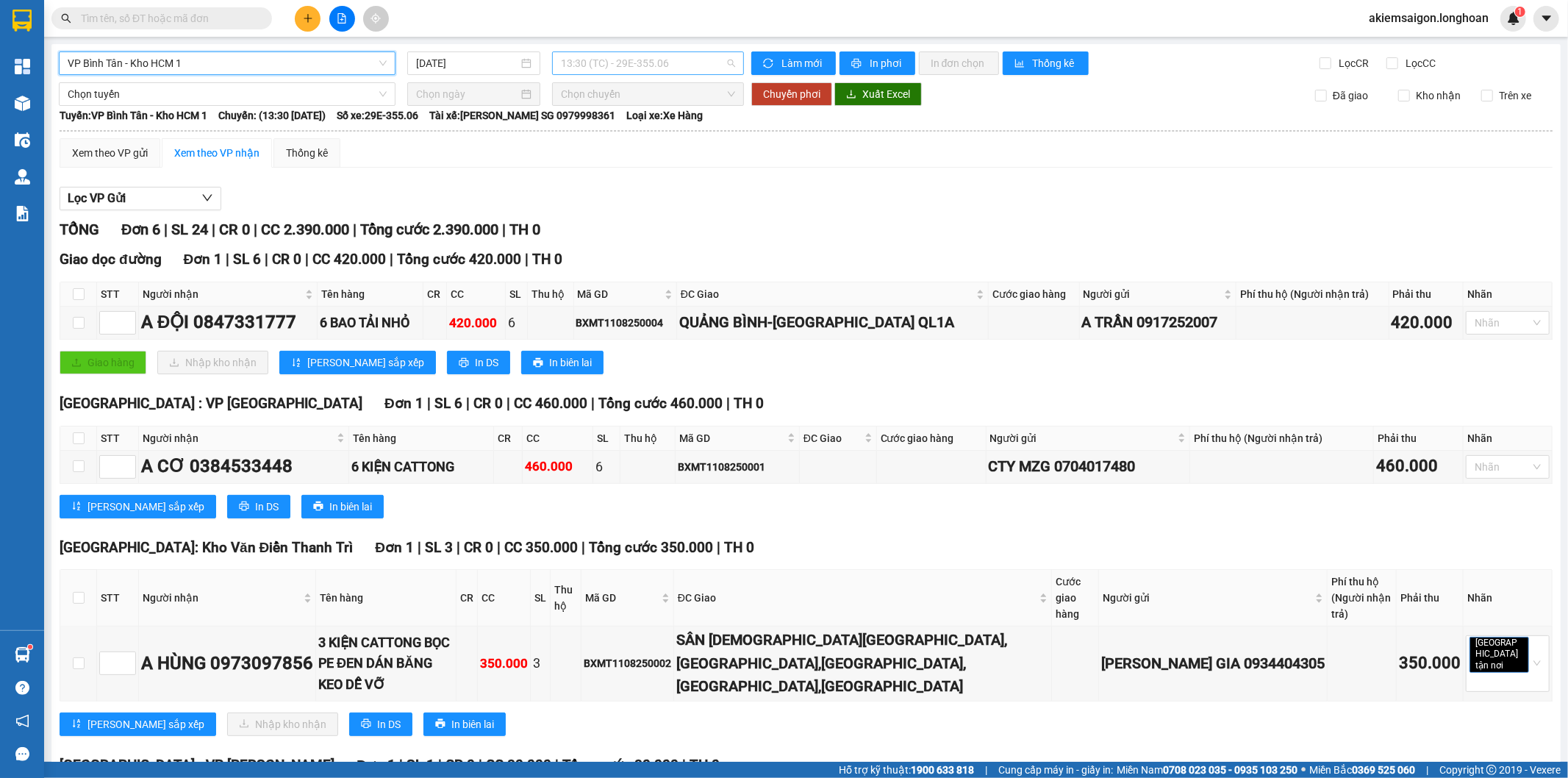
click at [637, 53] on span "13:30 (TC) - 29E-355.06" at bounding box center [648, 63] width 174 height 22
click at [687, 181] on div "Lọc VP Gửi TỔNG Đơn 6 | SL 24 | CR 0 | CC 2.390.000 | Tổng cước 2.390.000 | TH…" at bounding box center [806, 705] width 1493 height 1051
click at [266, 65] on span "VP Bình Tân - Kho HCM 1" at bounding box center [227, 63] width 319 height 22
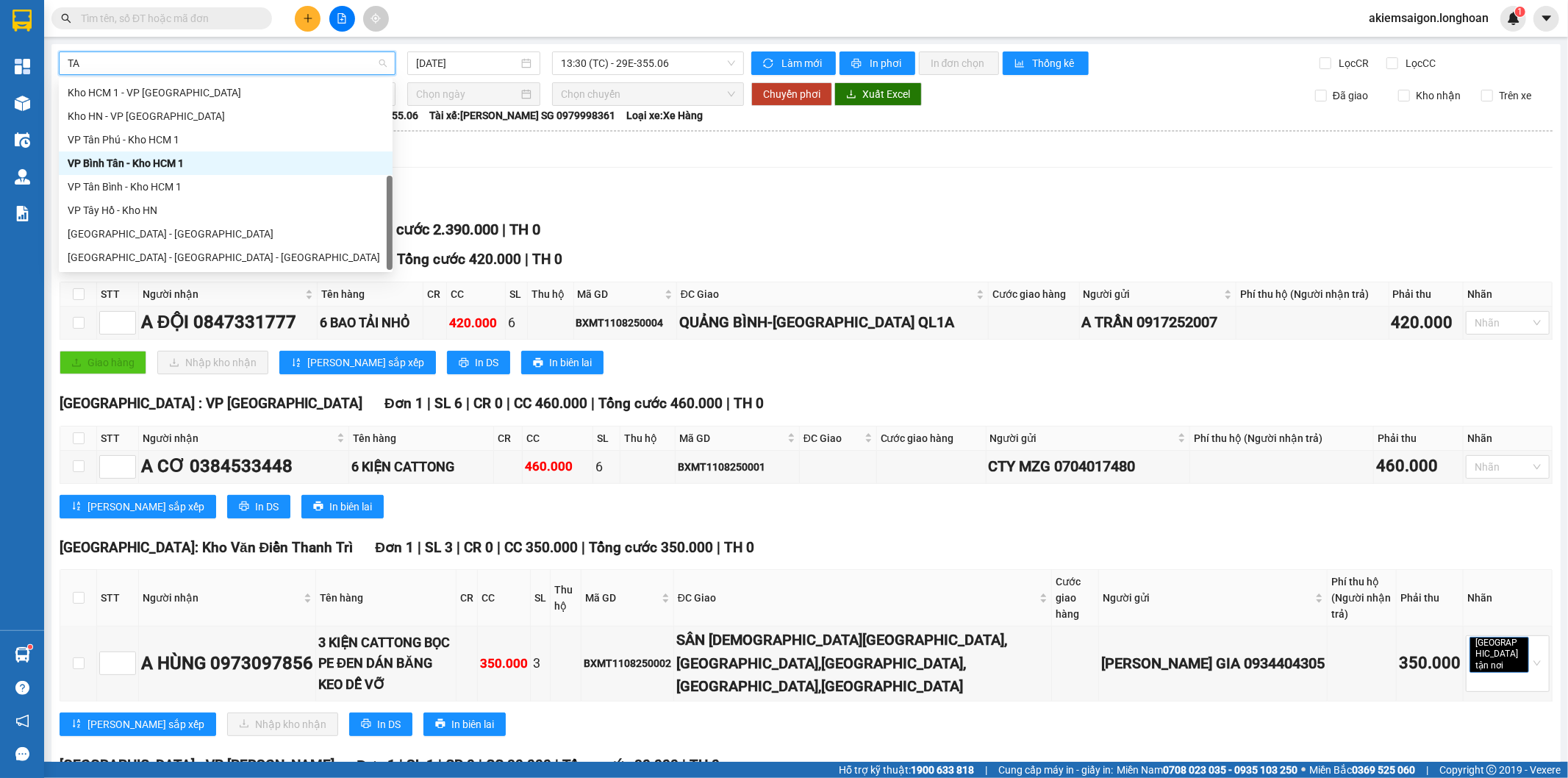
scroll to position [24, 0]
type input "TÂN"
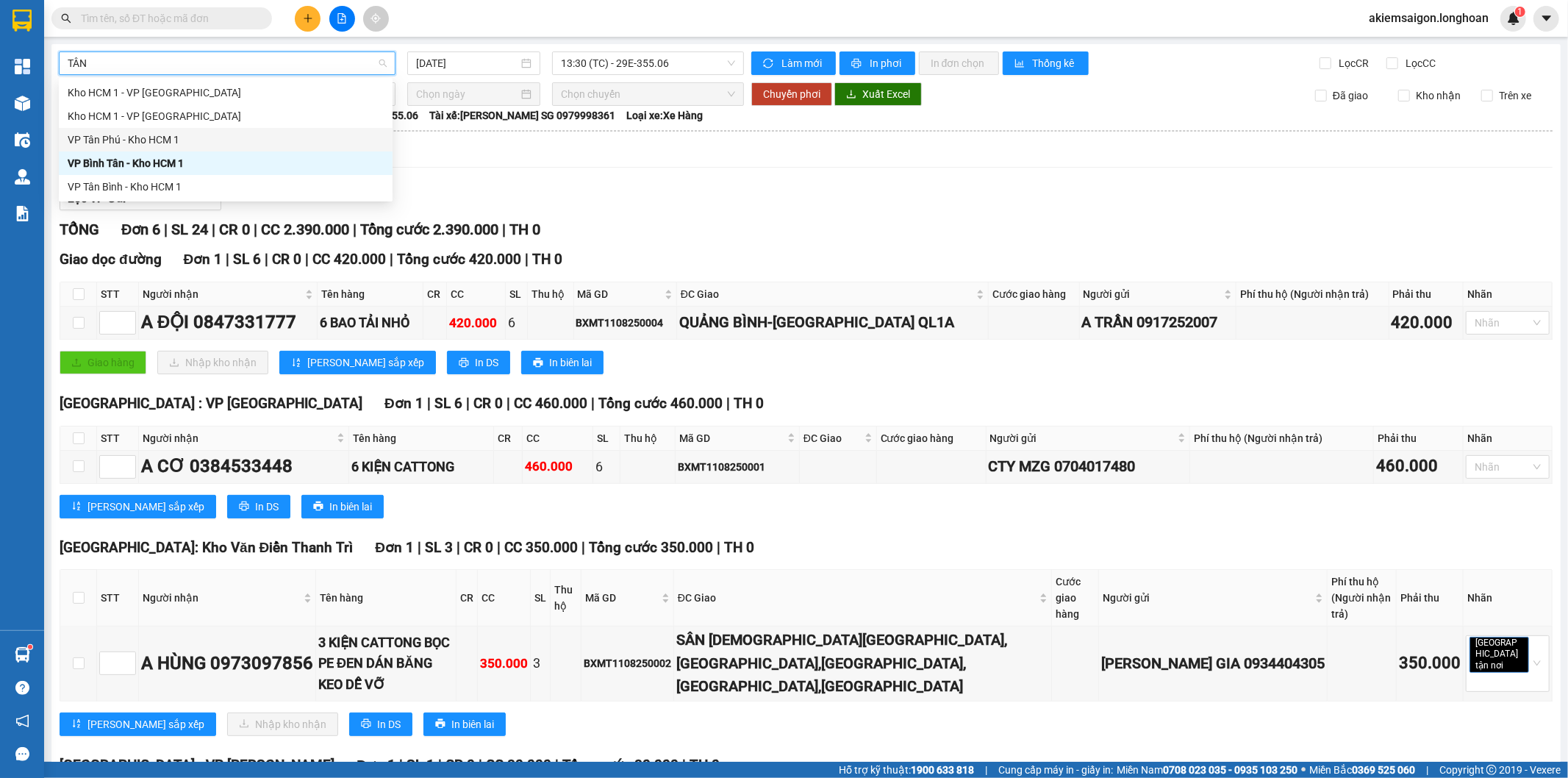
click at [220, 140] on div "VP Tân Phú - Kho HCM 1" at bounding box center [225, 139] width 316 height 16
type input "[DATE]"
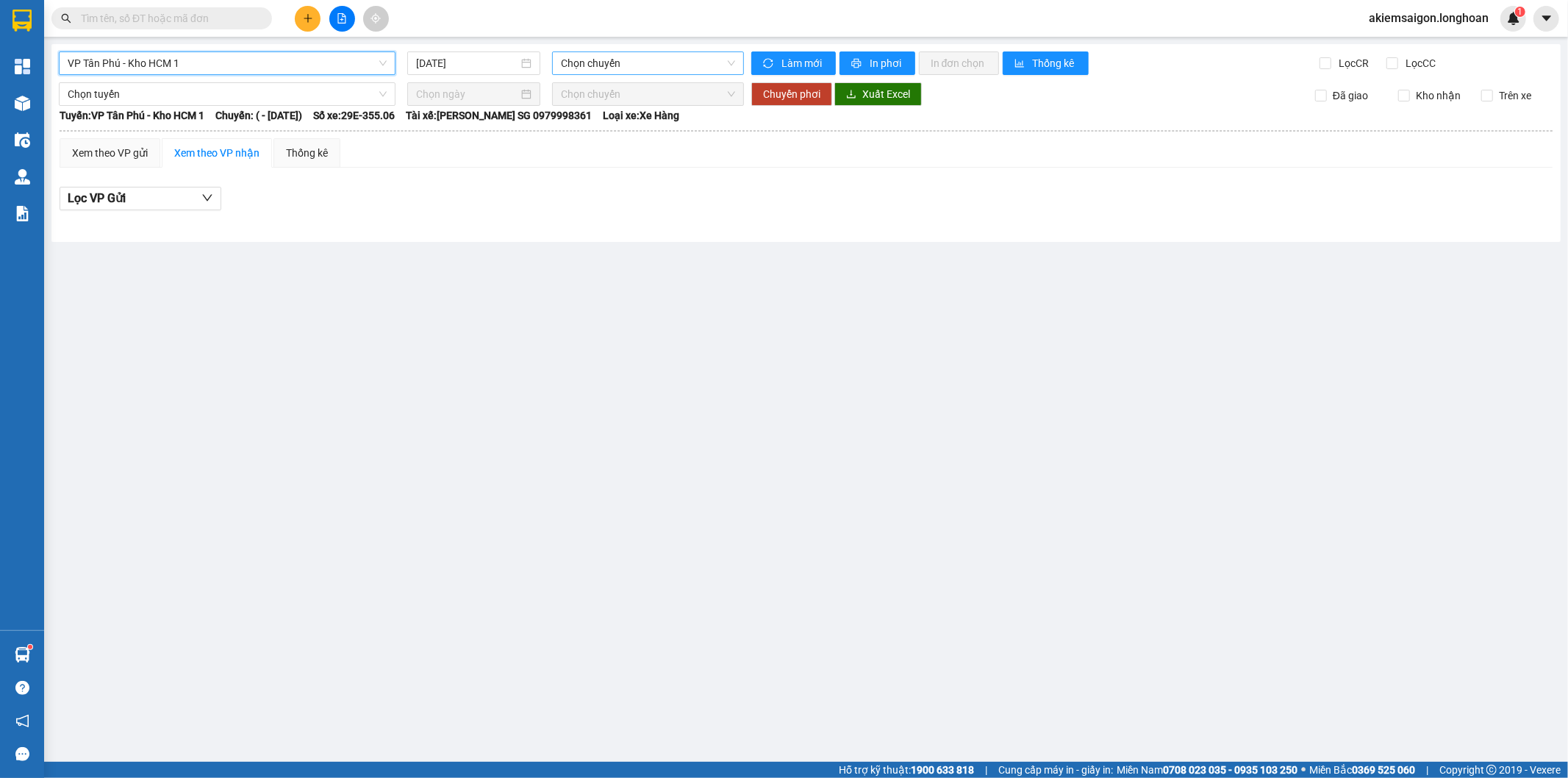
click at [607, 62] on span "Chọn chuyến" at bounding box center [648, 63] width 174 height 22
click at [611, 60] on span "Chọn chuyến" at bounding box center [648, 63] width 174 height 22
click at [282, 57] on span "VP Tân Phú - Kho HCM 1" at bounding box center [227, 63] width 319 height 22
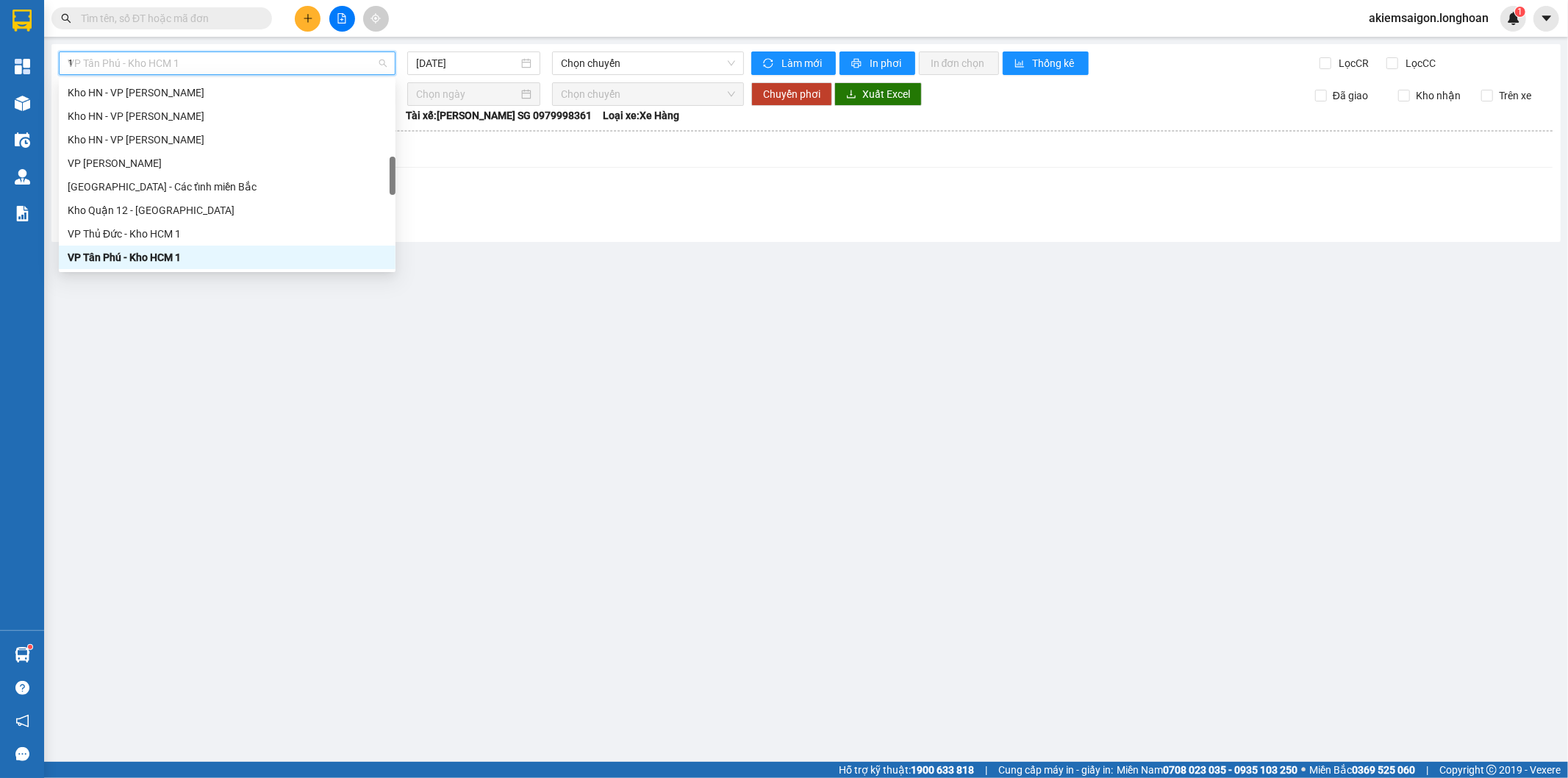
scroll to position [170, 0]
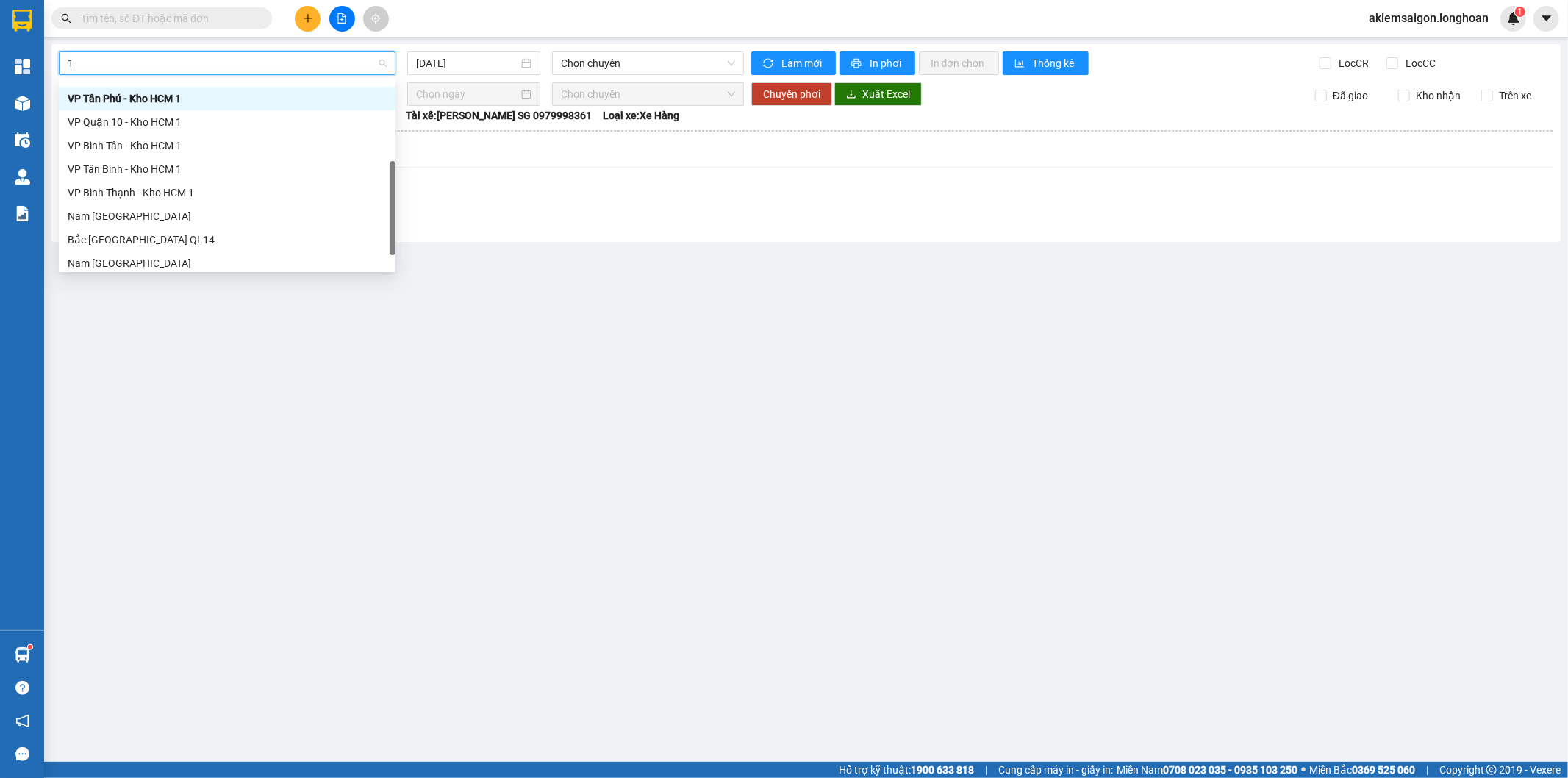
type input "12"
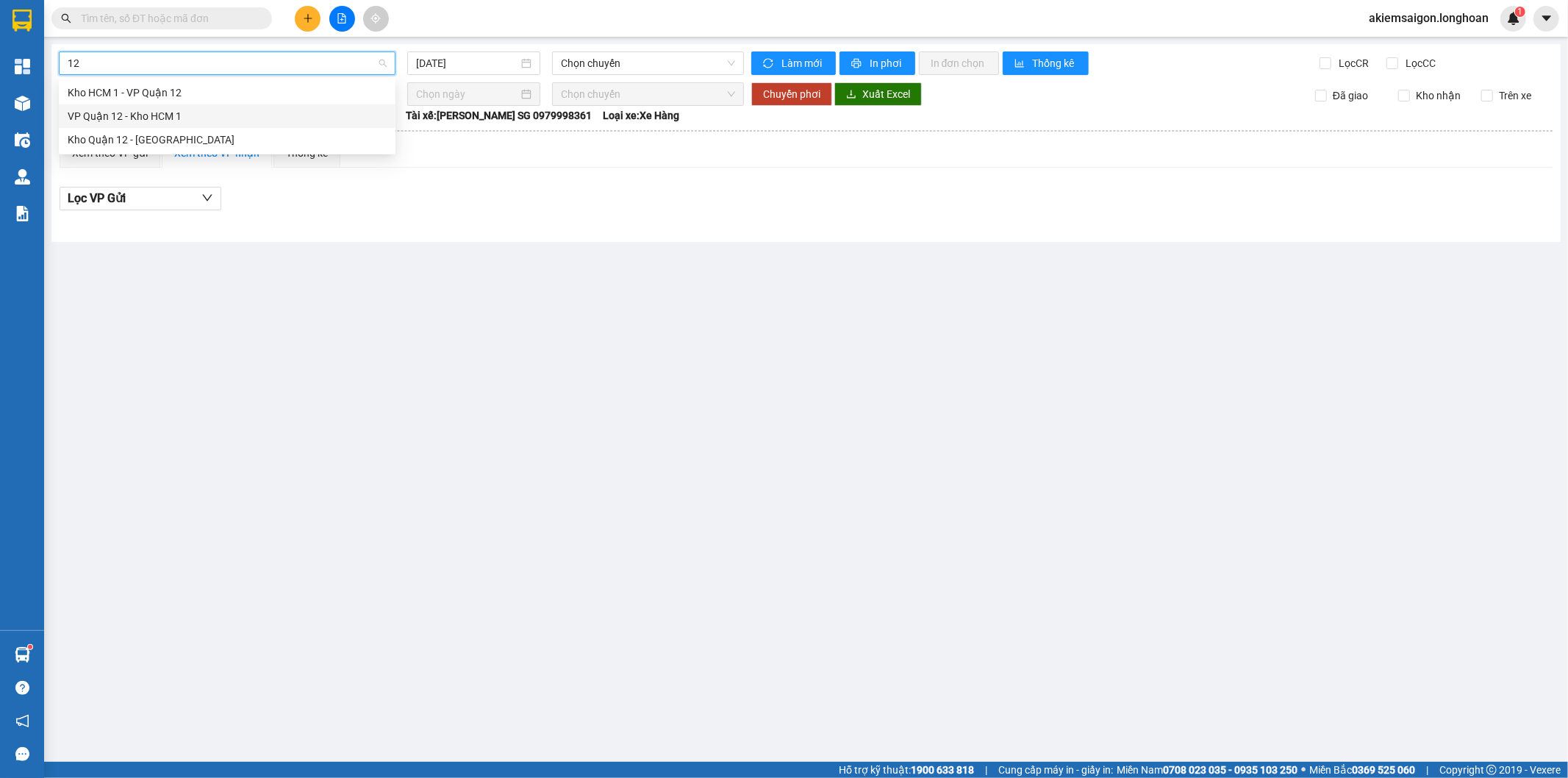
click at [144, 118] on div "VP Quận 12 - Kho HCM 1" at bounding box center [227, 116] width 319 height 16
type input "[DATE]"
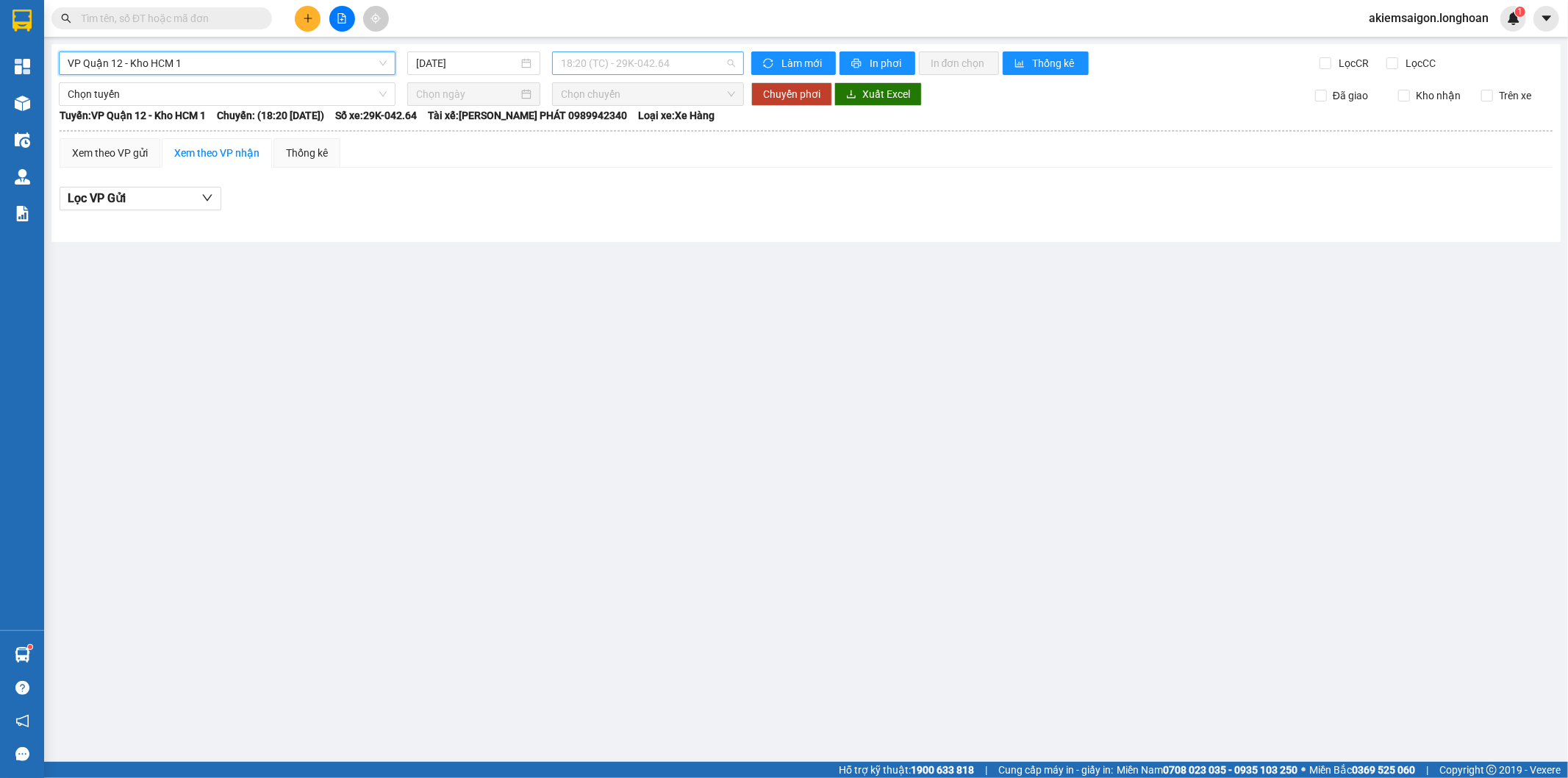
click at [612, 60] on span "18:20 (TC) - 29K-042.64" at bounding box center [648, 63] width 174 height 22
click at [622, 143] on div "19:00 (TC) - 29K-040.68" at bounding box center [619, 139] width 115 height 16
click at [236, 62] on span "VP Quận 12 - Kho HCM 1" at bounding box center [227, 63] width 319 height 22
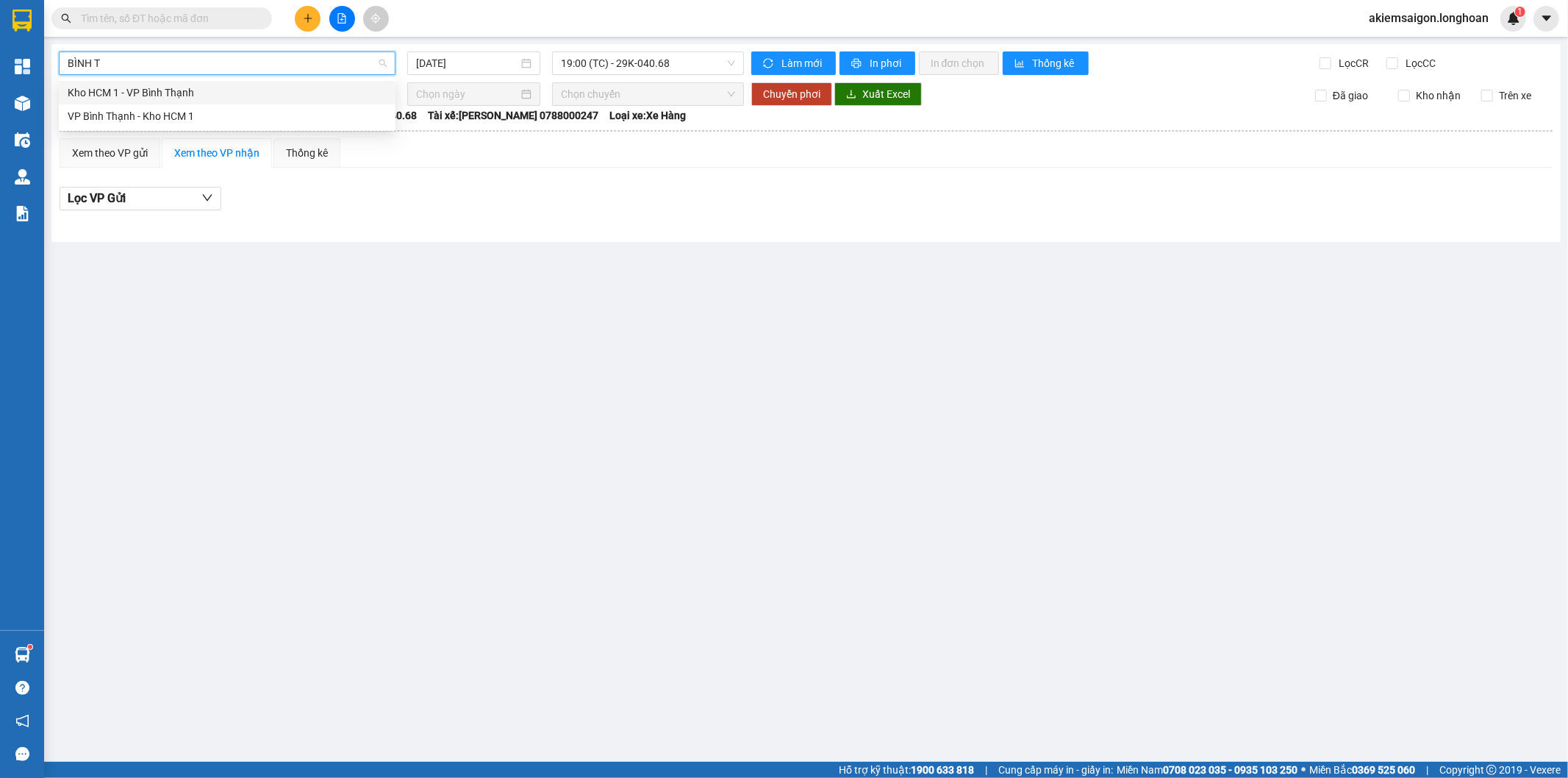
type input "BÌNH"
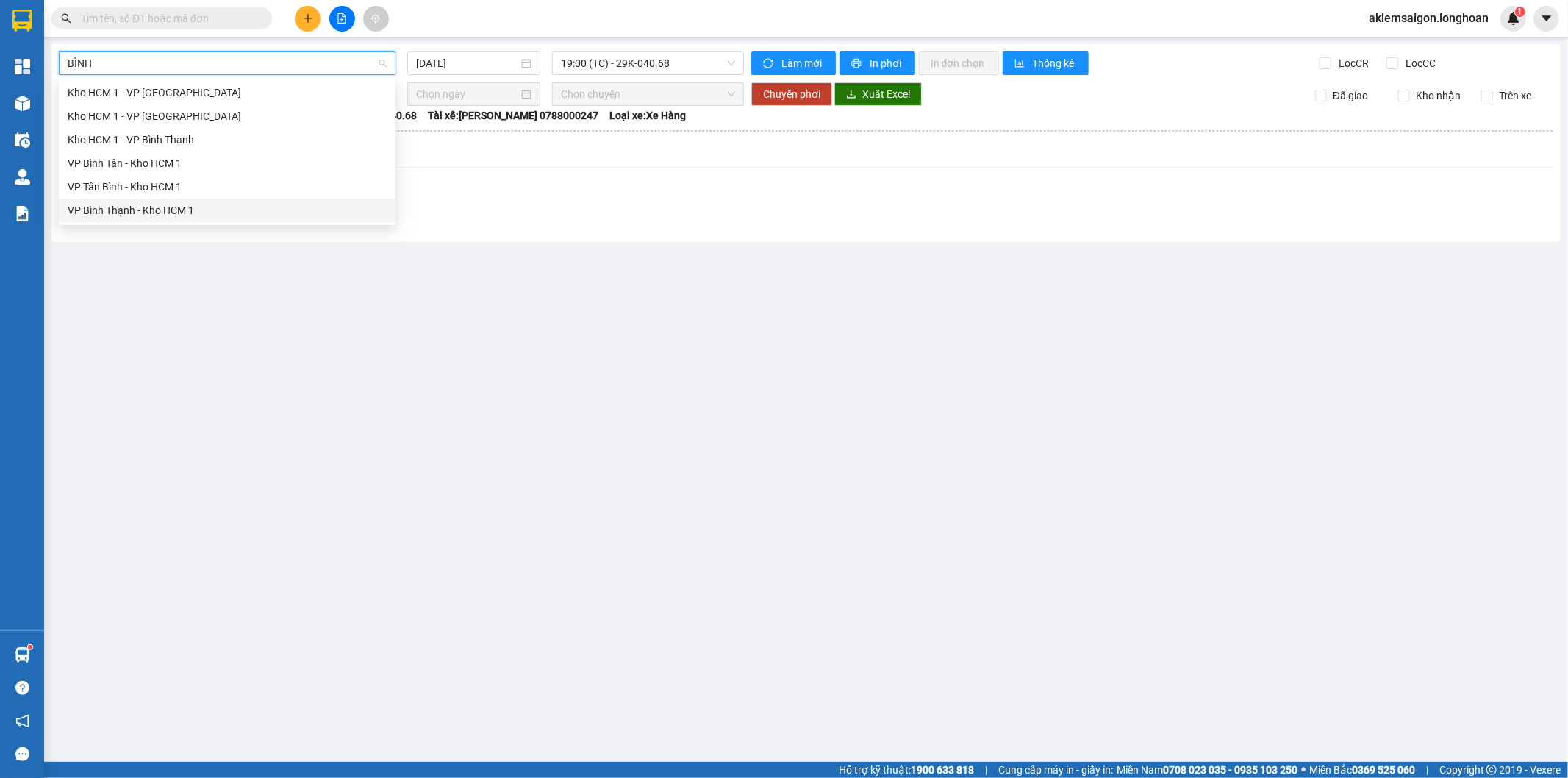
click at [157, 213] on div "VP Bình Thạnh - Kho HCM 1" at bounding box center [227, 210] width 319 height 16
type input "[DATE]"
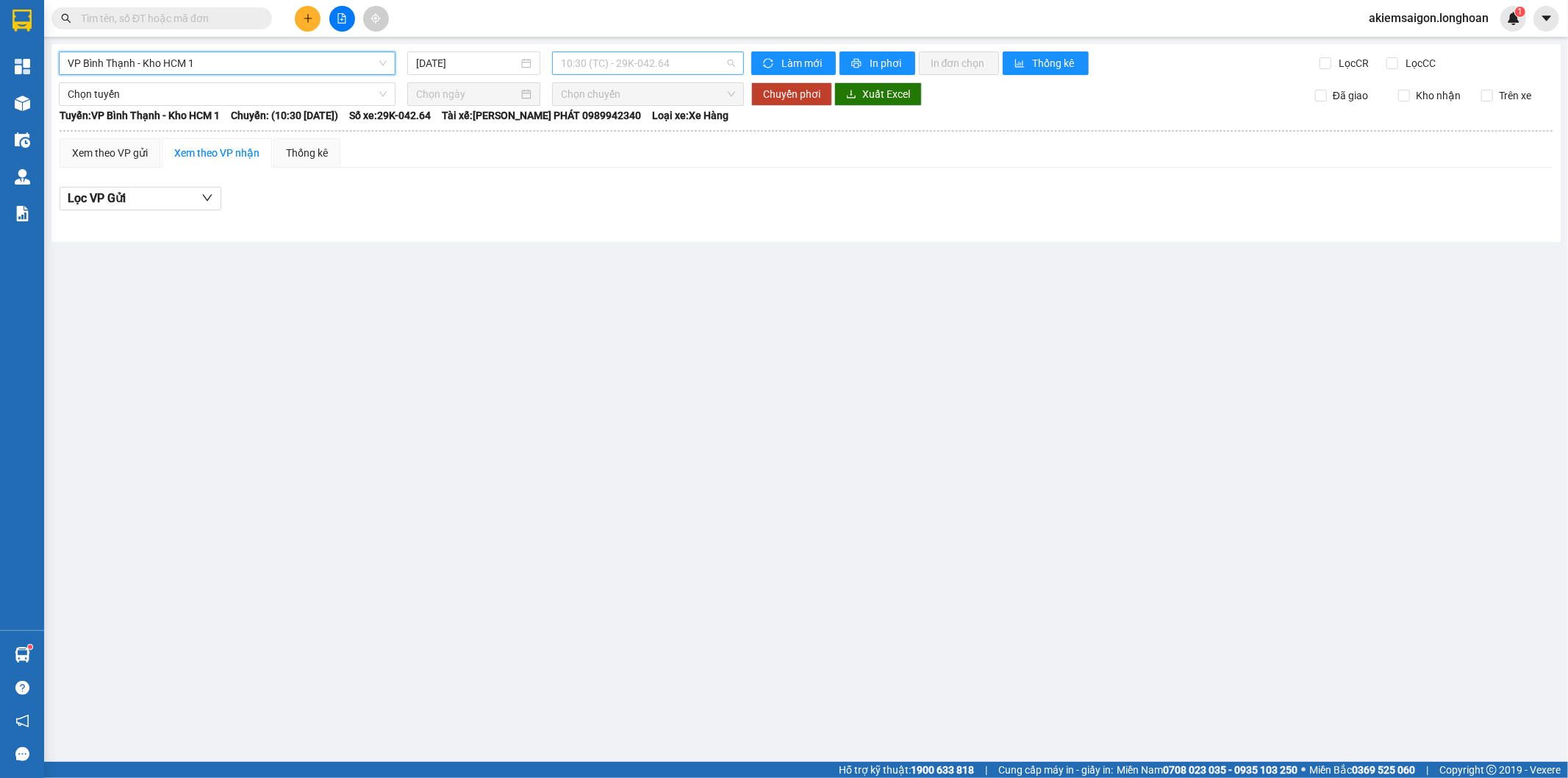
click at [630, 61] on span "10:30 (TC) - 29K-042.64" at bounding box center [648, 63] width 174 height 22
click at [619, 137] on div "18:00 (TC) - 29K-023.73" at bounding box center [619, 139] width 115 height 16
click at [267, 65] on span "VP Bình Thạnh - Kho HCM 1" at bounding box center [227, 63] width 319 height 22
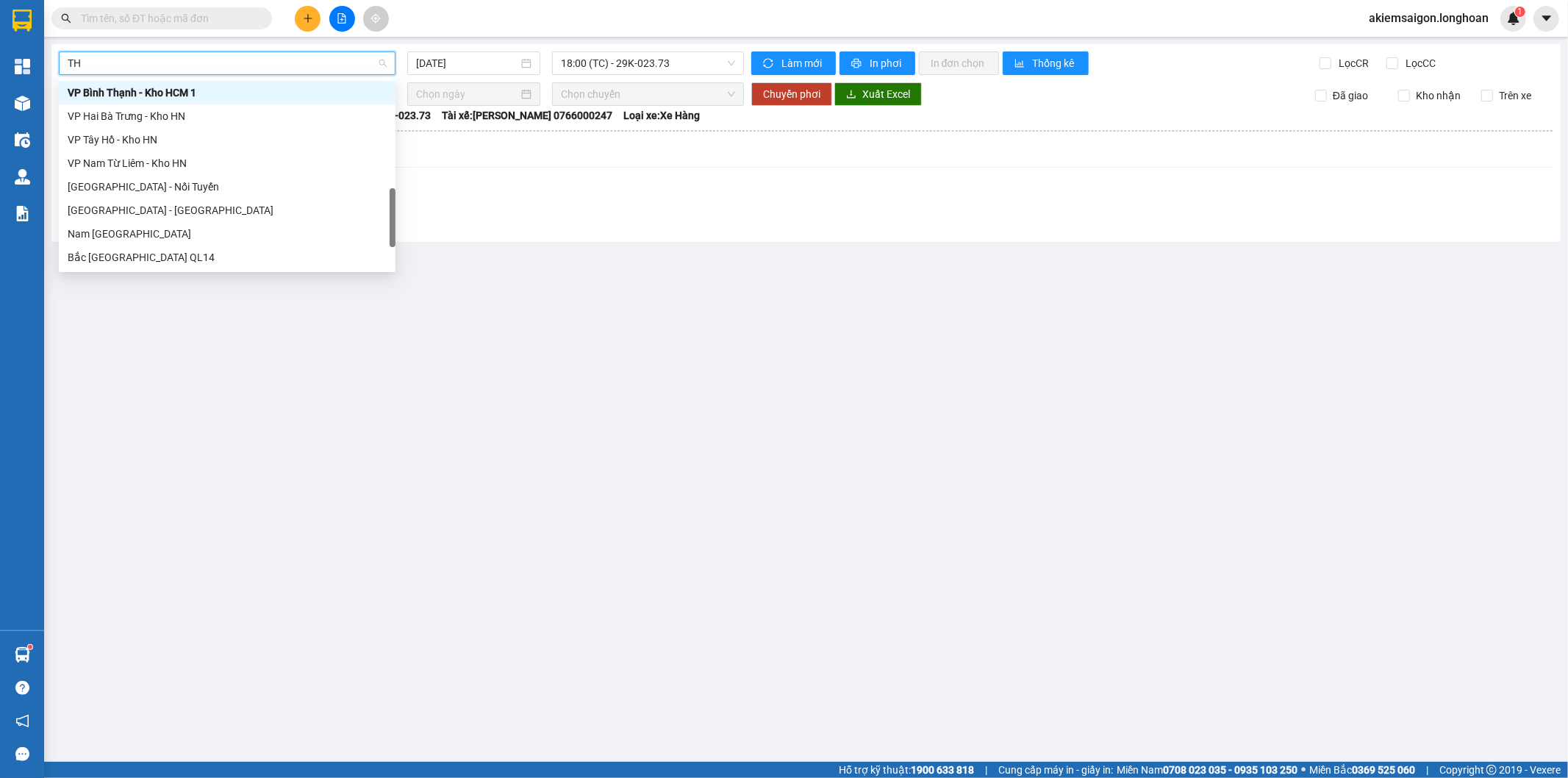
scroll to position [83, 0]
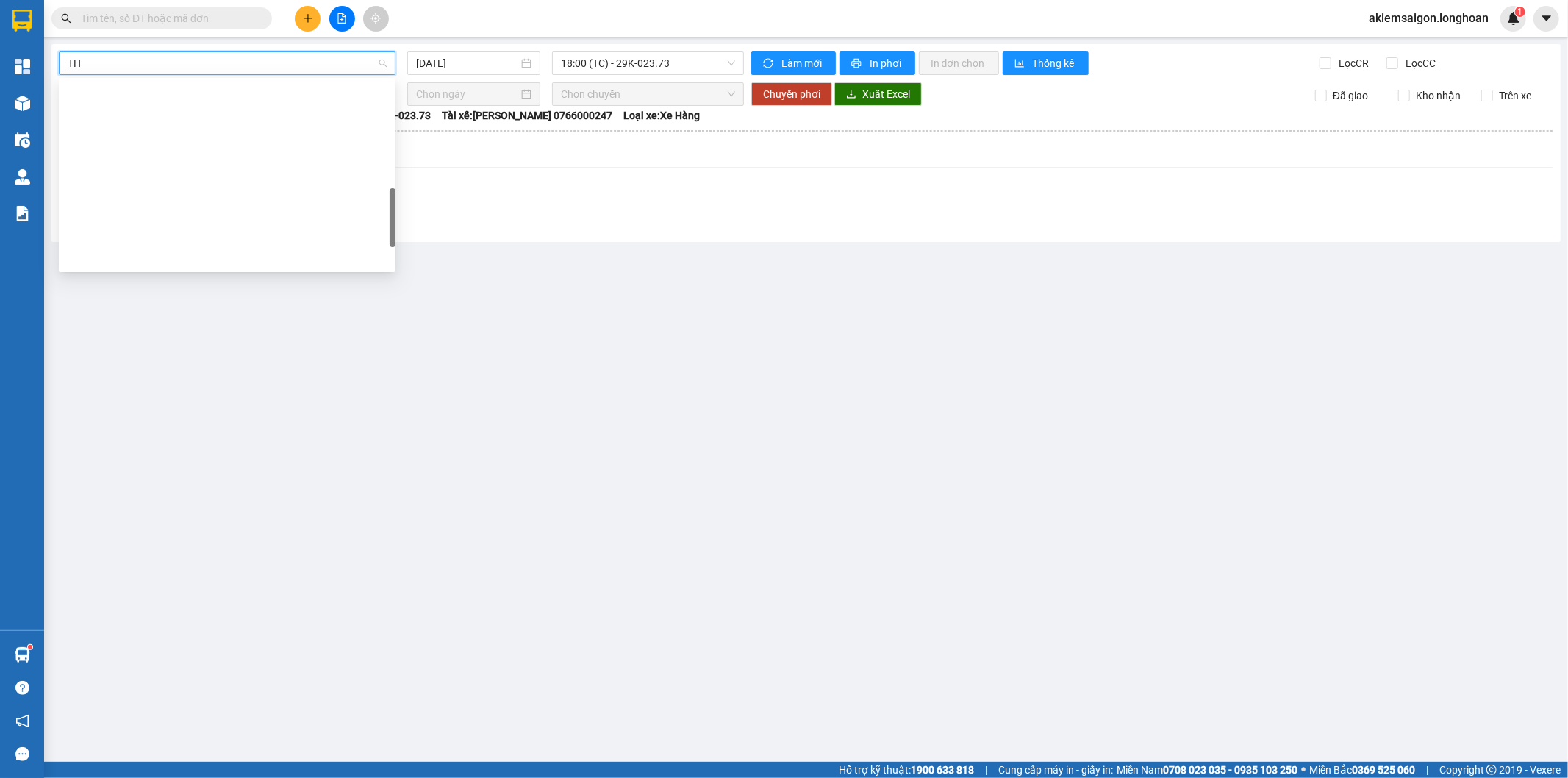
type input "THU"
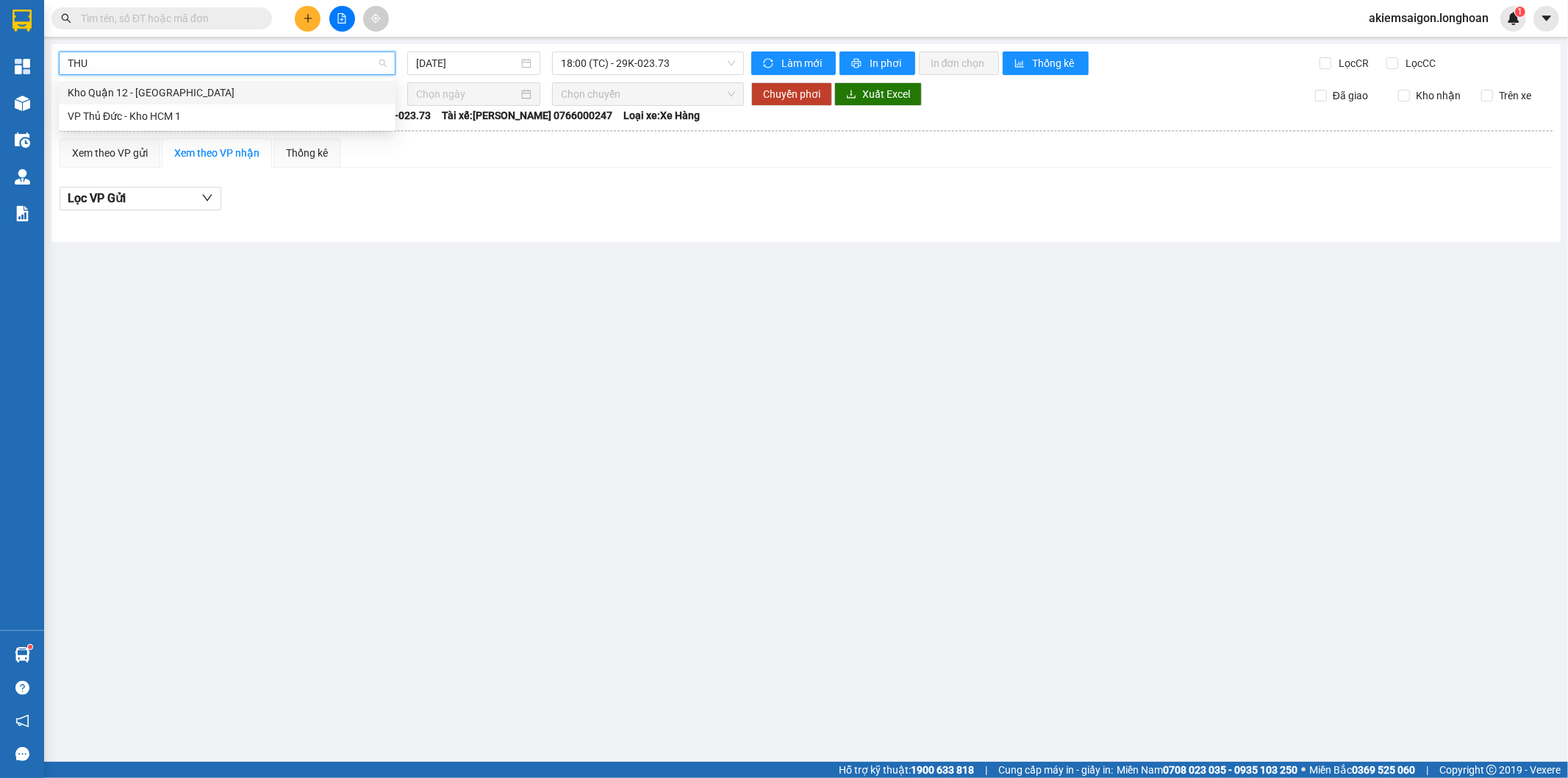
scroll to position [0, 0]
click at [162, 117] on div "VP Thủ Đức - Kho HCM 1" at bounding box center [227, 116] width 319 height 16
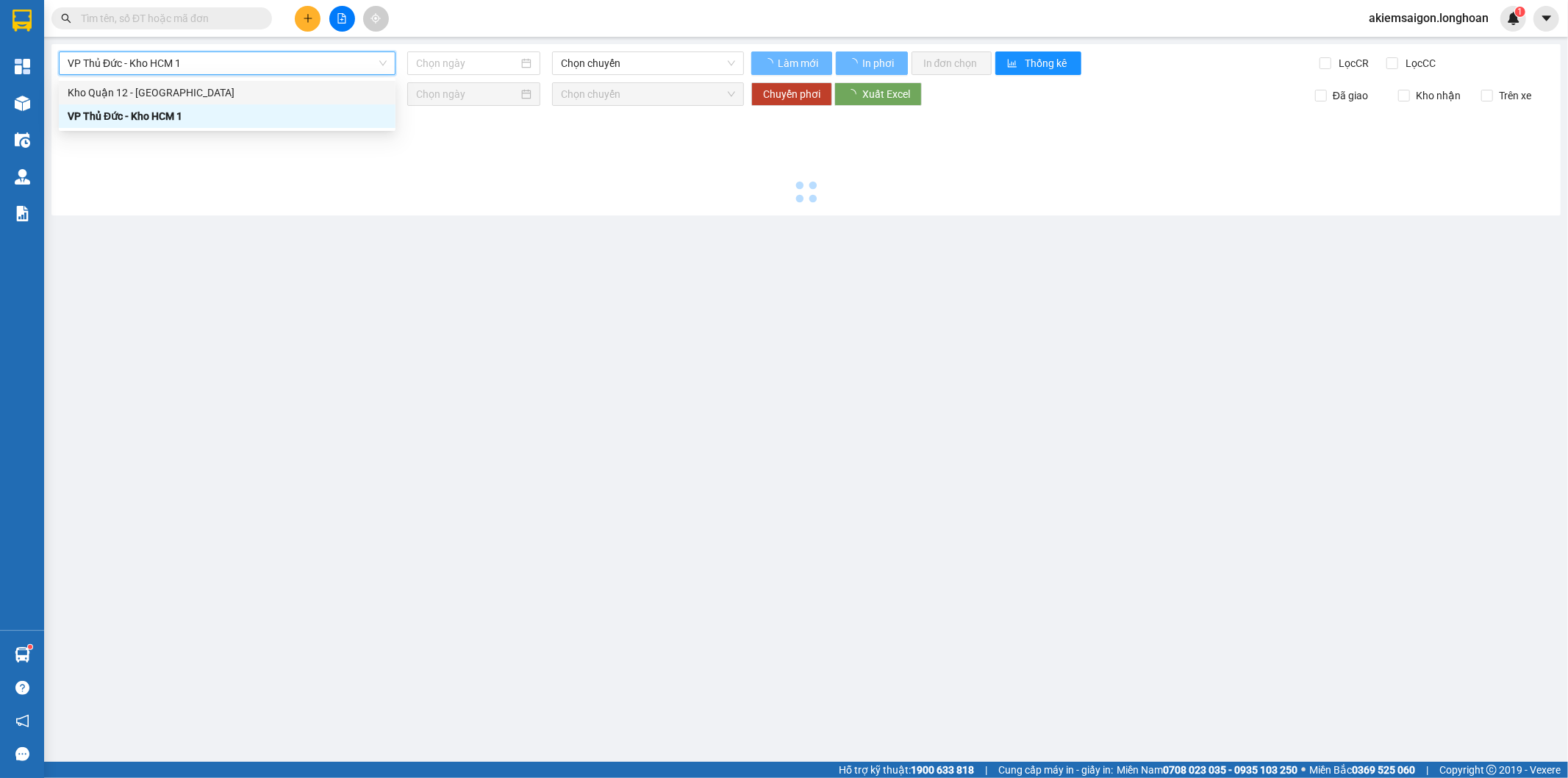
type input "[DATE]"
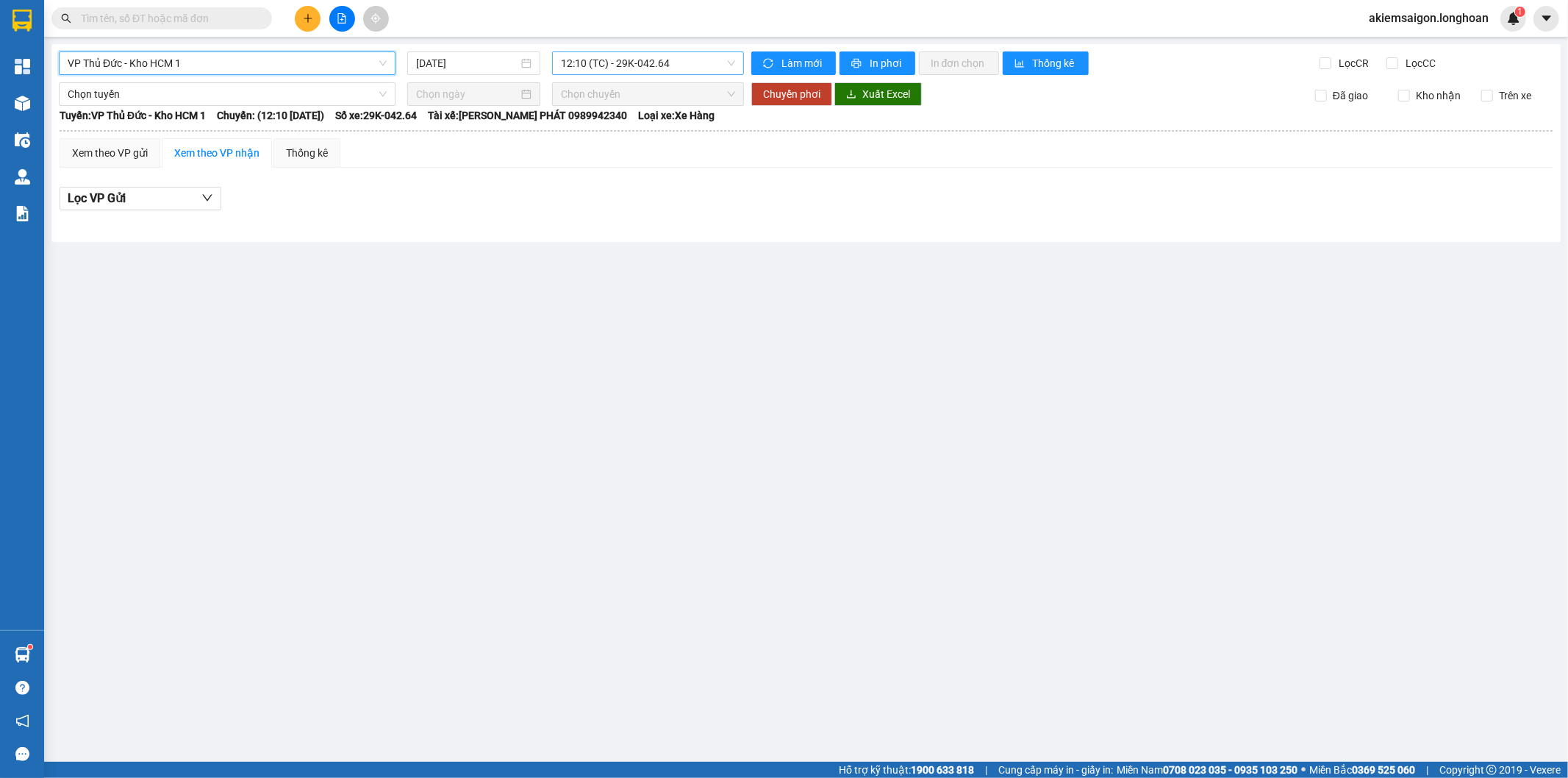
click at [700, 62] on span "12:10 (TC) - 29K-042.64" at bounding box center [648, 63] width 174 height 22
click at [657, 141] on div "17:00 (TC) - 29K-040.68" at bounding box center [619, 139] width 115 height 16
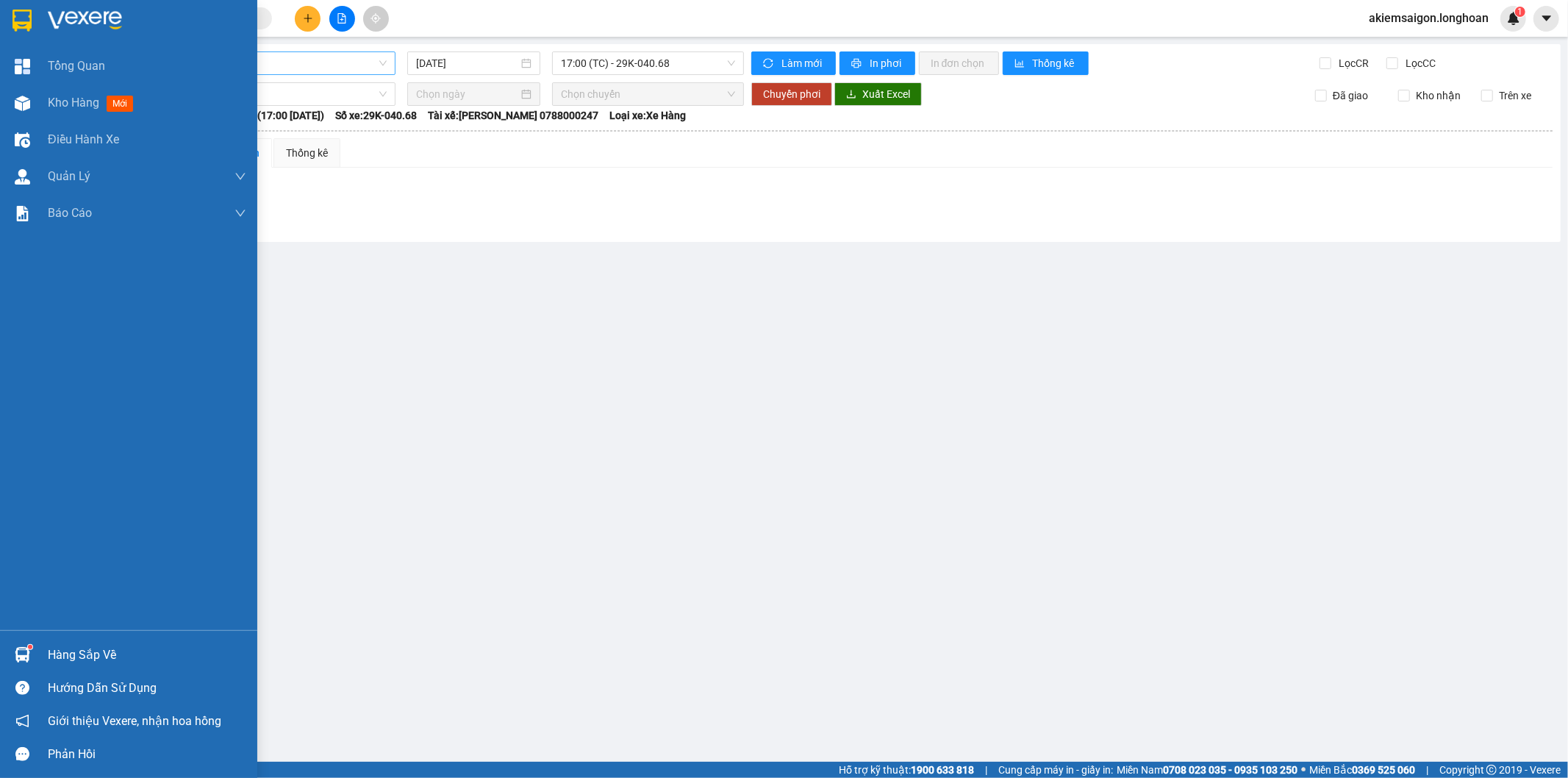
click at [25, 12] on img at bounding box center [22, 20] width 19 height 22
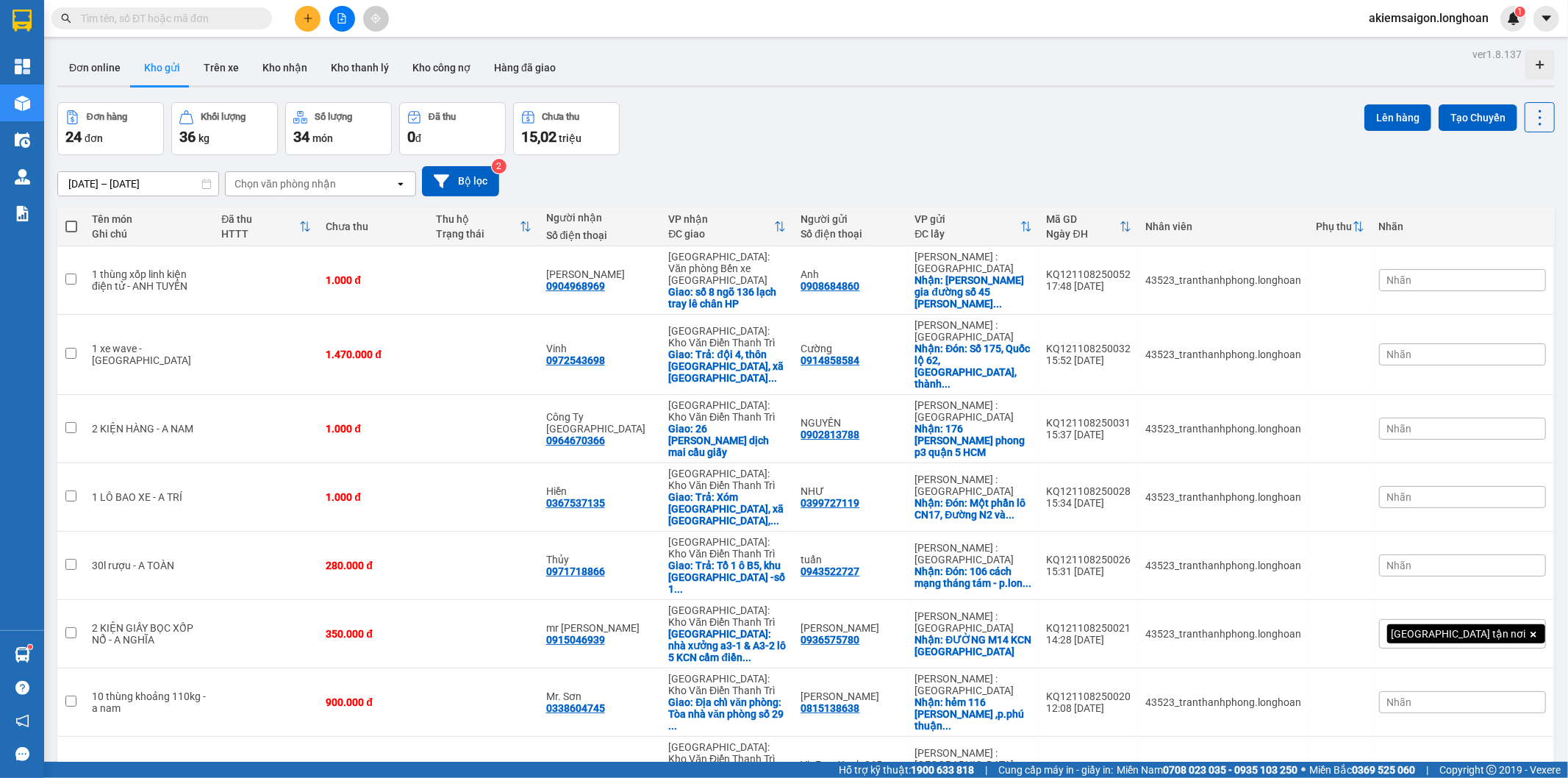
click at [898, 121] on div "Đơn hàng 24 đơn Khối lượng 36 kg Số lượng 34 món Đã thu 0 đ Chưa thu 15,02 triệ…" at bounding box center [806, 128] width 1497 height 53
click at [347, 13] on button at bounding box center [342, 19] width 25 height 25
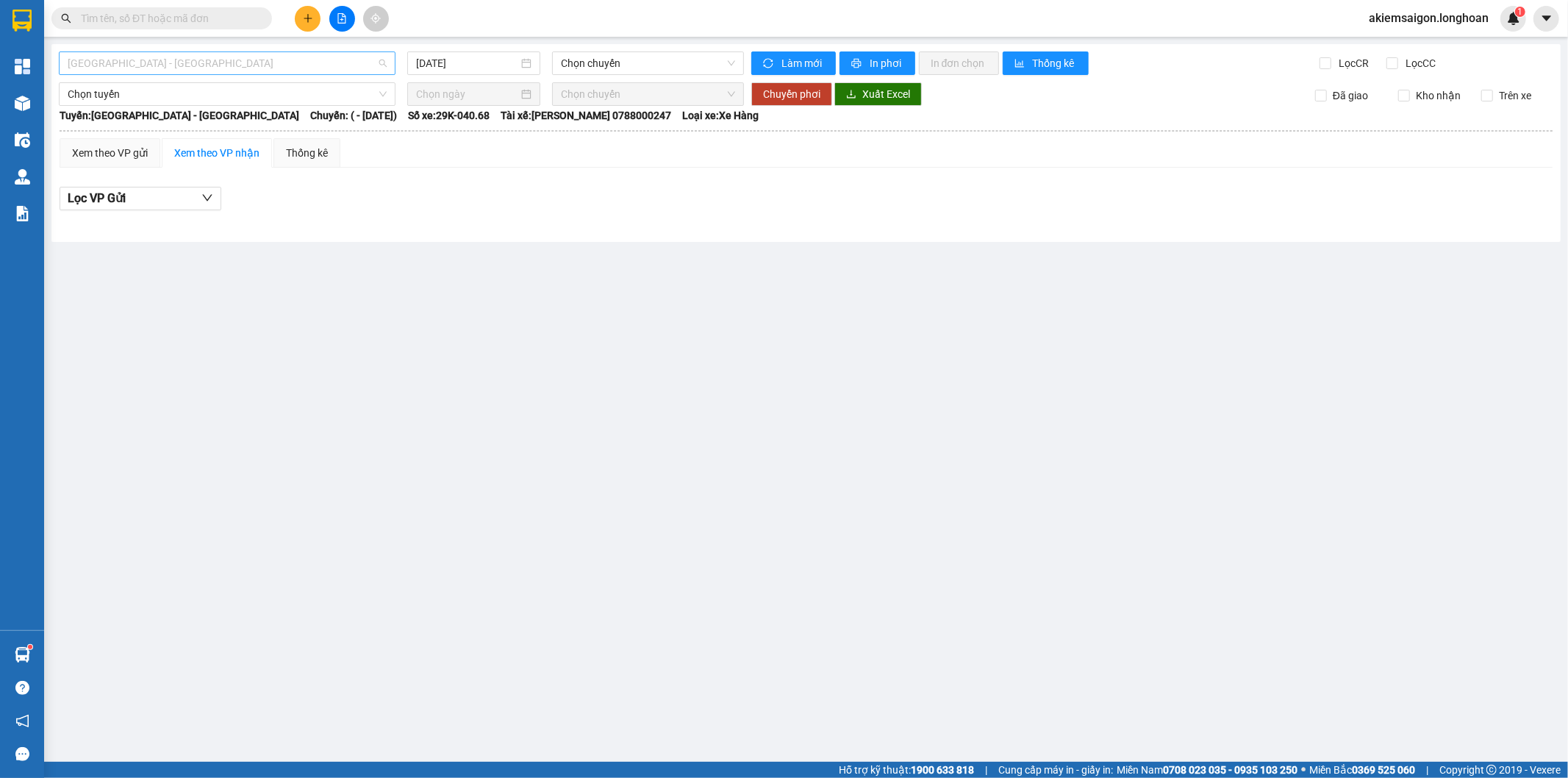
click at [174, 60] on span "[GEOGRAPHIC_DATA] - [GEOGRAPHIC_DATA]" at bounding box center [227, 63] width 319 height 22
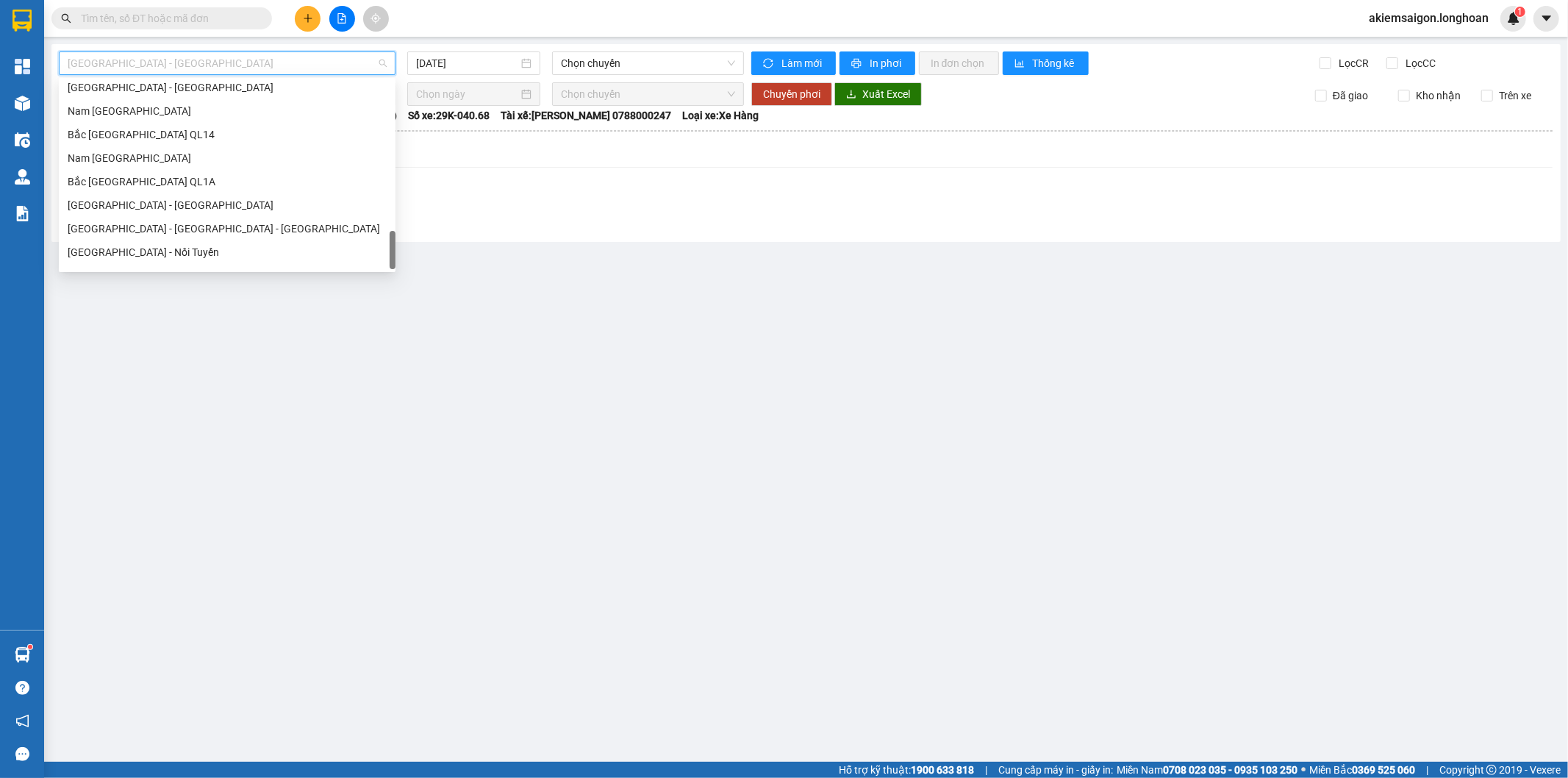
scroll to position [964, 0]
click at [177, 138] on div "Nam [GEOGRAPHIC_DATA]" at bounding box center [227, 139] width 319 height 16
type input "[DATE]"
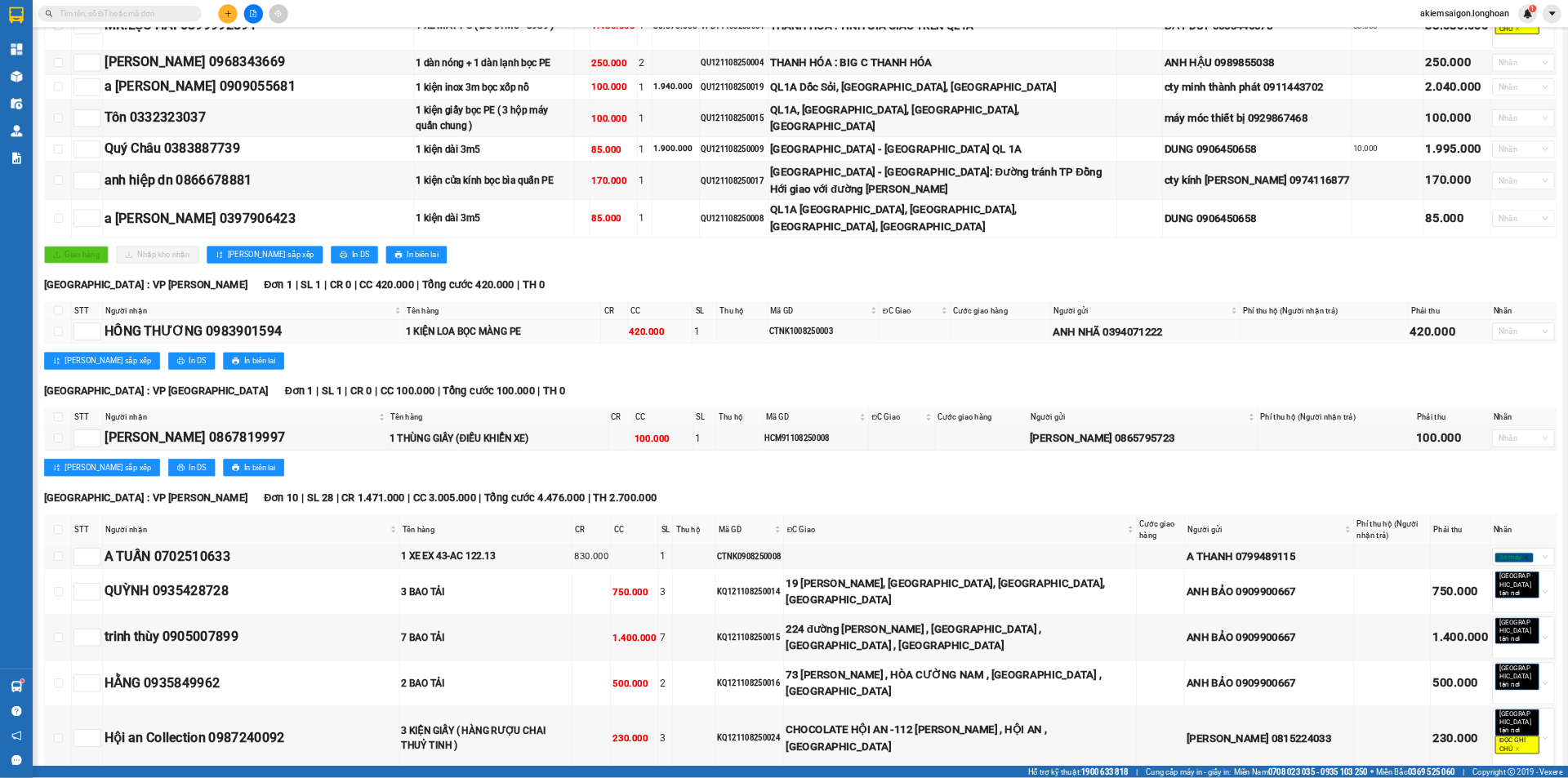
scroll to position [204, 0]
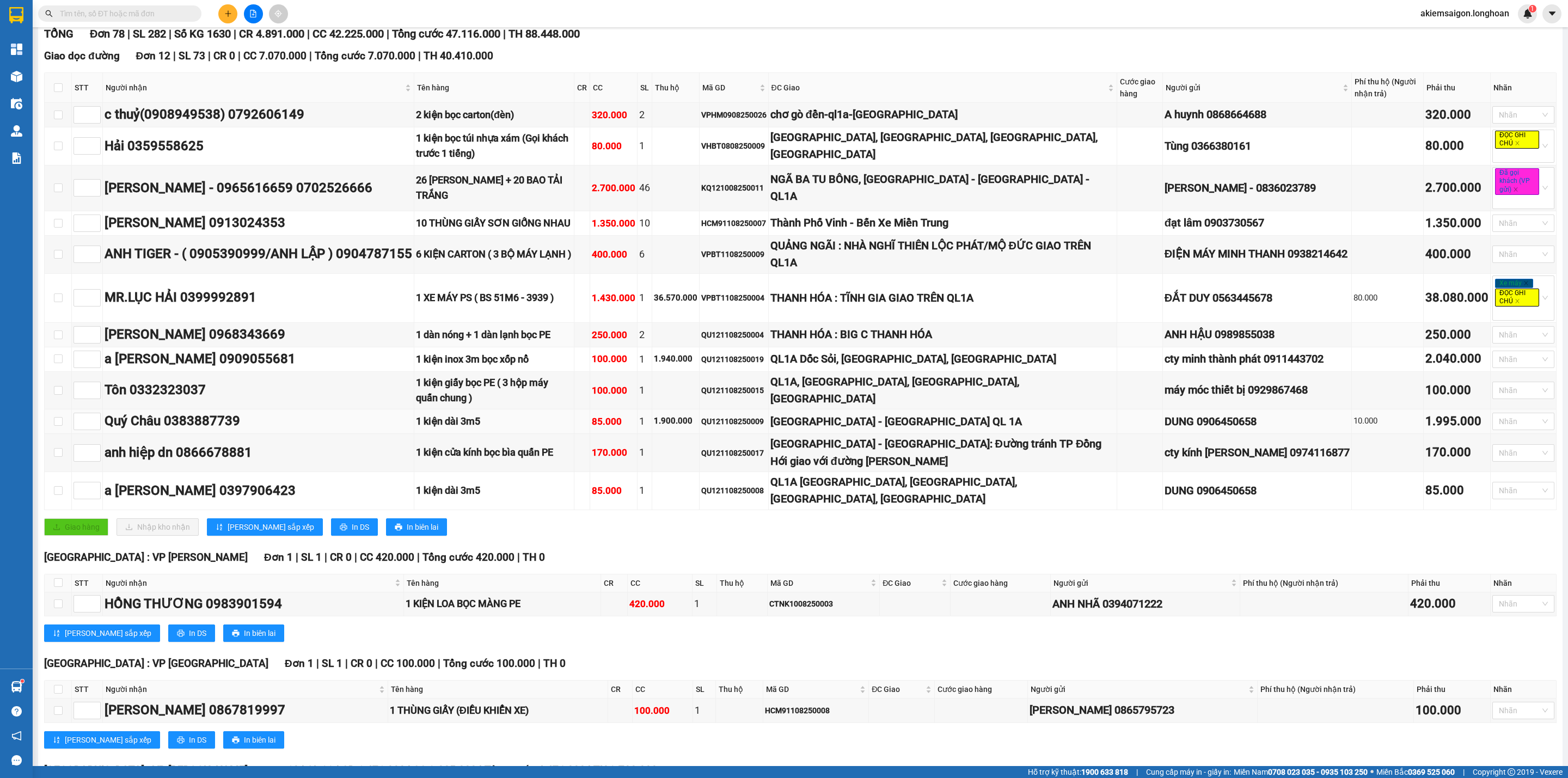
click at [702, 94] on div "Mã GD" at bounding box center [734, 87] width 63 height 12
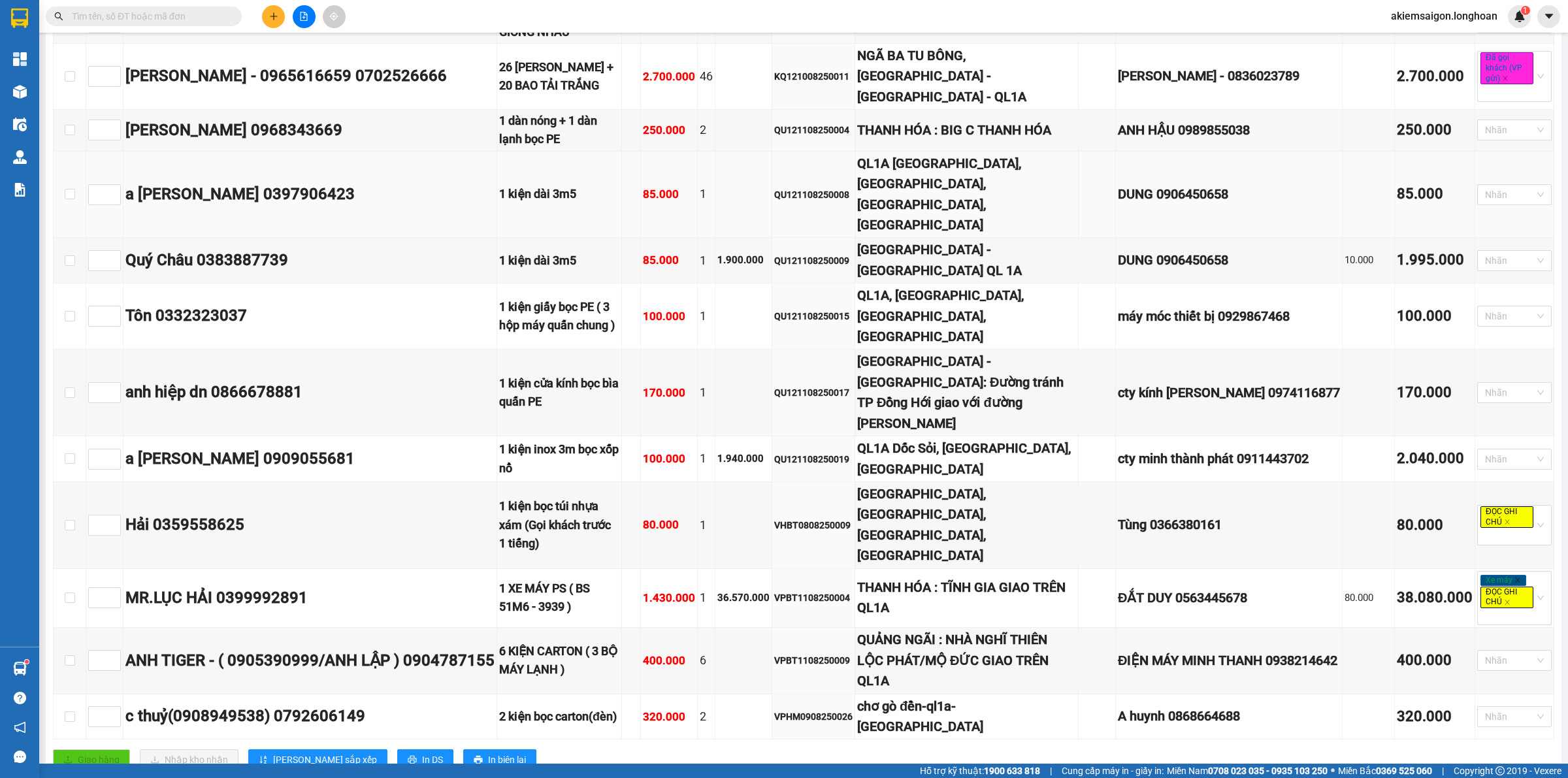
scroll to position [436, 0]
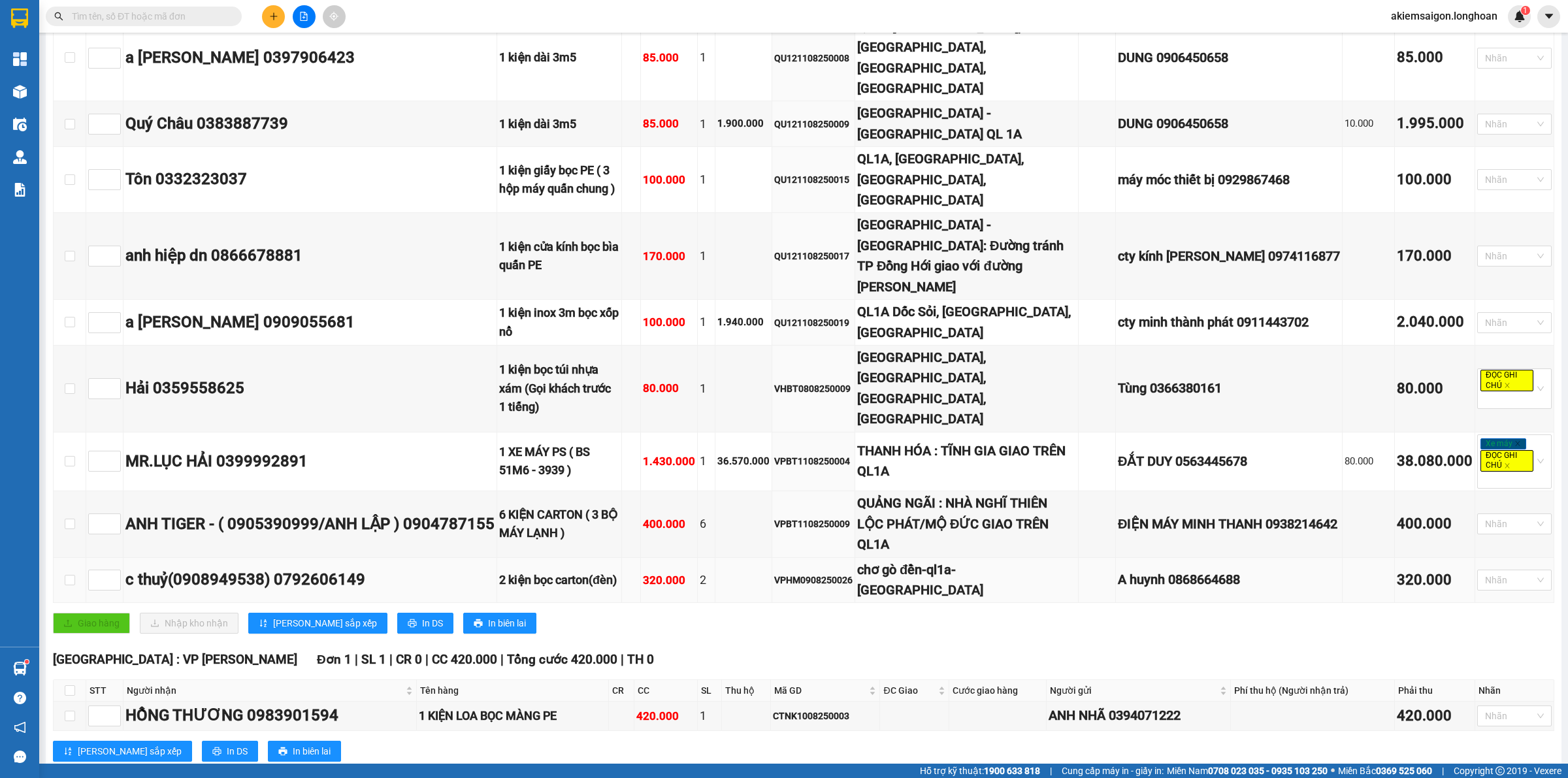
click at [919, 560] on div "chơ gò đền-ql1a-[GEOGRAPHIC_DATA]" at bounding box center [967, 580] width 219 height 41
click at [817, 573] on div "VPHM0908250026" at bounding box center [813, 580] width 79 height 14
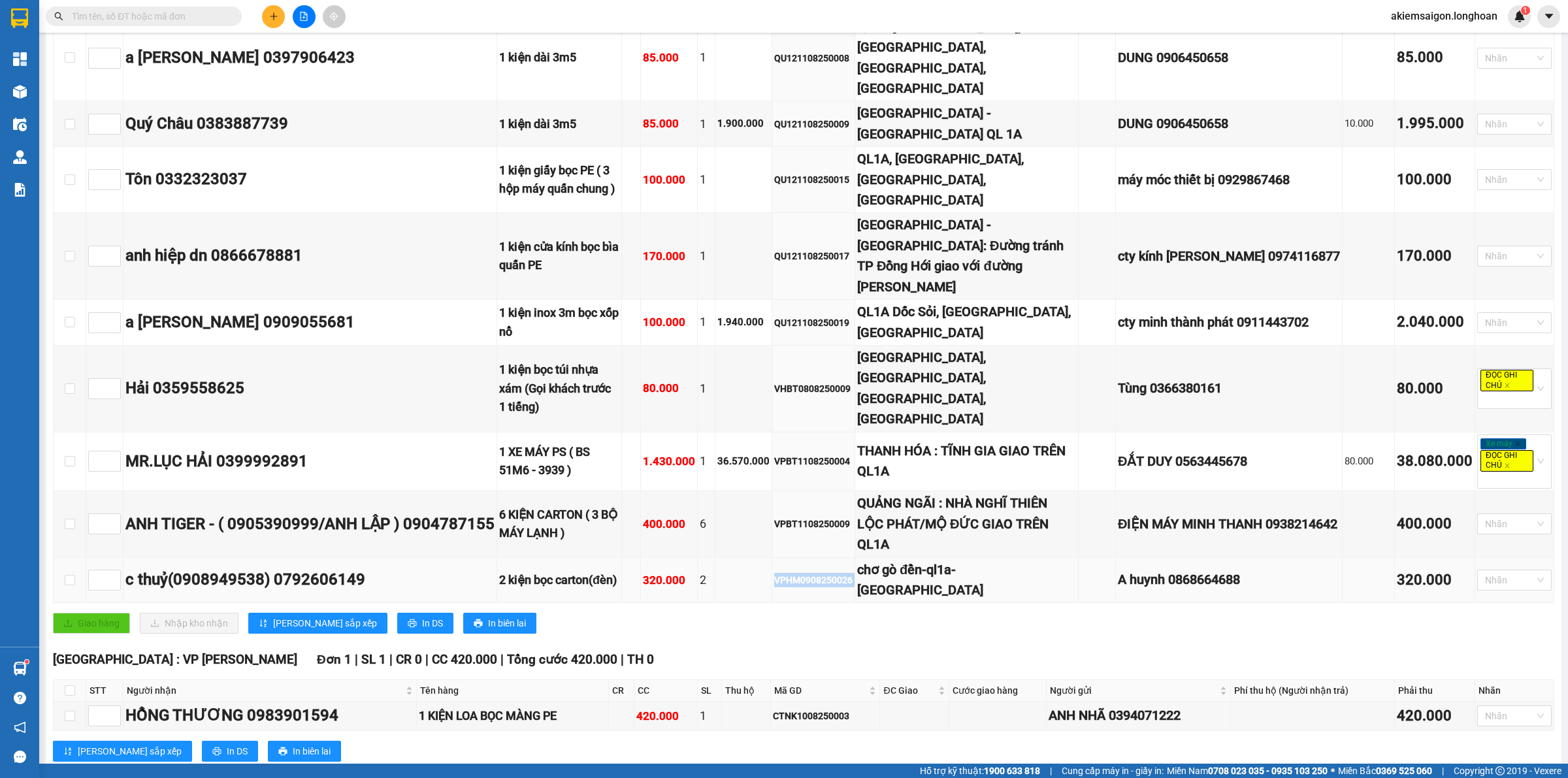
click at [817, 573] on div "VPHM0908250026" at bounding box center [813, 580] width 79 height 14
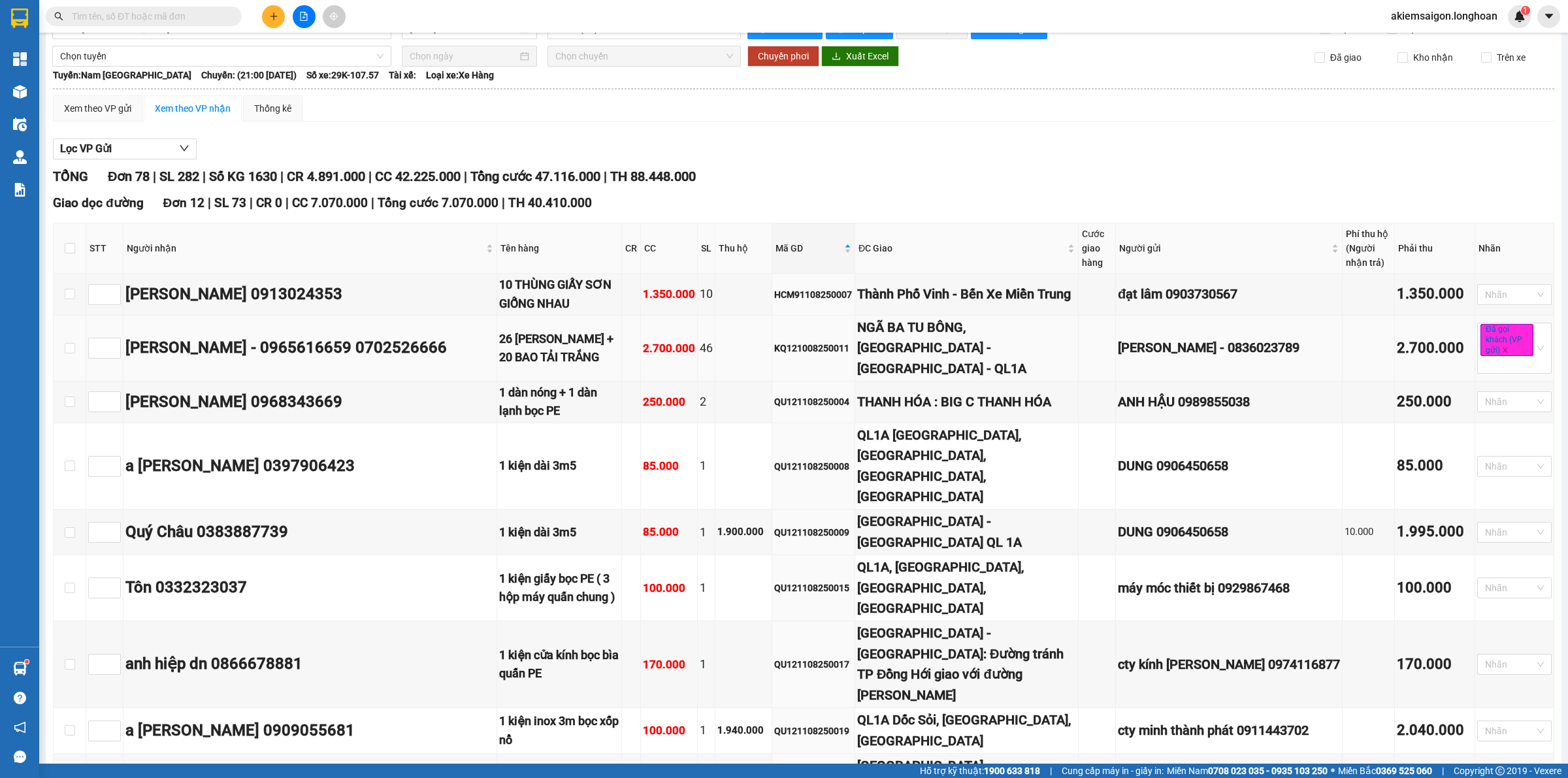
scroll to position [164, 0]
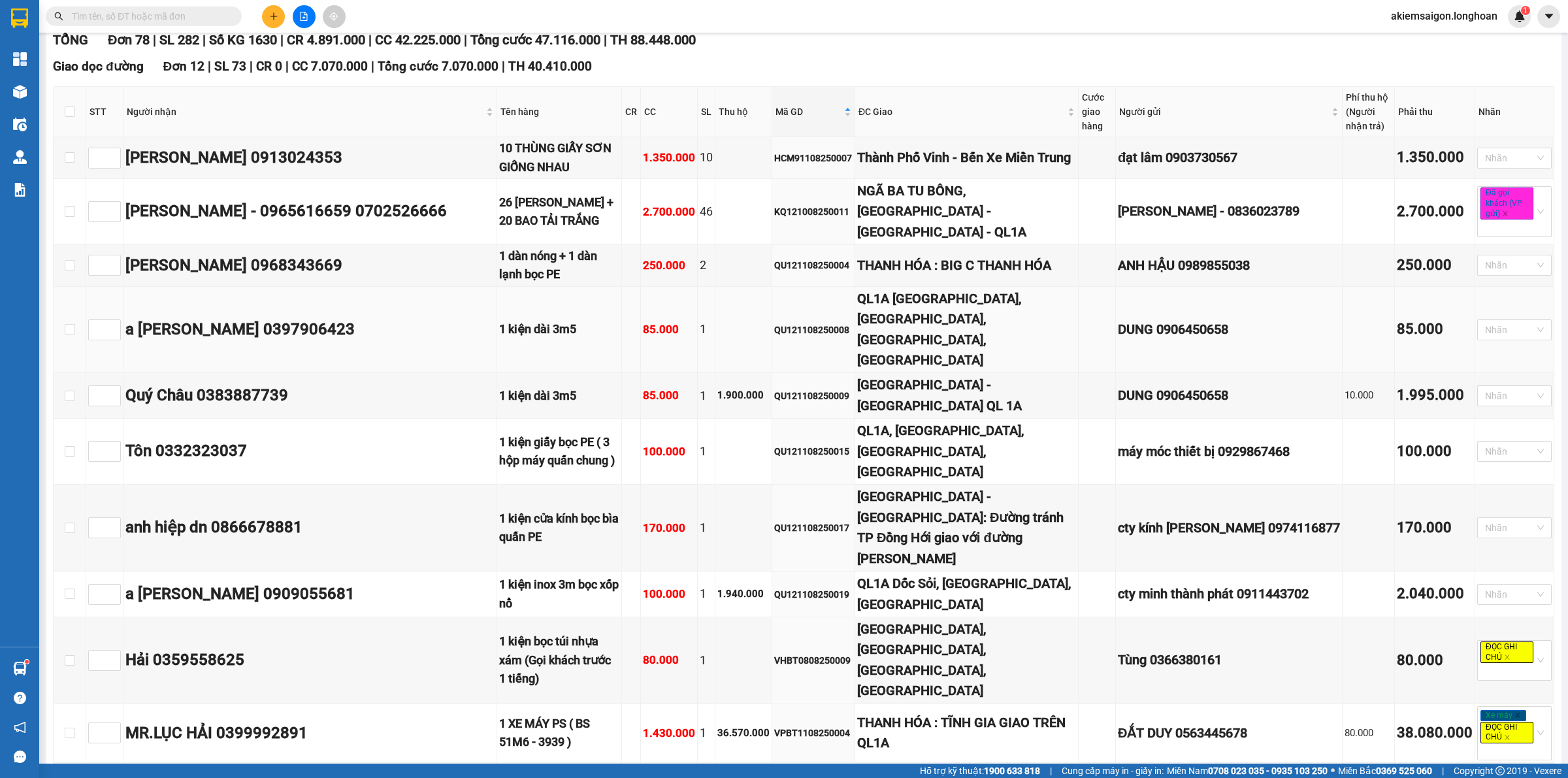
click at [808, 323] on div "QU121108250008" at bounding box center [813, 329] width 79 height 14
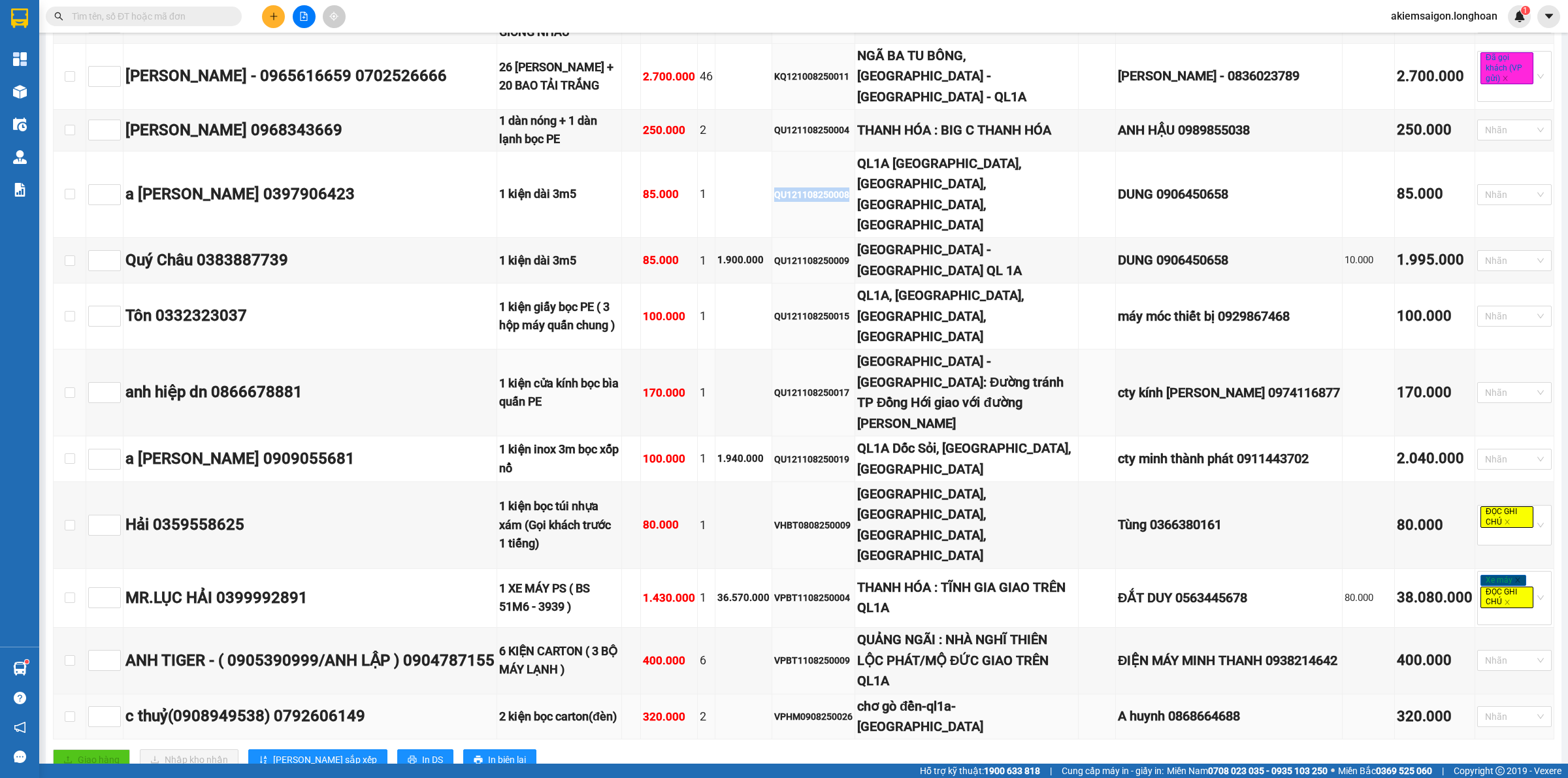
scroll to position [436, 0]
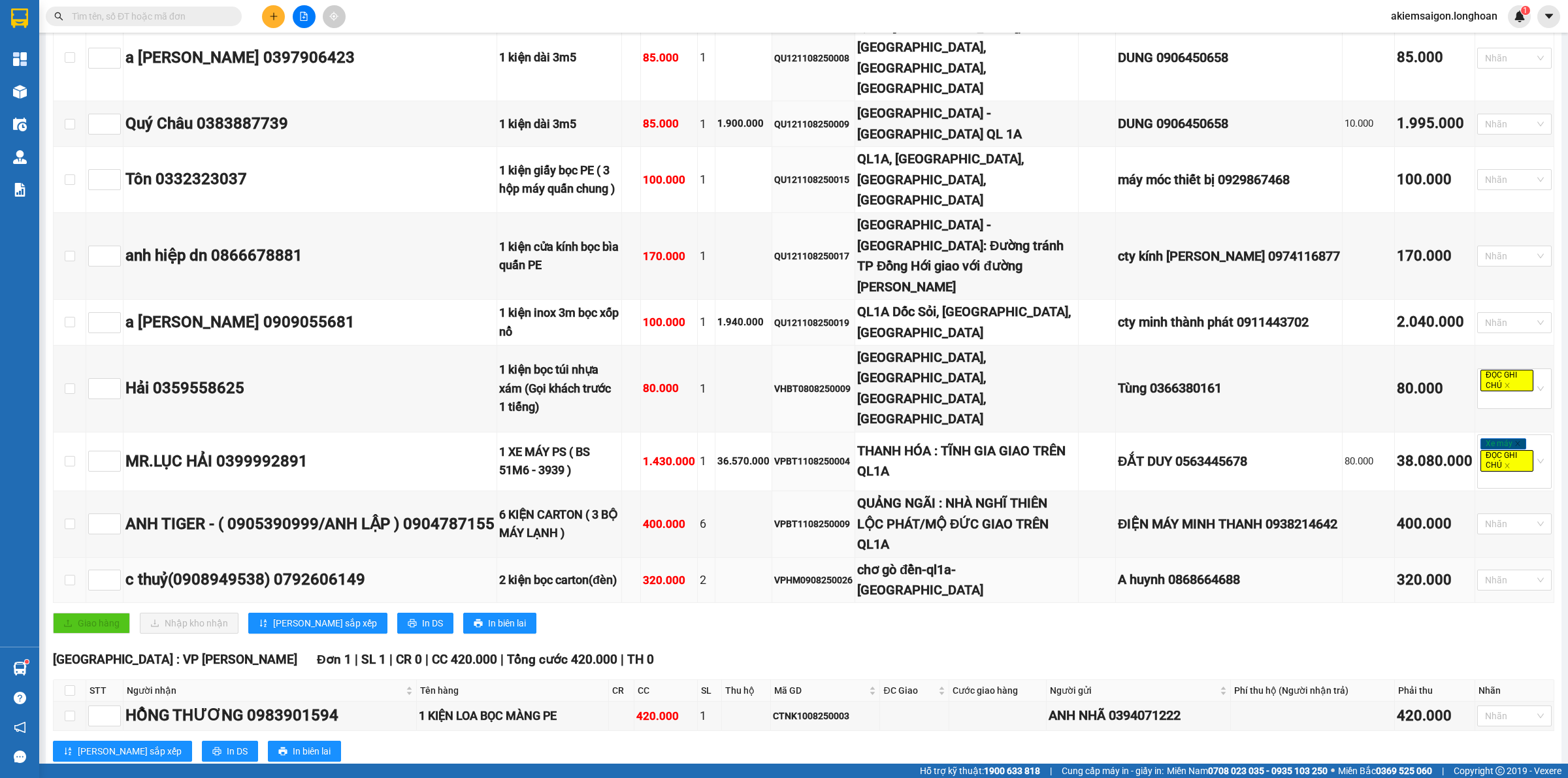
click at [822, 573] on div "VPHM0908250026" at bounding box center [813, 580] width 79 height 14
click at [686, 613] on div "Giao hàng Nhập kho nhận Lưu sắp xếp In DS In biên lai" at bounding box center [804, 623] width 1501 height 21
click at [611, 613] on div "Giao hàng Nhập kho nhận Lưu sắp xếp In DS In biên lai" at bounding box center [804, 623] width 1501 height 21
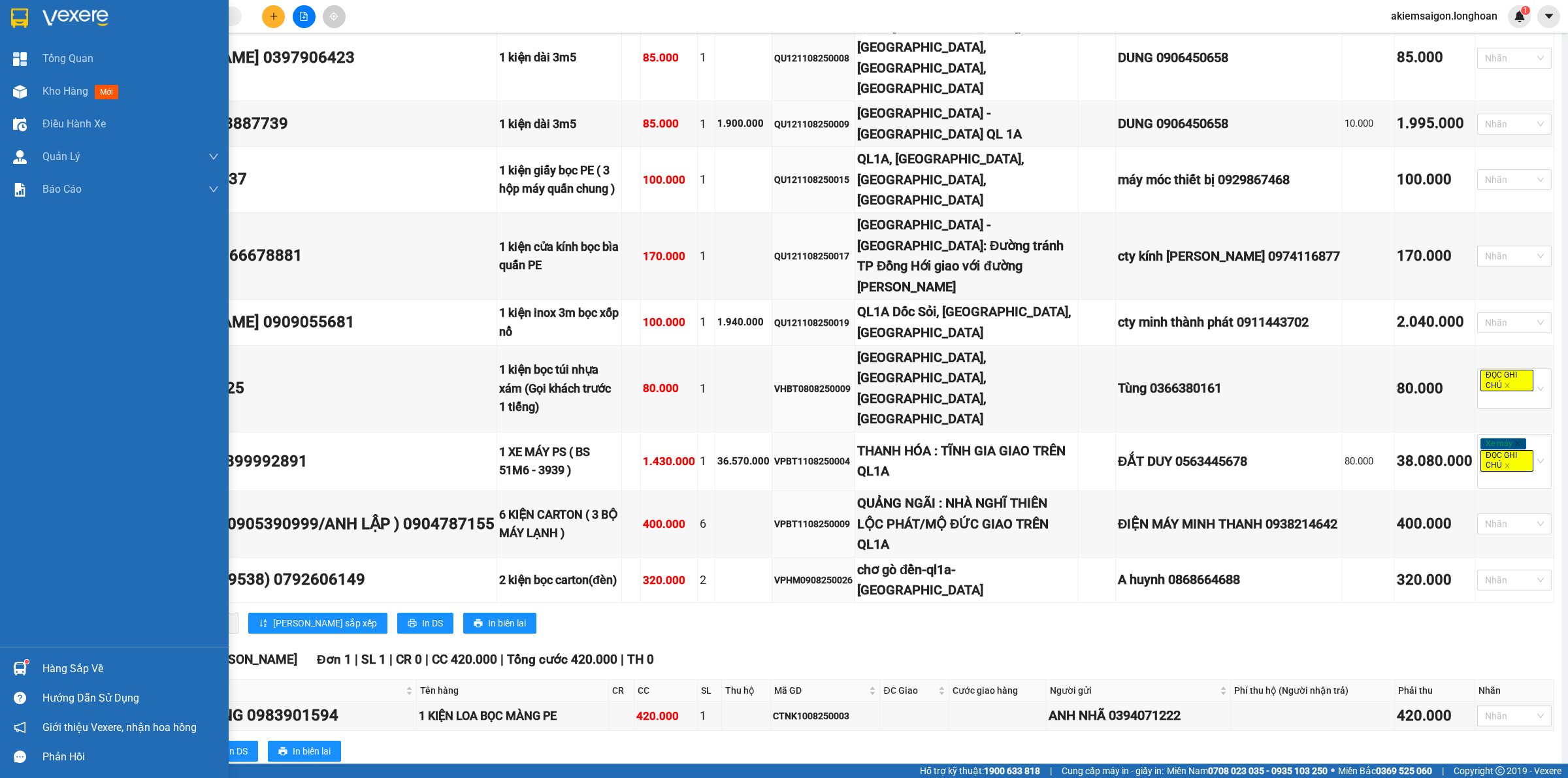
click at [26, 18] on img at bounding box center [19, 18] width 17 height 20
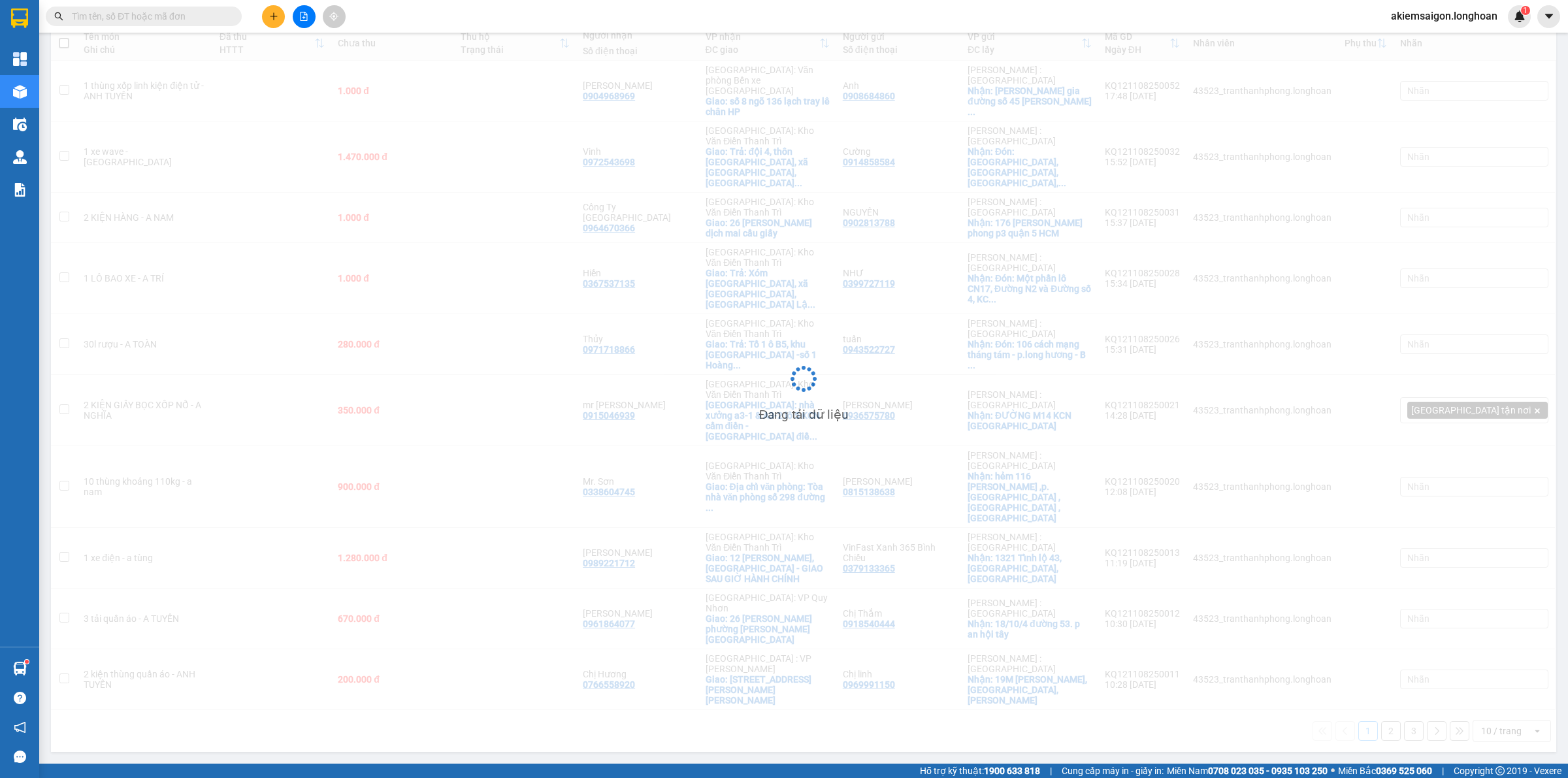
scroll to position [60, 0]
